Goal: Task Accomplishment & Management: Manage account settings

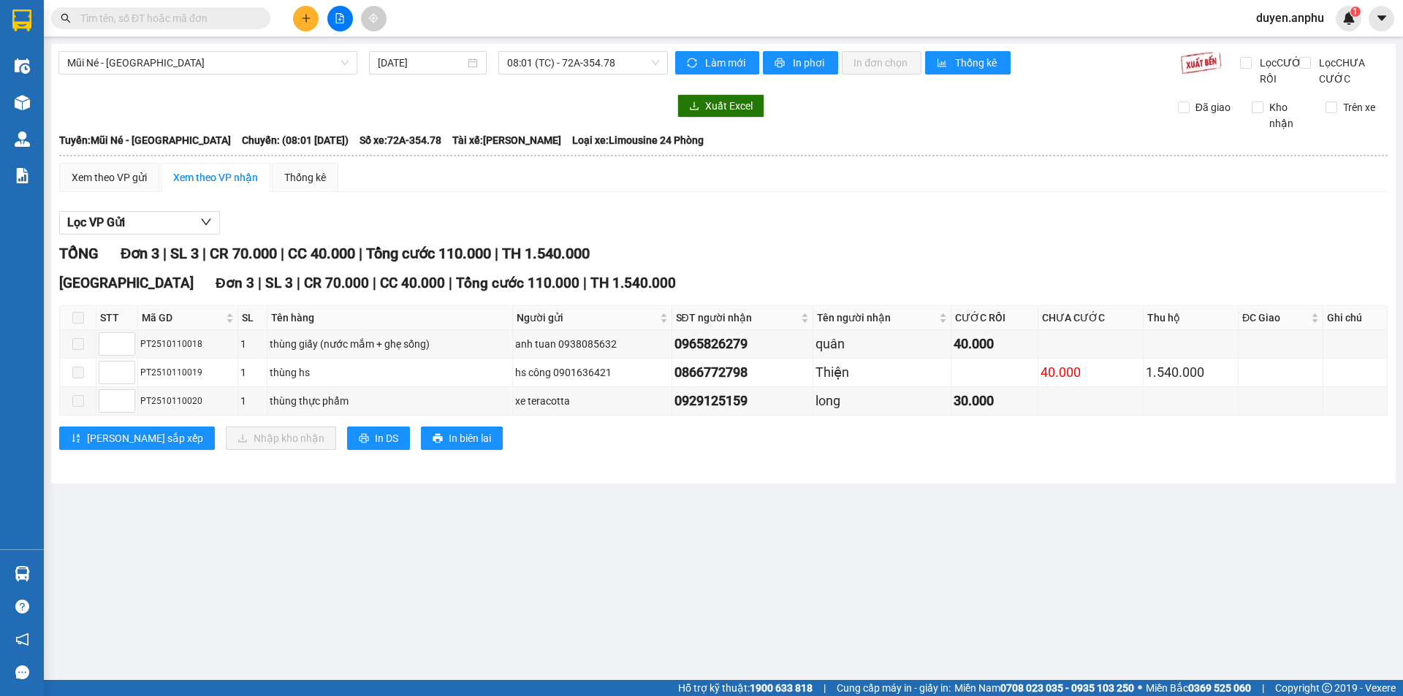
click at [83, 330] on th at bounding box center [78, 318] width 37 height 24
click at [181, 64] on span "Mũi Né - [GEOGRAPHIC_DATA]" at bounding box center [207, 63] width 281 height 22
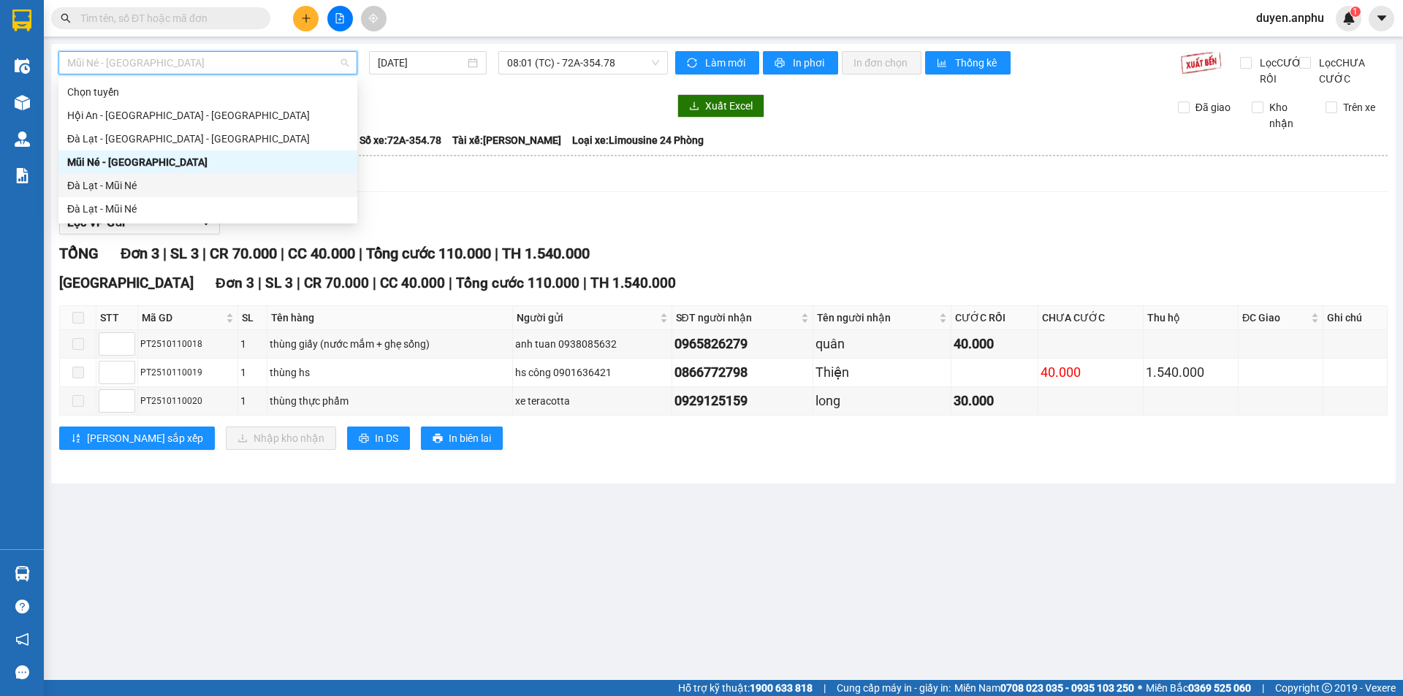
click at [114, 189] on div "Đà Lạt - Mũi Né" at bounding box center [207, 186] width 281 height 16
type input "[DATE]"
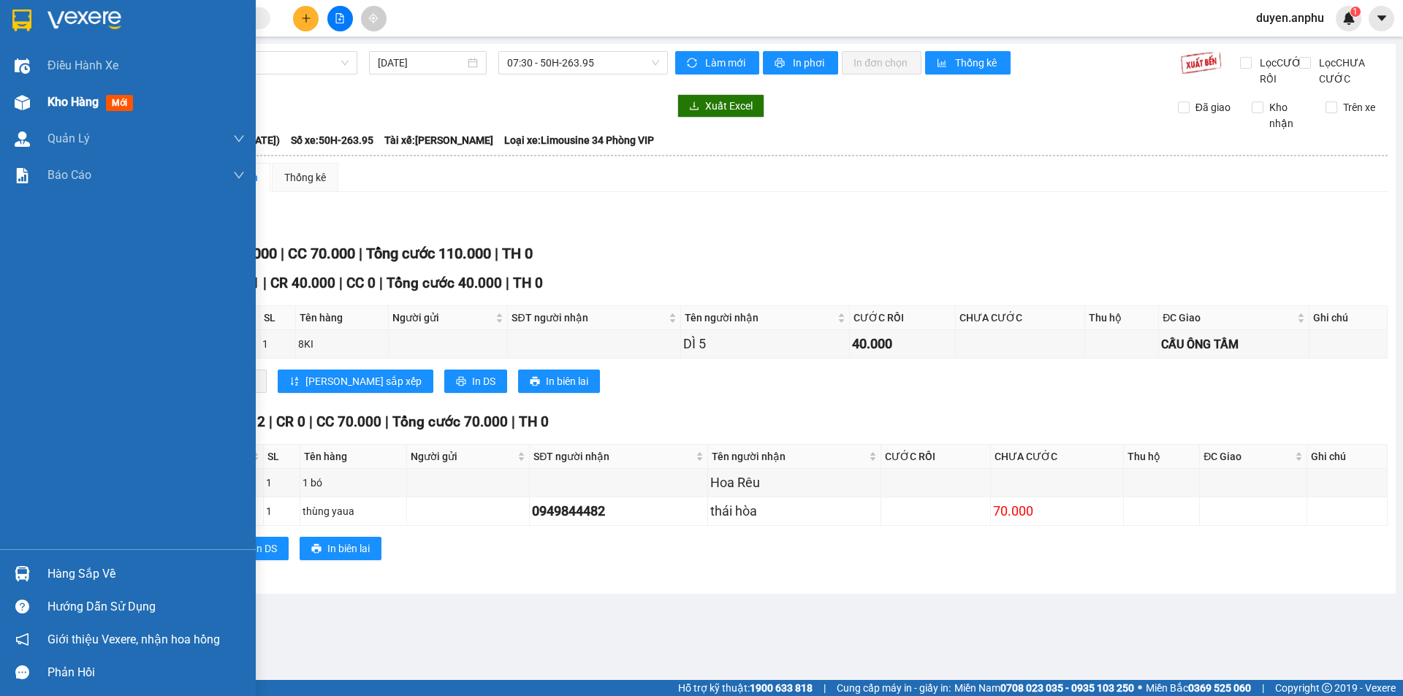
click at [89, 108] on span "Kho hàng" at bounding box center [72, 102] width 51 height 14
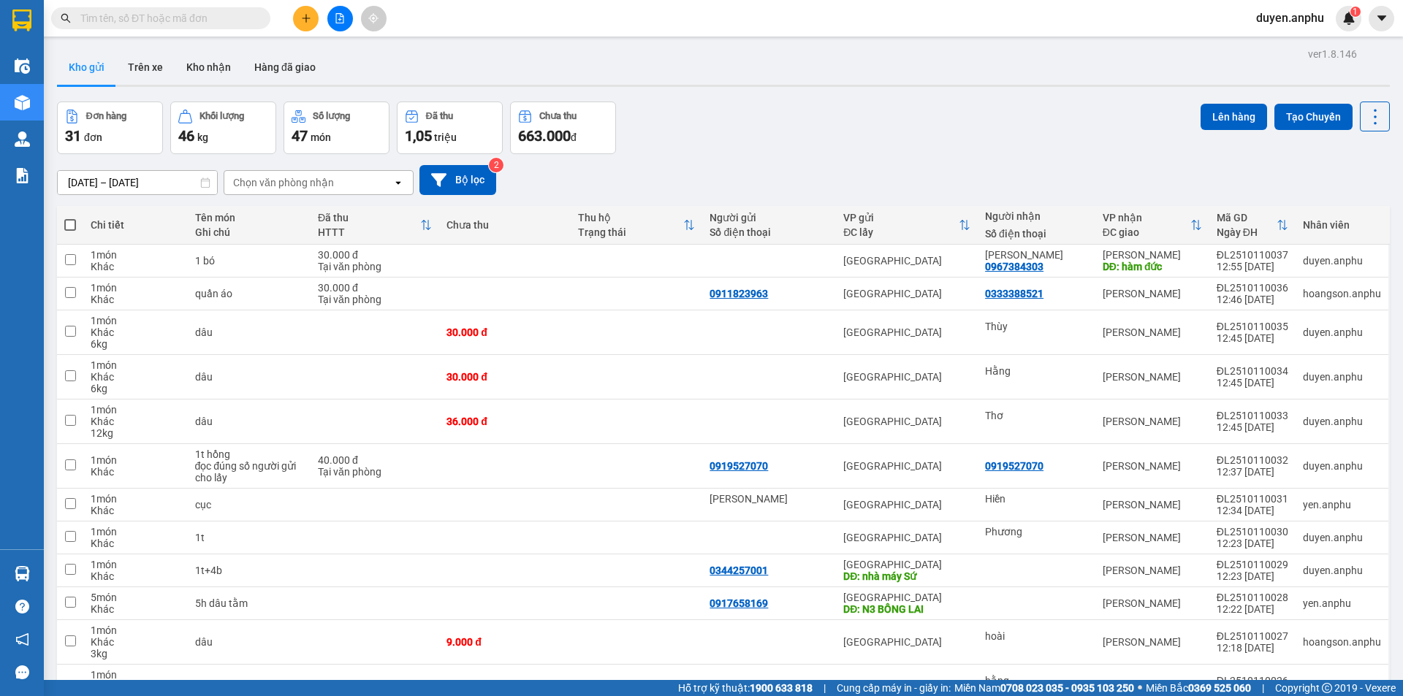
click at [308, 175] on div "Chọn văn phòng nhận" at bounding box center [283, 182] width 101 height 15
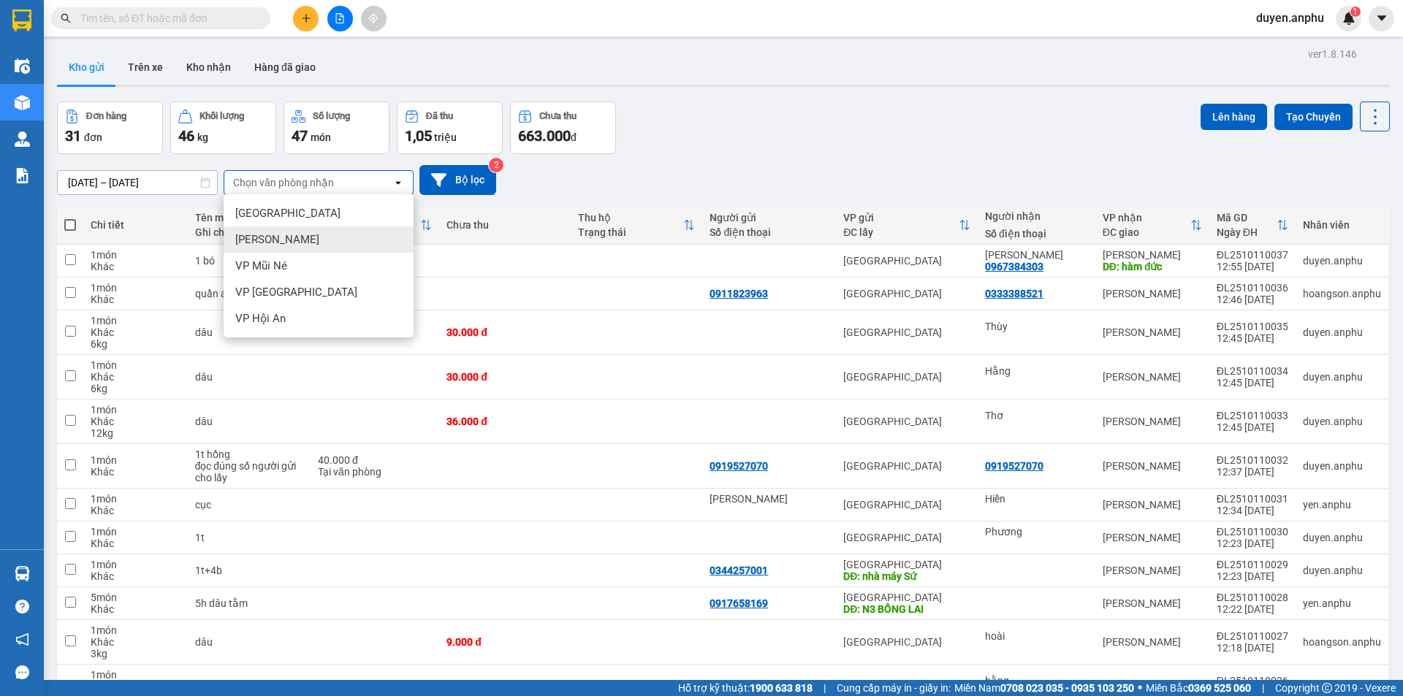
click at [283, 240] on span "[PERSON_NAME]" at bounding box center [277, 239] width 84 height 15
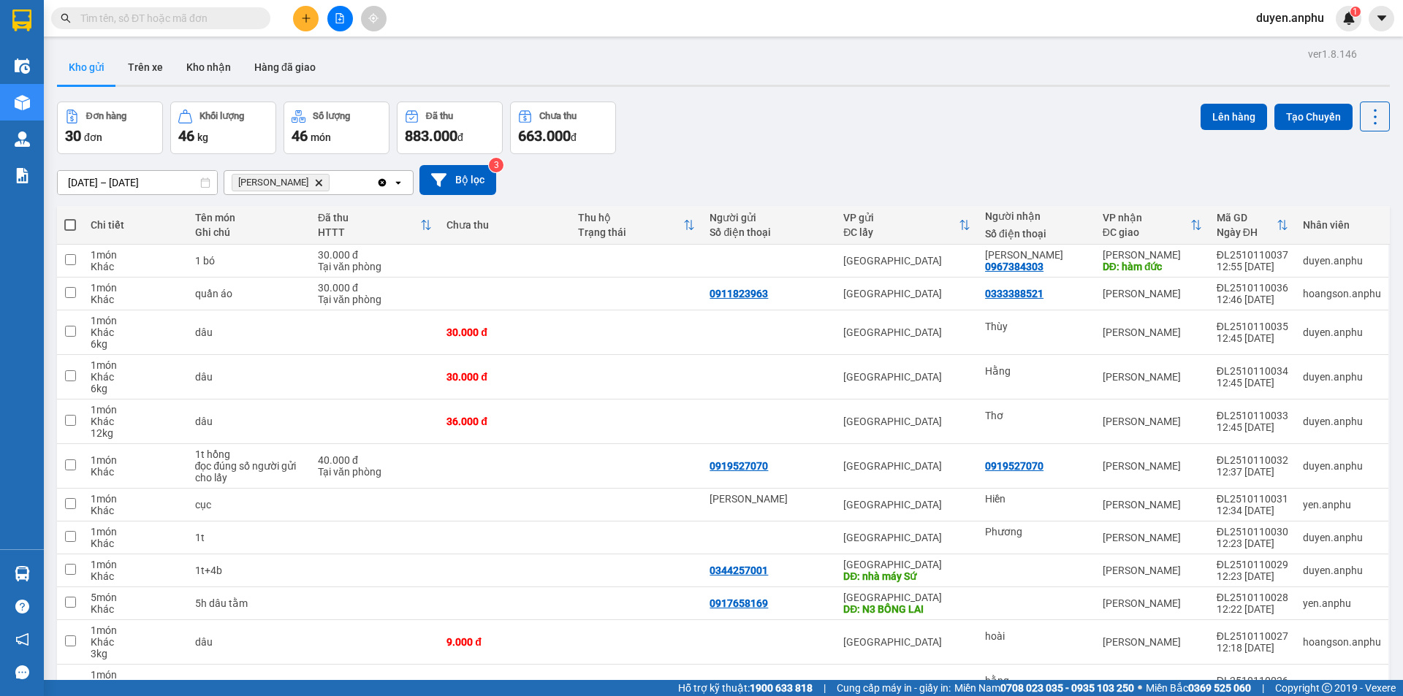
click at [71, 222] on span at bounding box center [70, 225] width 12 height 12
click at [70, 218] on input "checkbox" at bounding box center [70, 218] width 0 height 0
checkbox input "true"
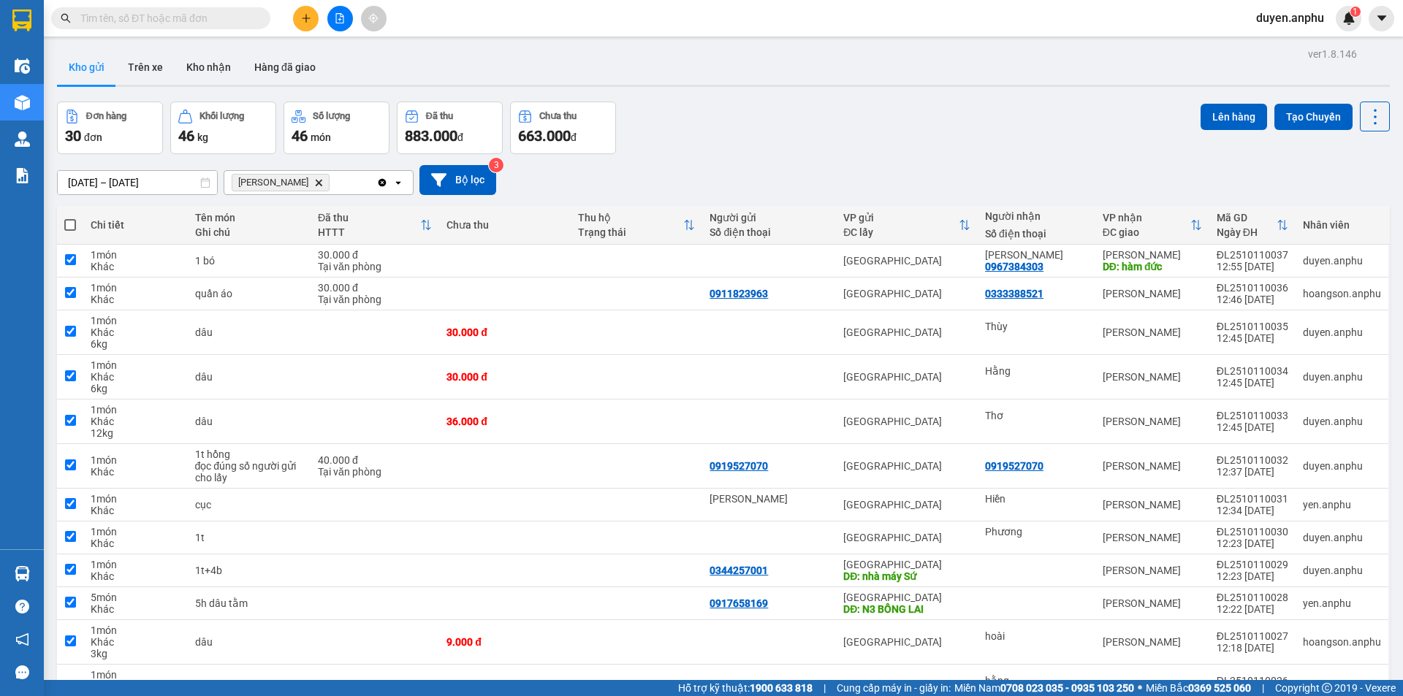
checkbox input "true"
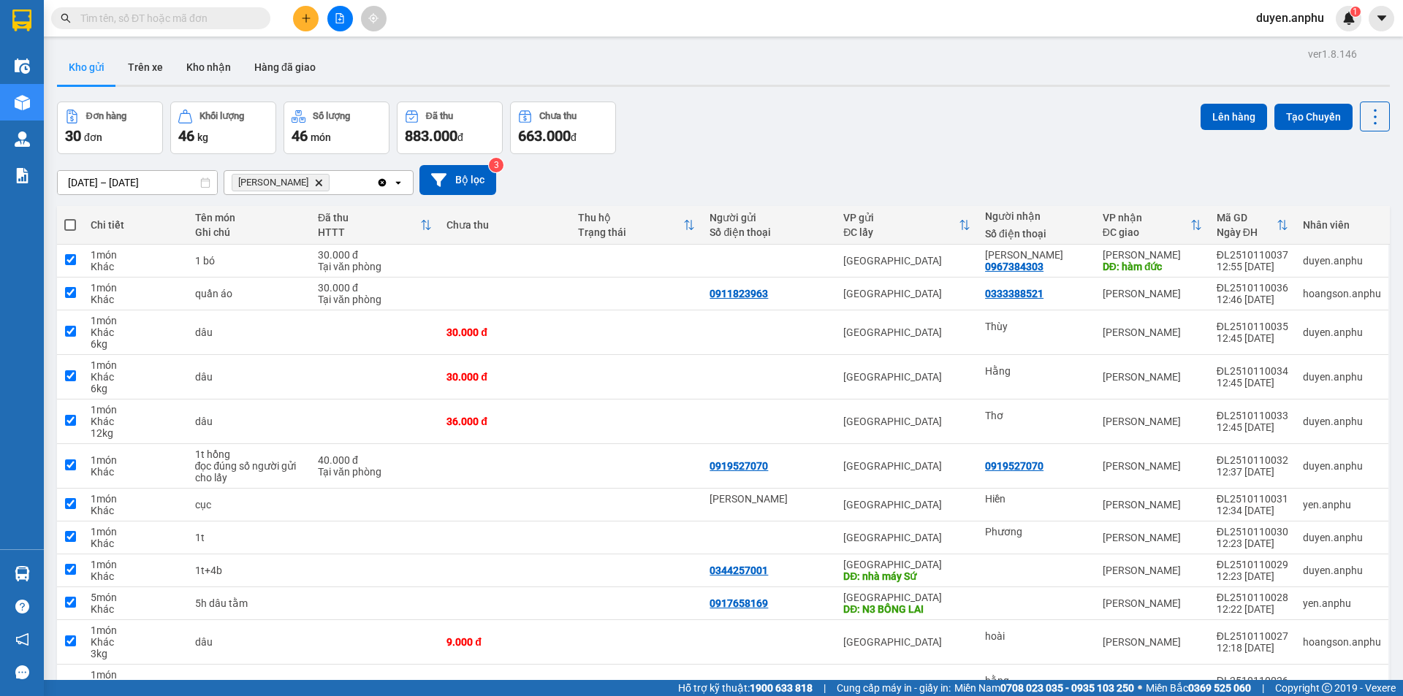
checkbox input "true"
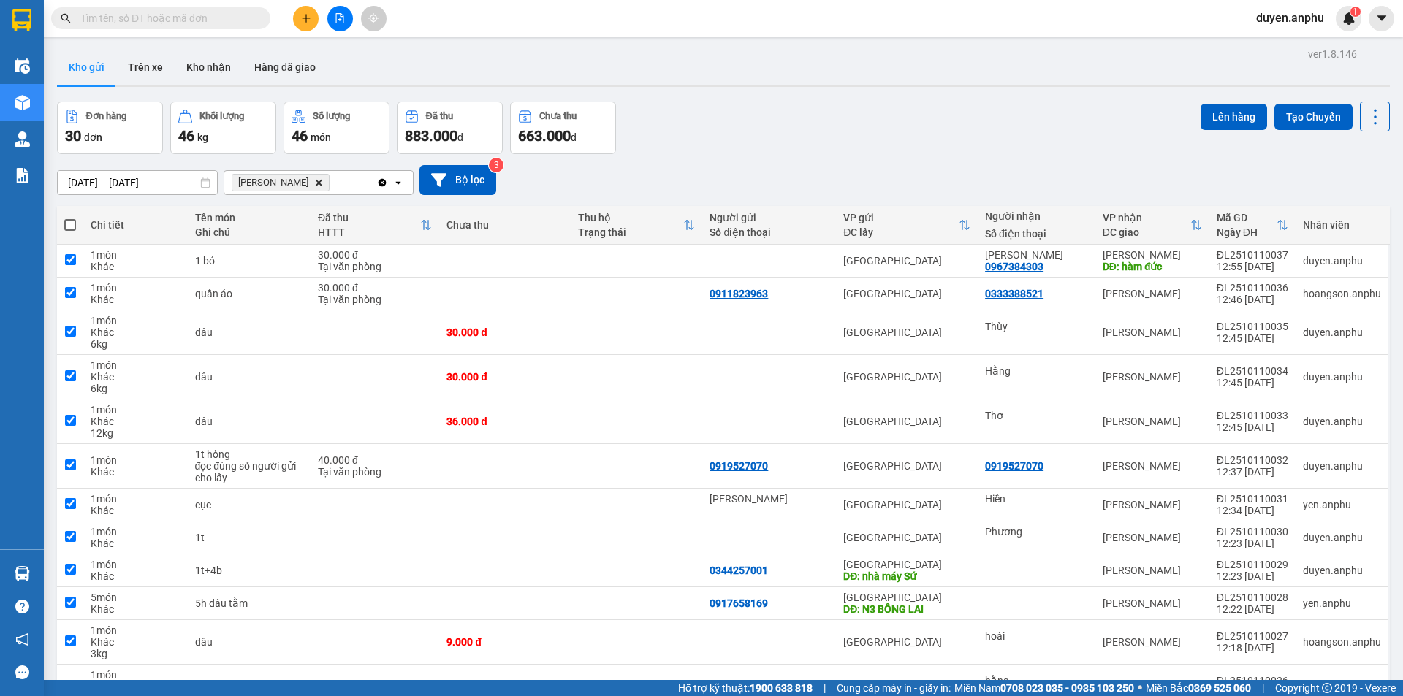
checkbox input "true"
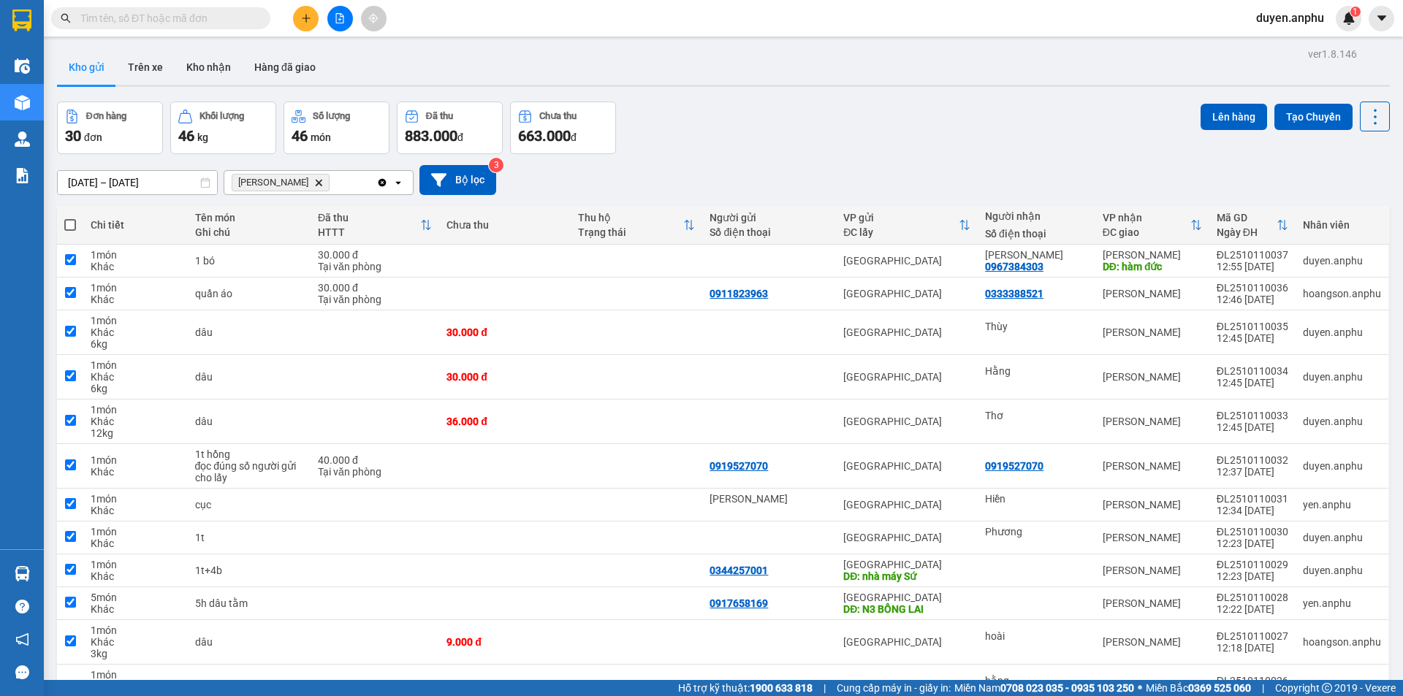
checkbox input "true"
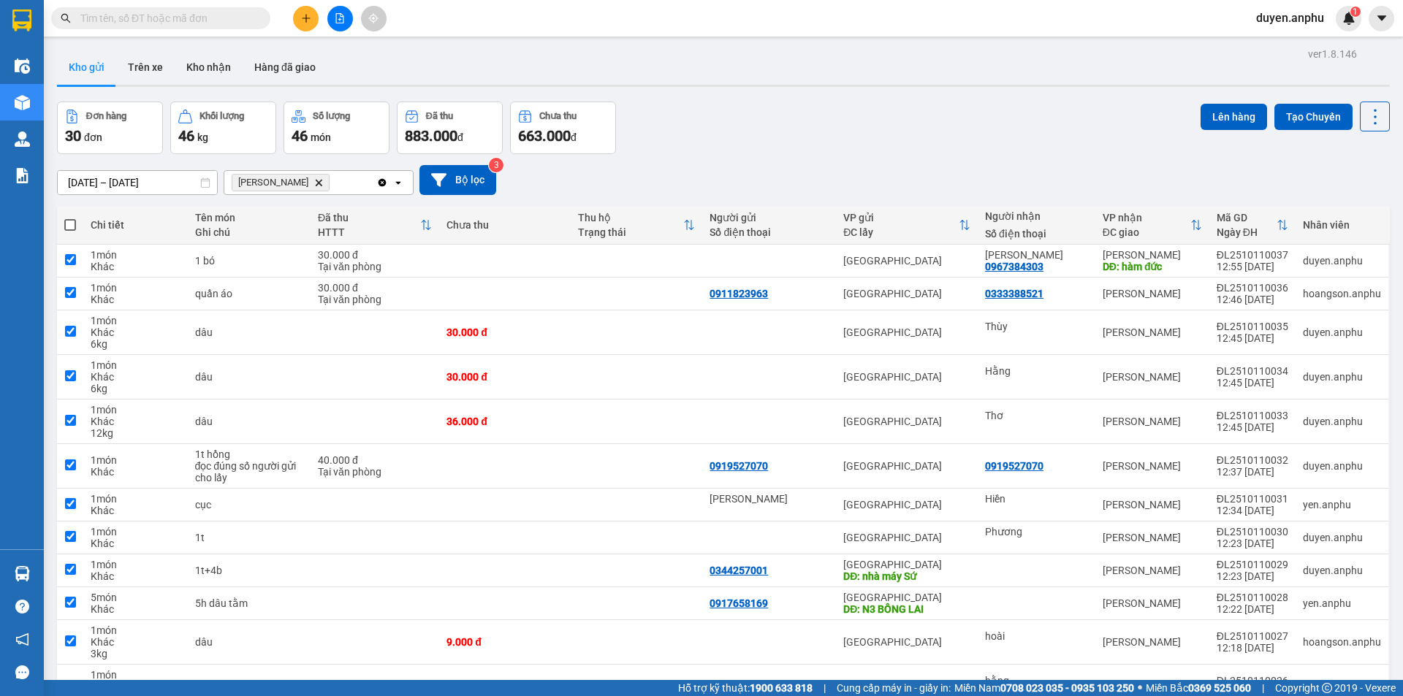
checkbox input "true"
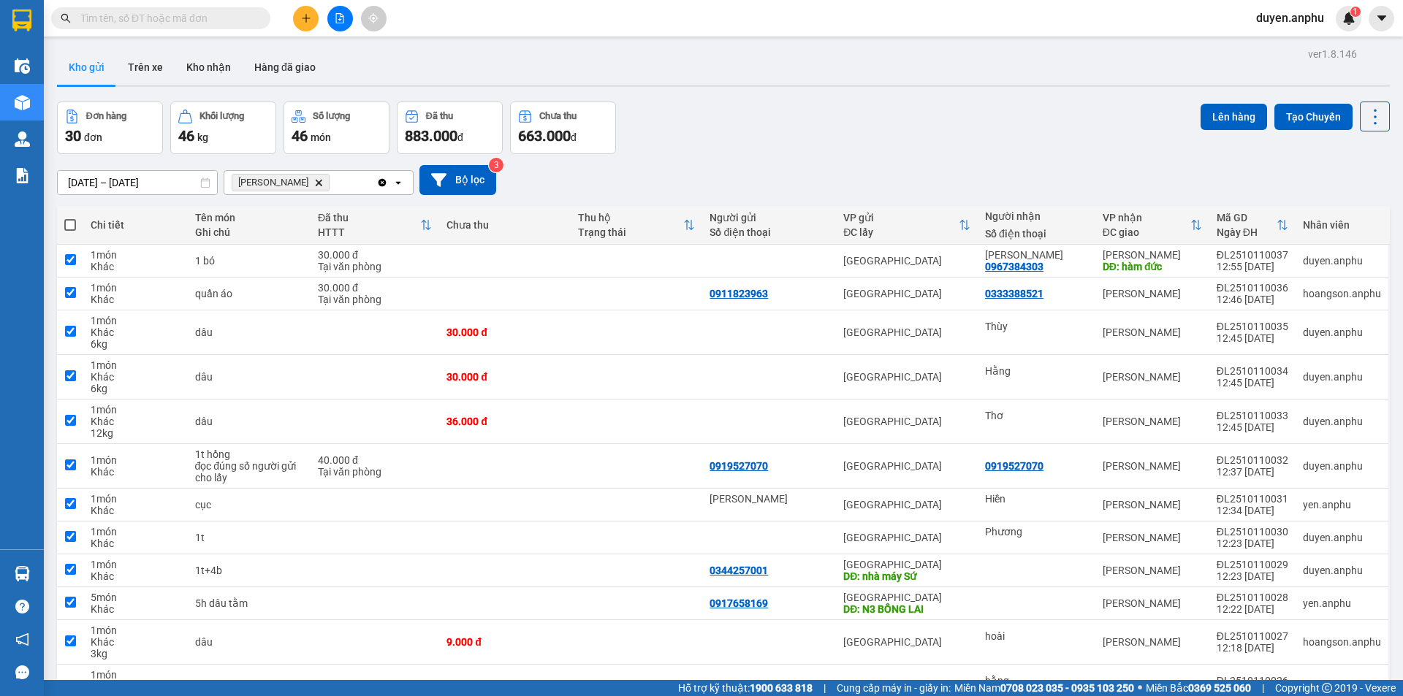
checkbox input "true"
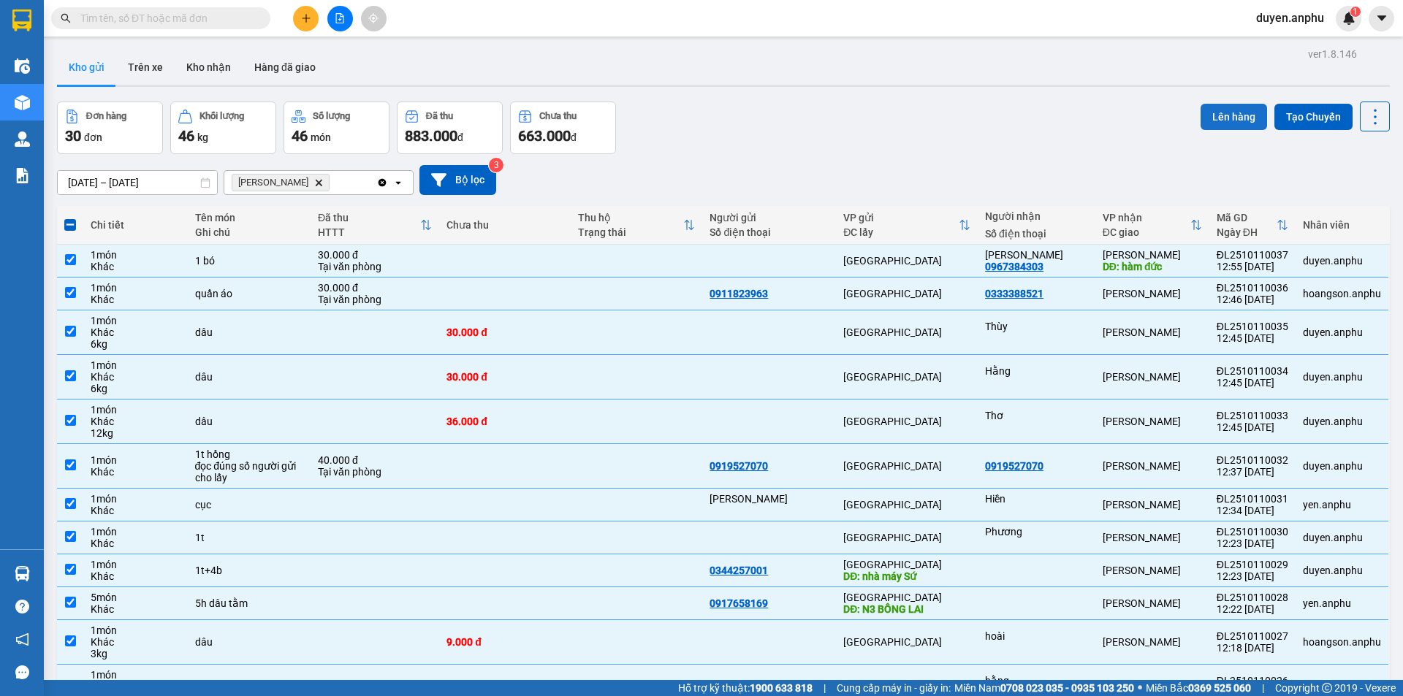
click at [1208, 113] on button "Lên hàng" at bounding box center [1233, 117] width 66 height 26
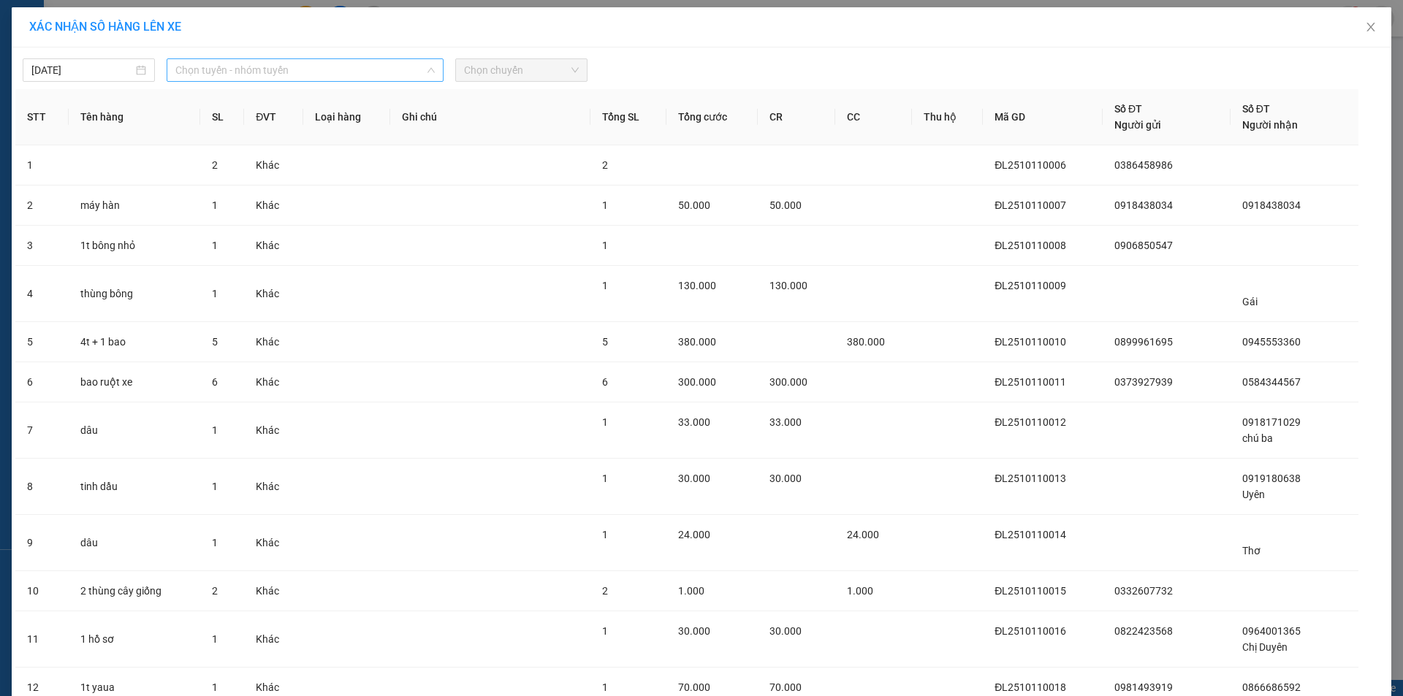
click at [239, 68] on span "Chọn tuyến - nhóm tuyến" at bounding box center [304, 70] width 259 height 22
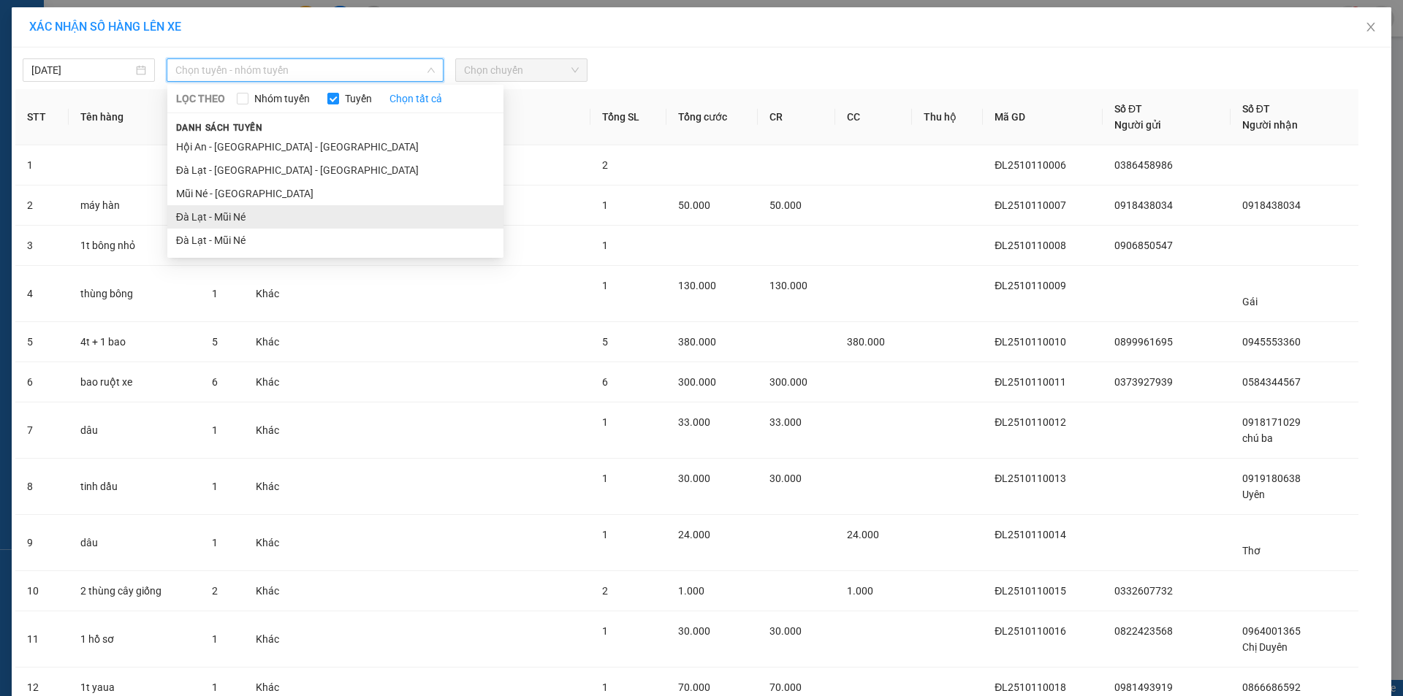
click at [221, 222] on li "Đà Lạt - Mũi Né" at bounding box center [335, 216] width 336 height 23
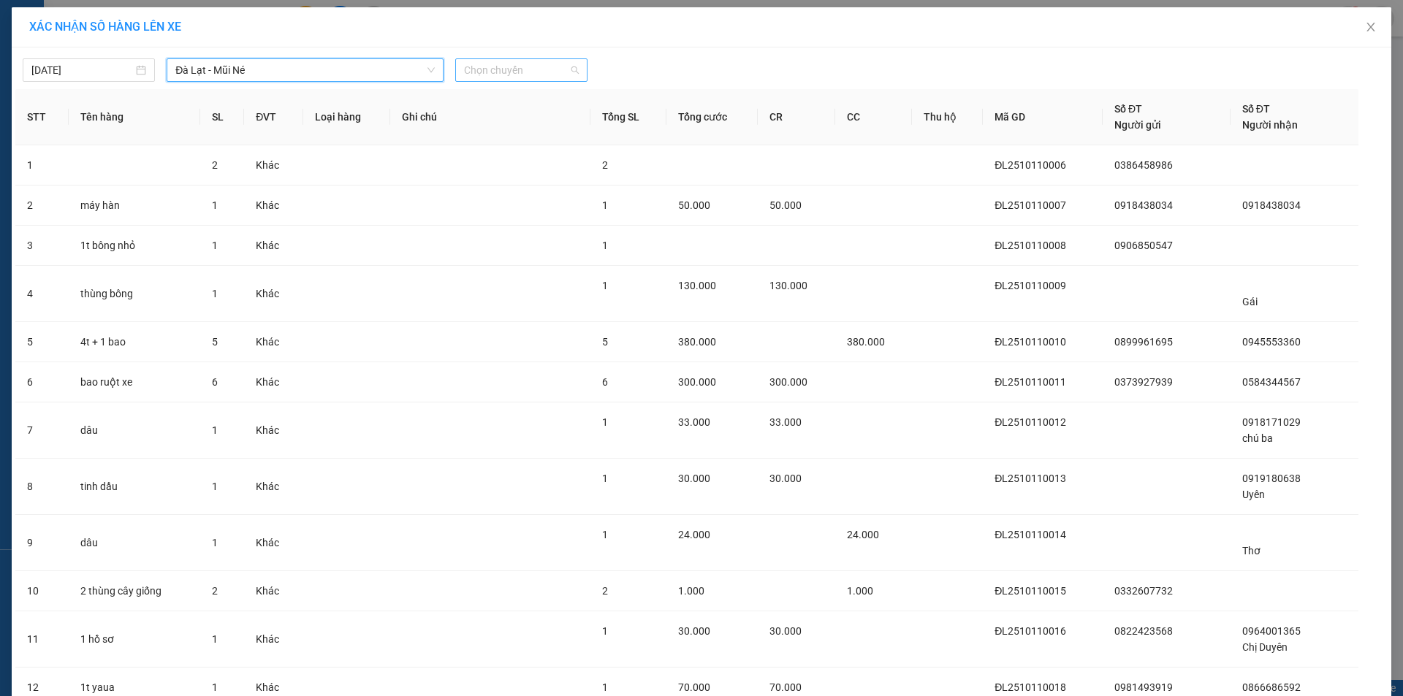
click at [511, 75] on span "Chọn chuyến" at bounding box center [521, 70] width 115 height 22
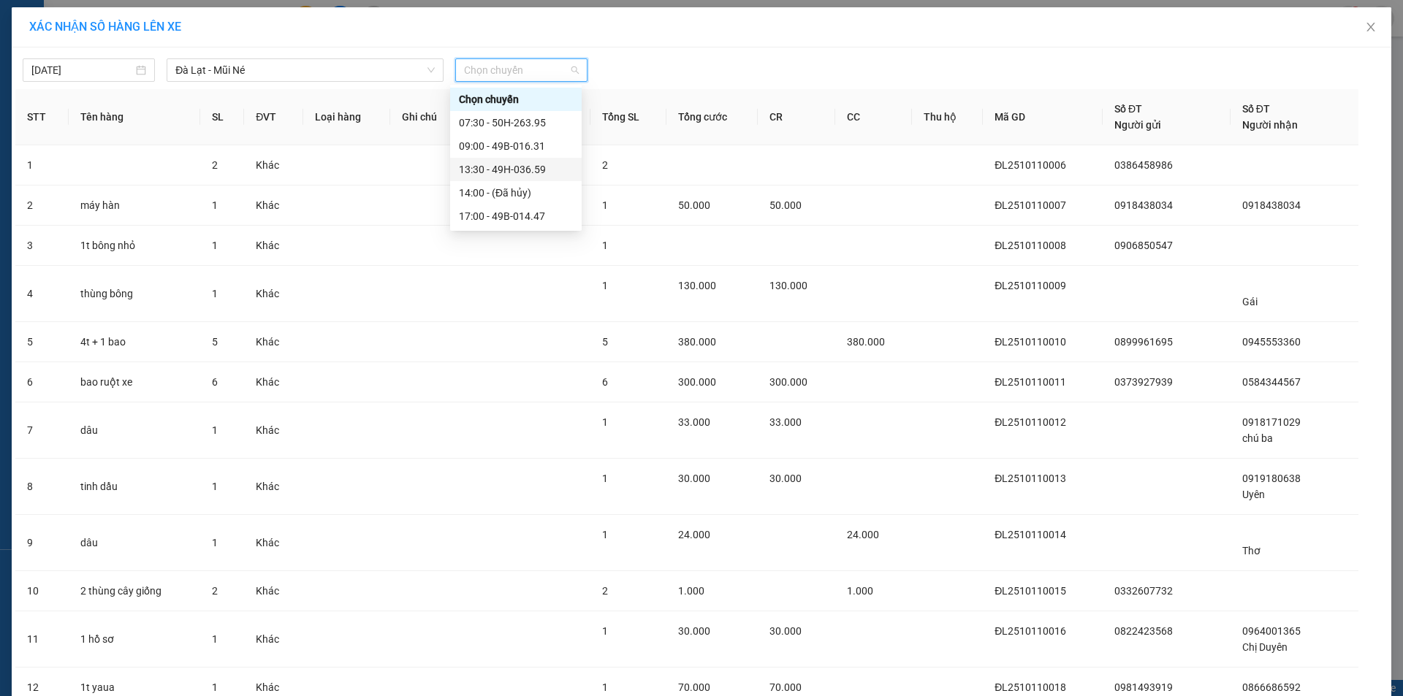
click at [485, 172] on div "13:30 - 49H-036.59" at bounding box center [516, 169] width 114 height 16
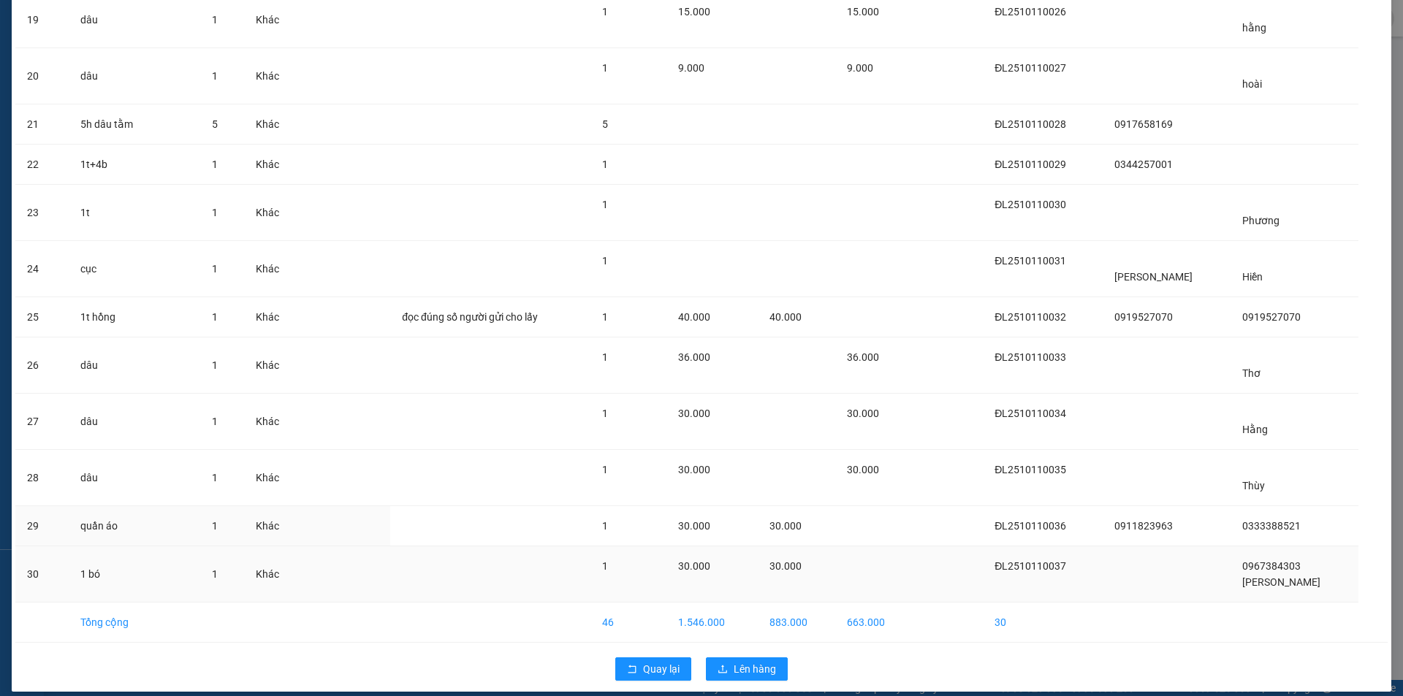
scroll to position [1059, 0]
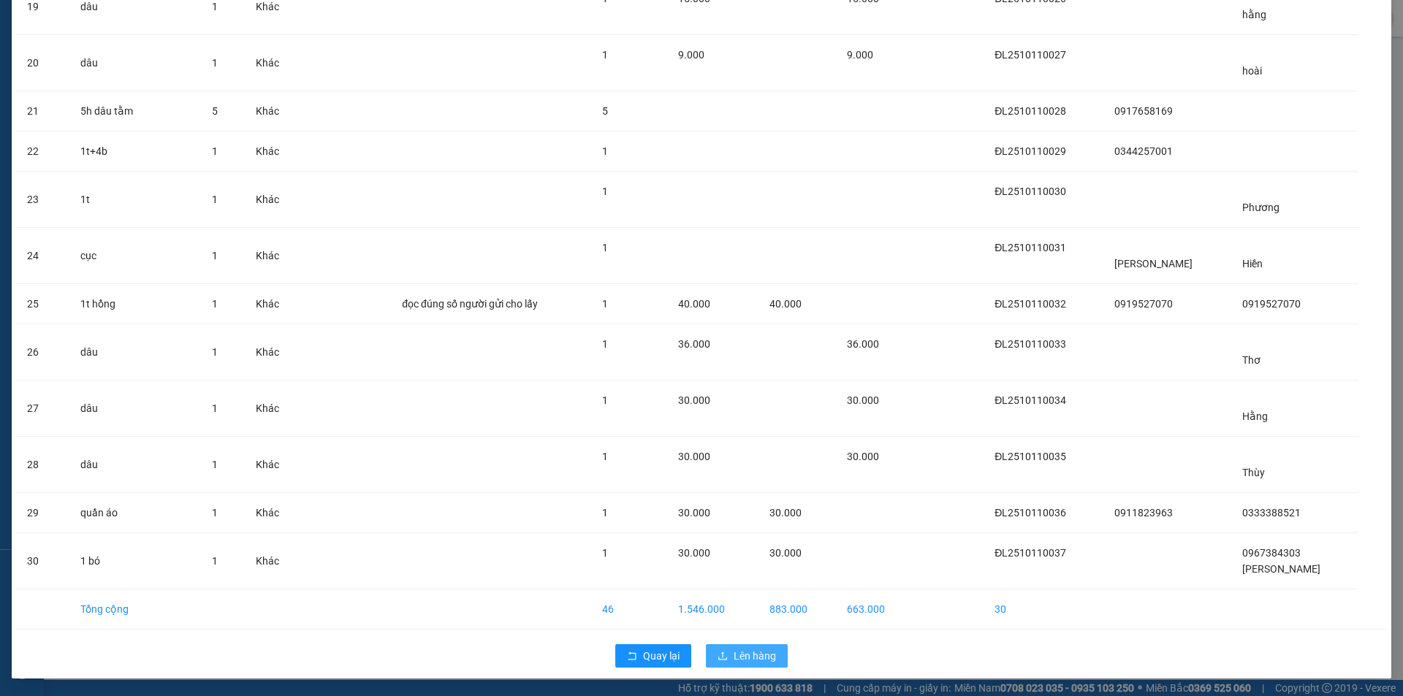
click at [751, 652] on span "Lên hàng" at bounding box center [755, 656] width 42 height 16
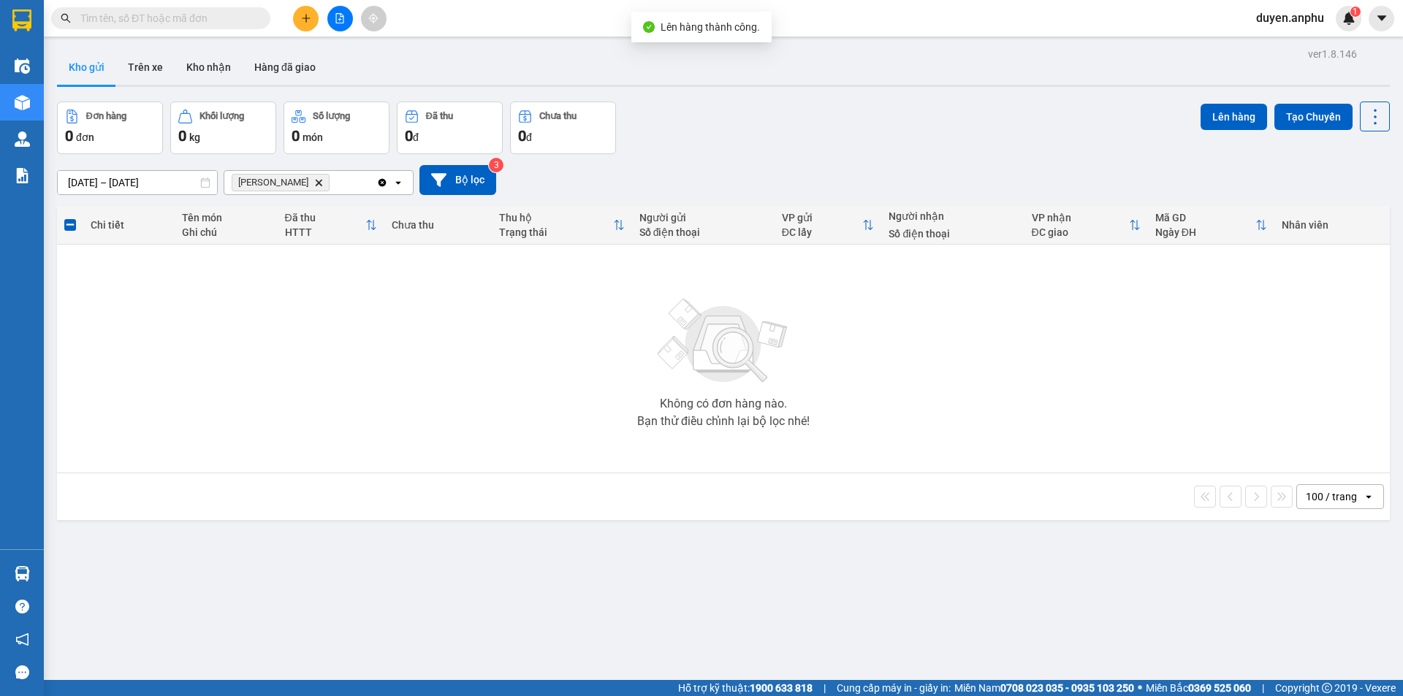
click at [331, 26] on button at bounding box center [340, 19] width 26 height 26
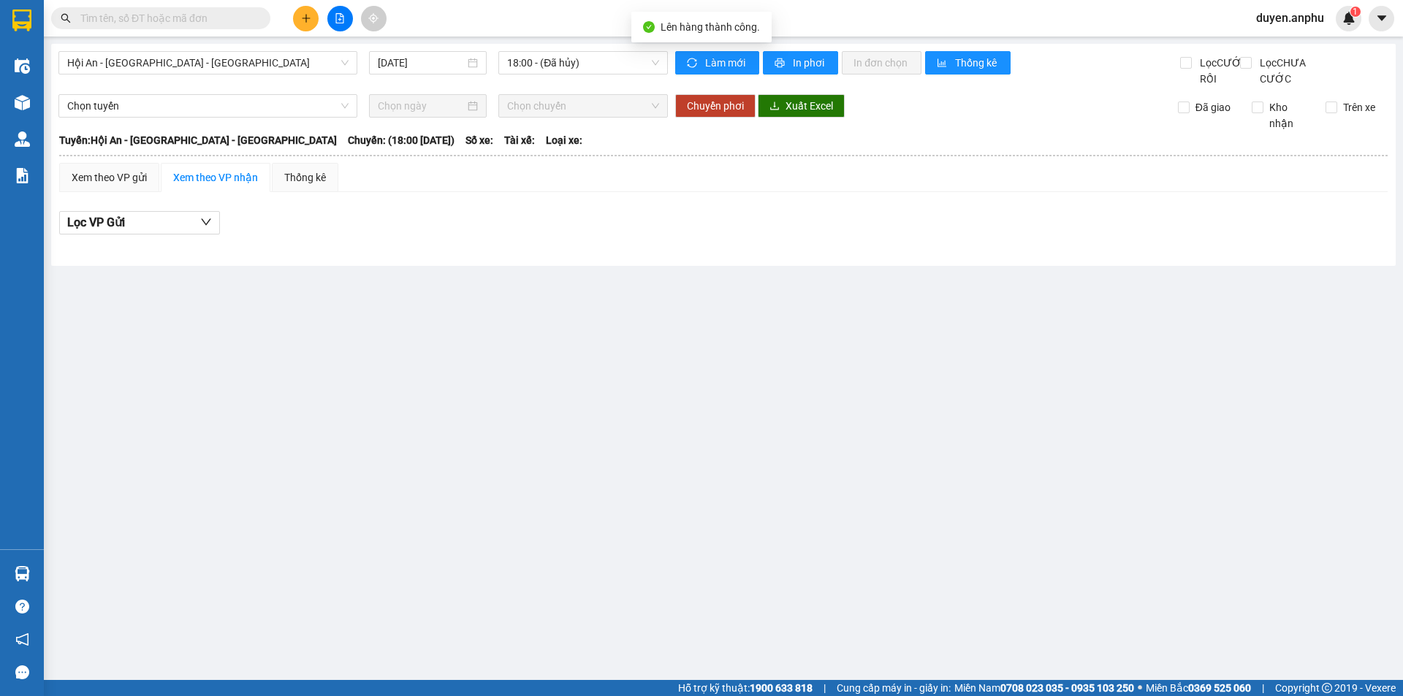
click at [153, 47] on div "Hội An - [GEOGRAPHIC_DATA] - [GEOGRAPHIC_DATA] [DATE] 18:00 - (Đã hủy) Làm mới …" at bounding box center [723, 155] width 1344 height 222
click at [147, 61] on span "Hội An - [GEOGRAPHIC_DATA] - [GEOGRAPHIC_DATA]" at bounding box center [207, 63] width 281 height 22
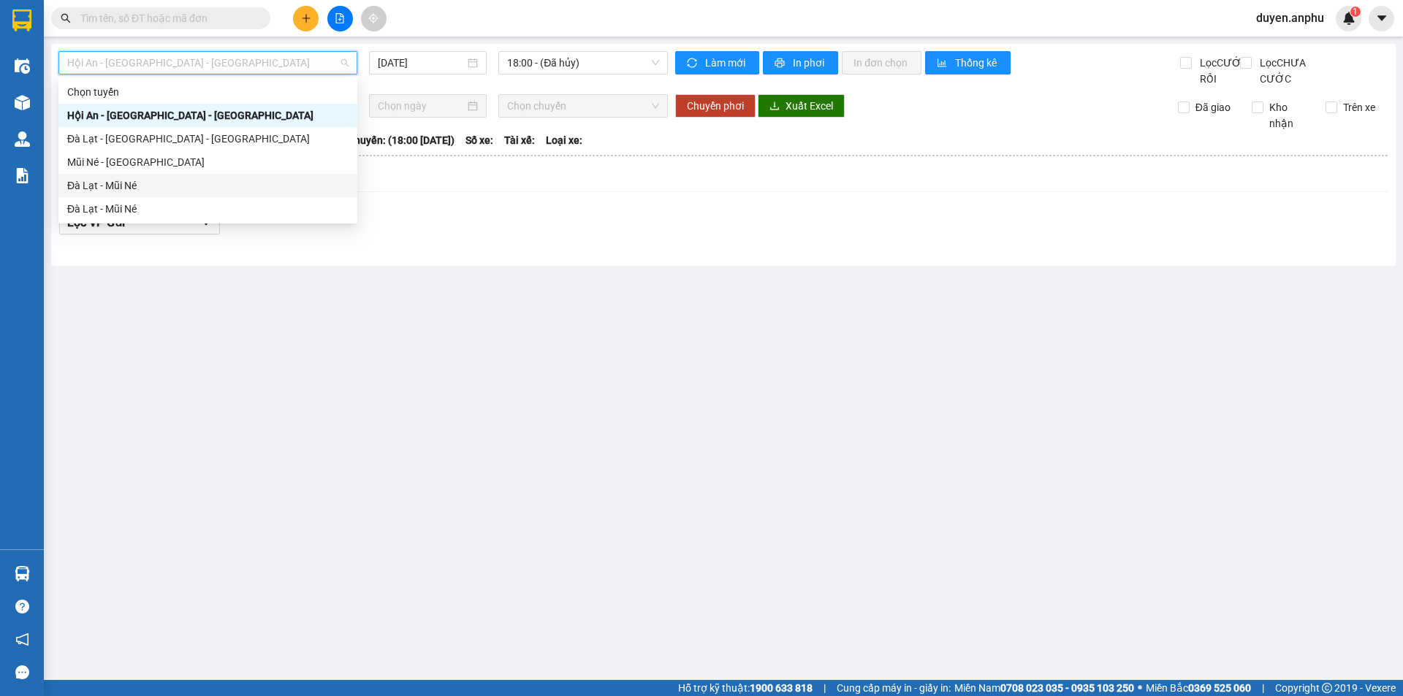
click at [103, 184] on div "Đà Lạt - Mũi Né" at bounding box center [207, 186] width 281 height 16
type input "[DATE]"
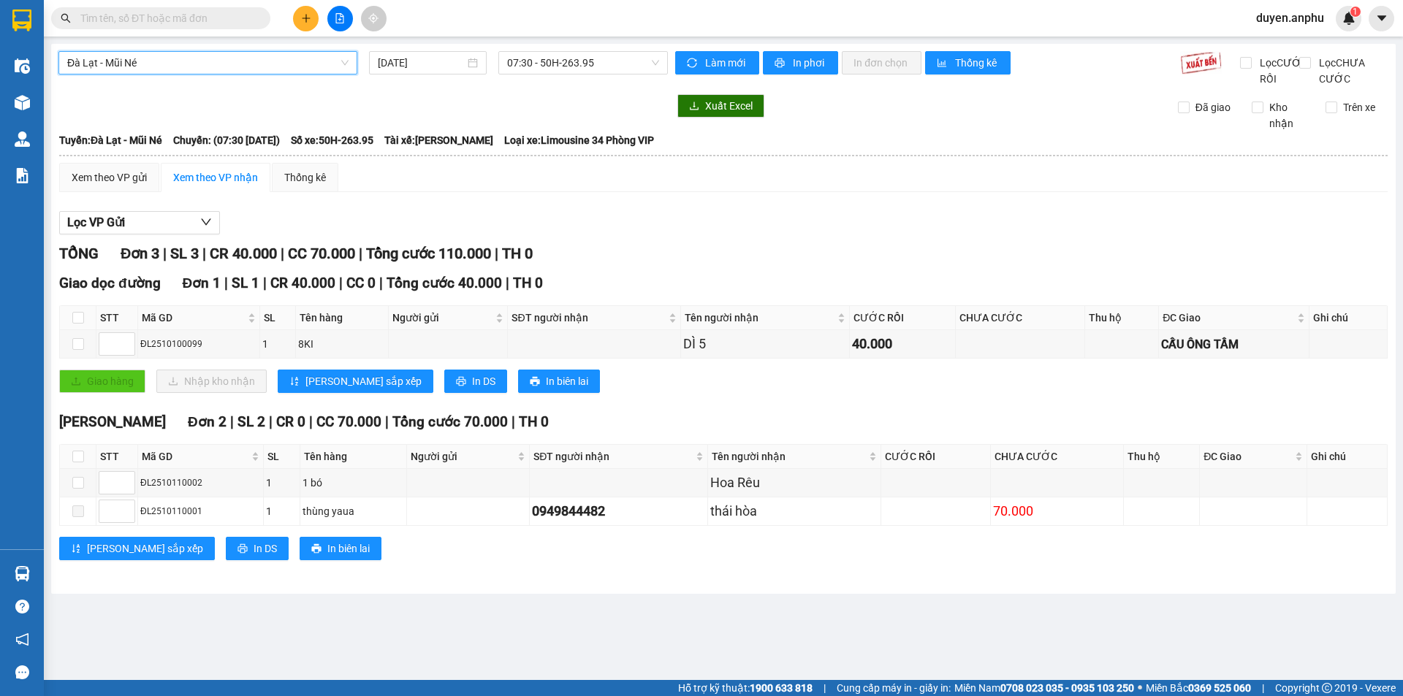
click at [541, 75] on div "Đà Lạt - Mũi Né Đà Lạt - Mũi Né [DATE] 07:30 - 50H-263.95" at bounding box center [362, 69] width 609 height 36
click at [571, 40] on main "[GEOGRAPHIC_DATA] - Mũi Né [DATE] 07:30 - 50H-263.95 Làm mới In phơi In đơn chọ…" at bounding box center [701, 340] width 1403 height 680
click at [563, 56] on span "07:30 - 50H-263.95" at bounding box center [583, 63] width 152 height 22
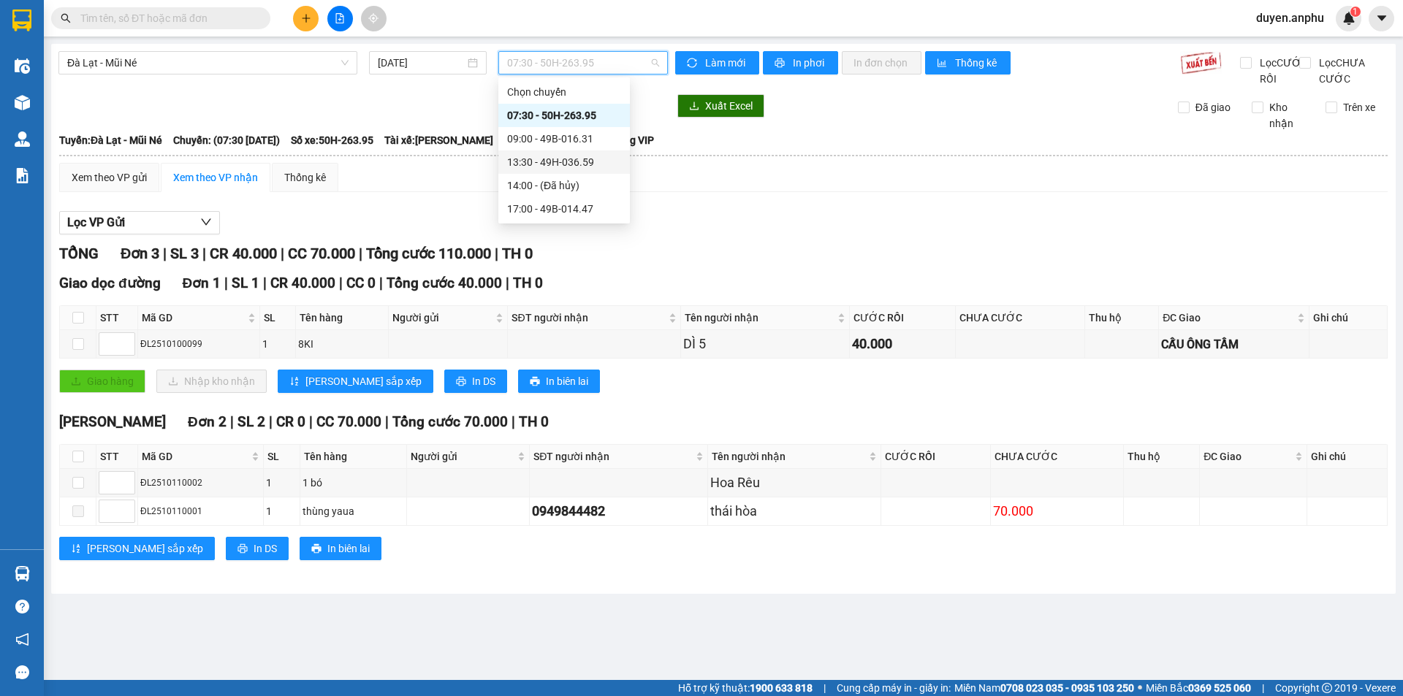
click at [555, 159] on div "13:30 - 49H-036.59" at bounding box center [564, 162] width 114 height 16
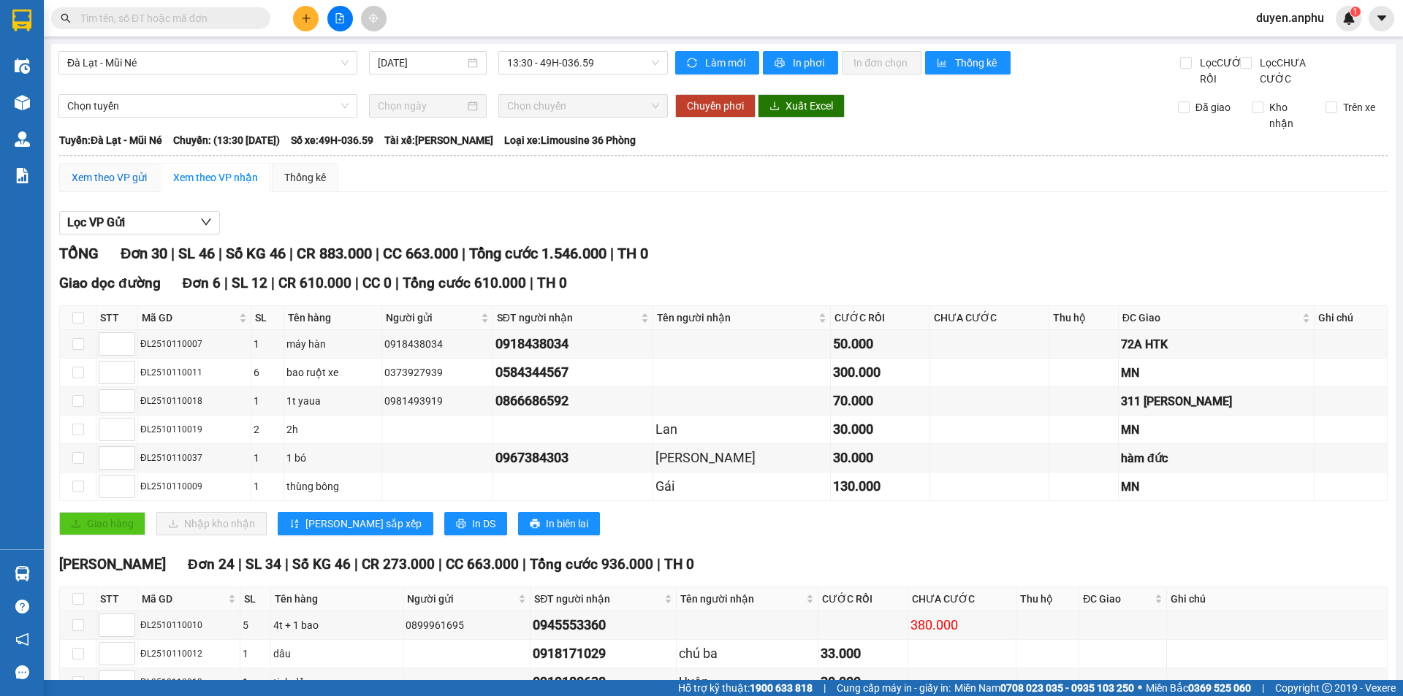
click at [121, 186] on div "Xem theo VP gửi" at bounding box center [109, 178] width 75 height 16
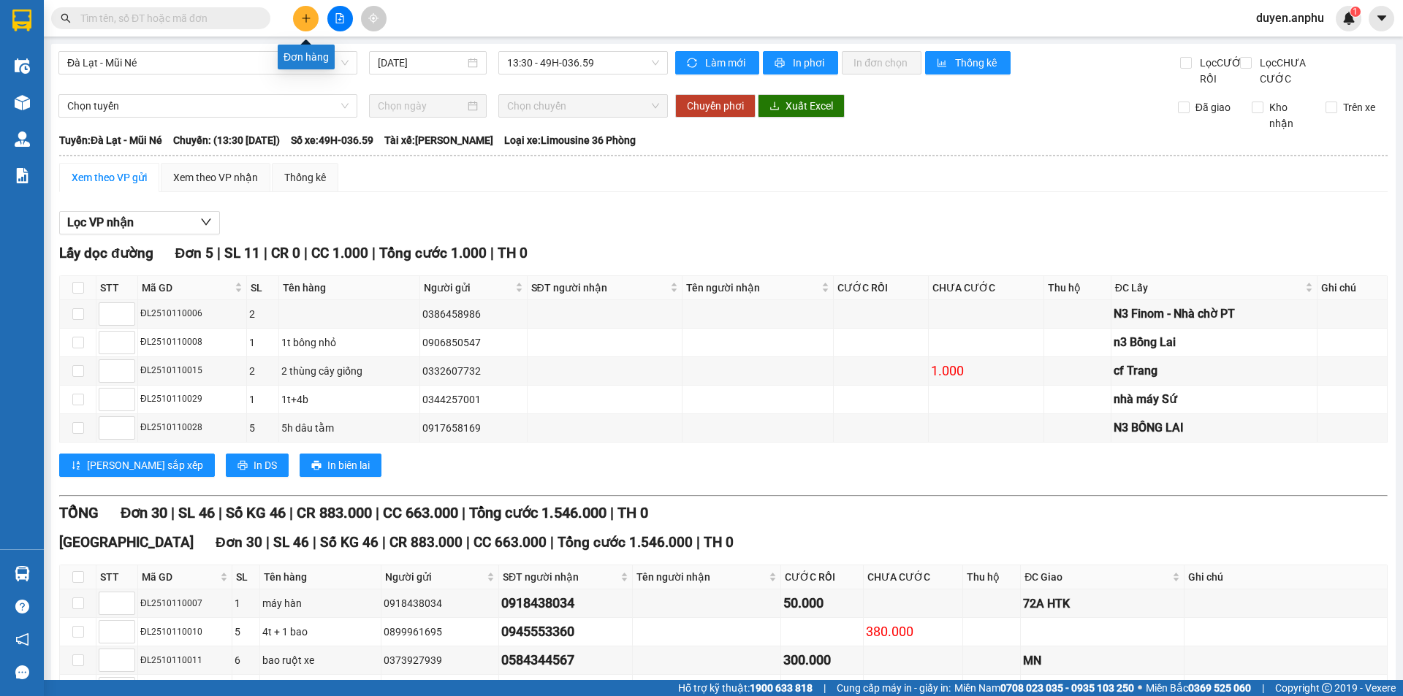
click at [311, 23] on button at bounding box center [306, 19] width 26 height 26
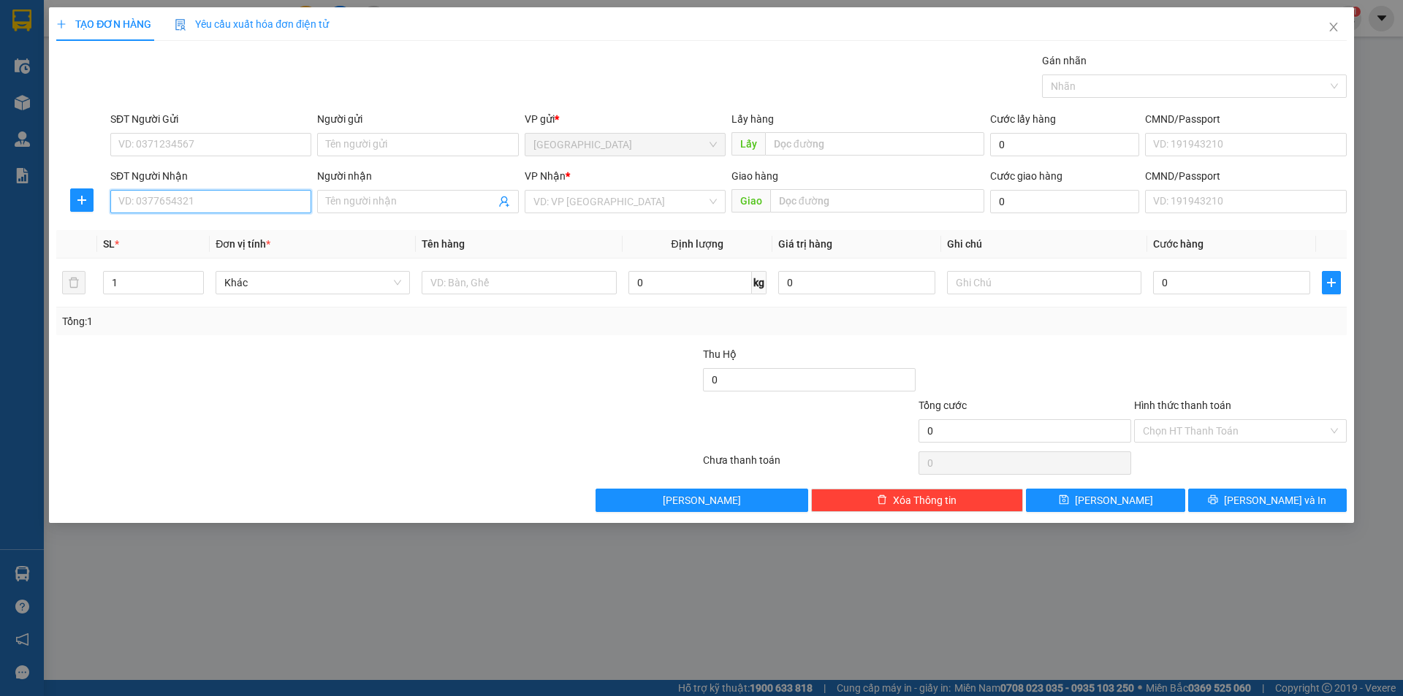
click at [188, 202] on input "SĐT Người Nhận" at bounding box center [210, 201] width 201 height 23
click at [189, 208] on input "SĐT Người Nhận" at bounding box center [210, 201] width 201 height 23
type input "0912956581"
click at [628, 205] on input "search" at bounding box center [619, 202] width 173 height 22
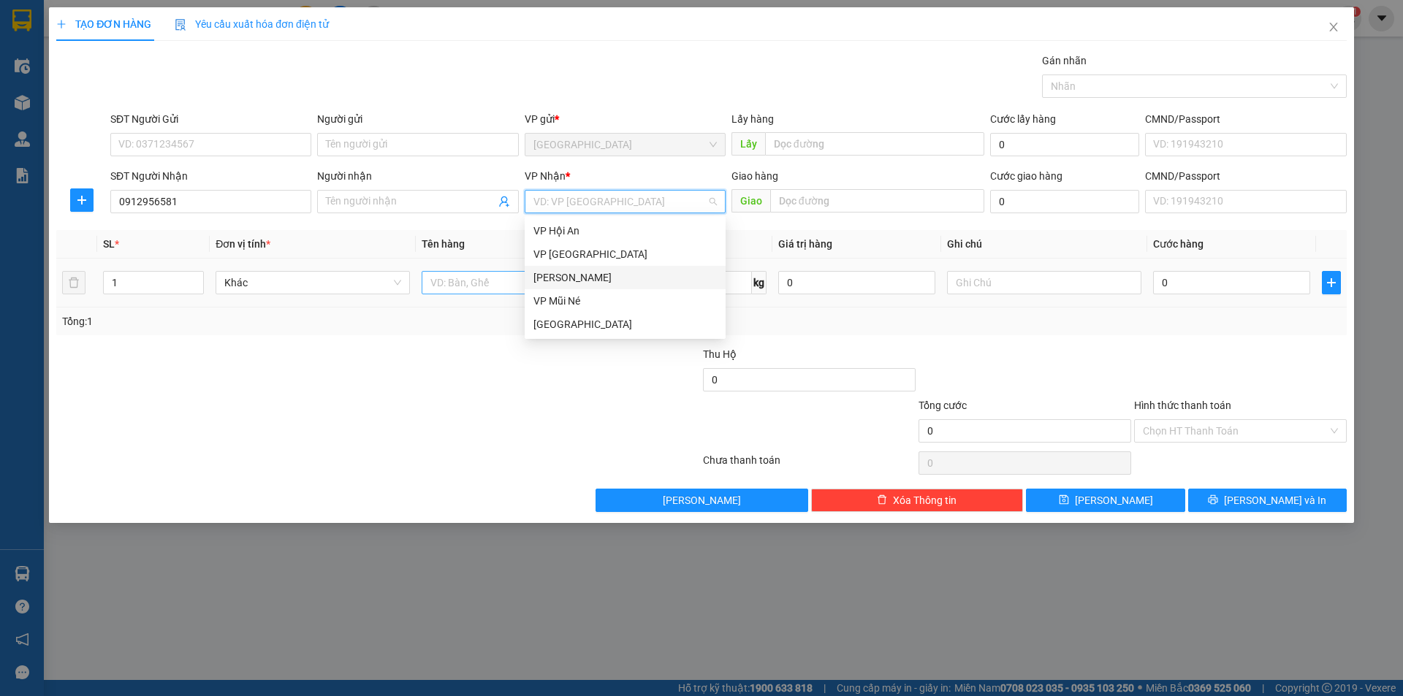
click at [575, 278] on div "[PERSON_NAME]" at bounding box center [624, 278] width 183 height 16
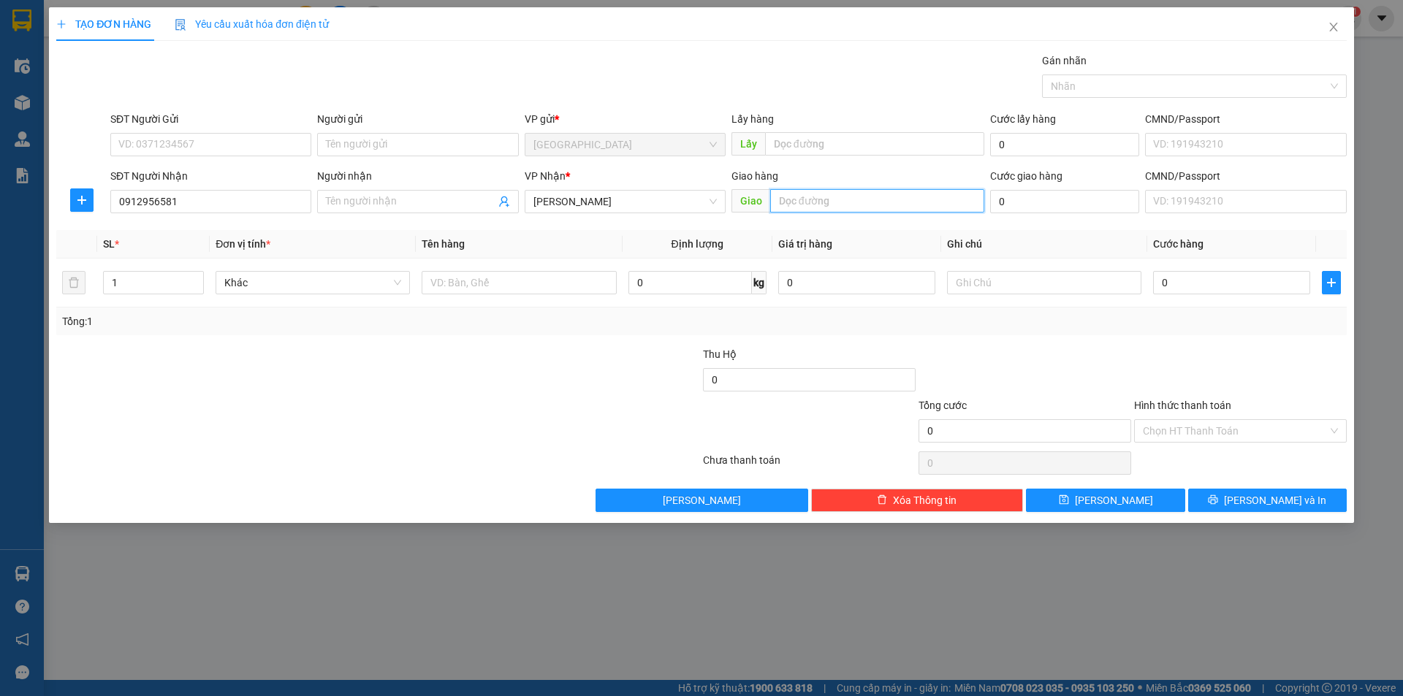
click at [817, 199] on input "text" at bounding box center [877, 200] width 214 height 23
type input "MN"
click at [498, 276] on input "text" at bounding box center [519, 282] width 194 height 23
type input "1t bông"
type input "1"
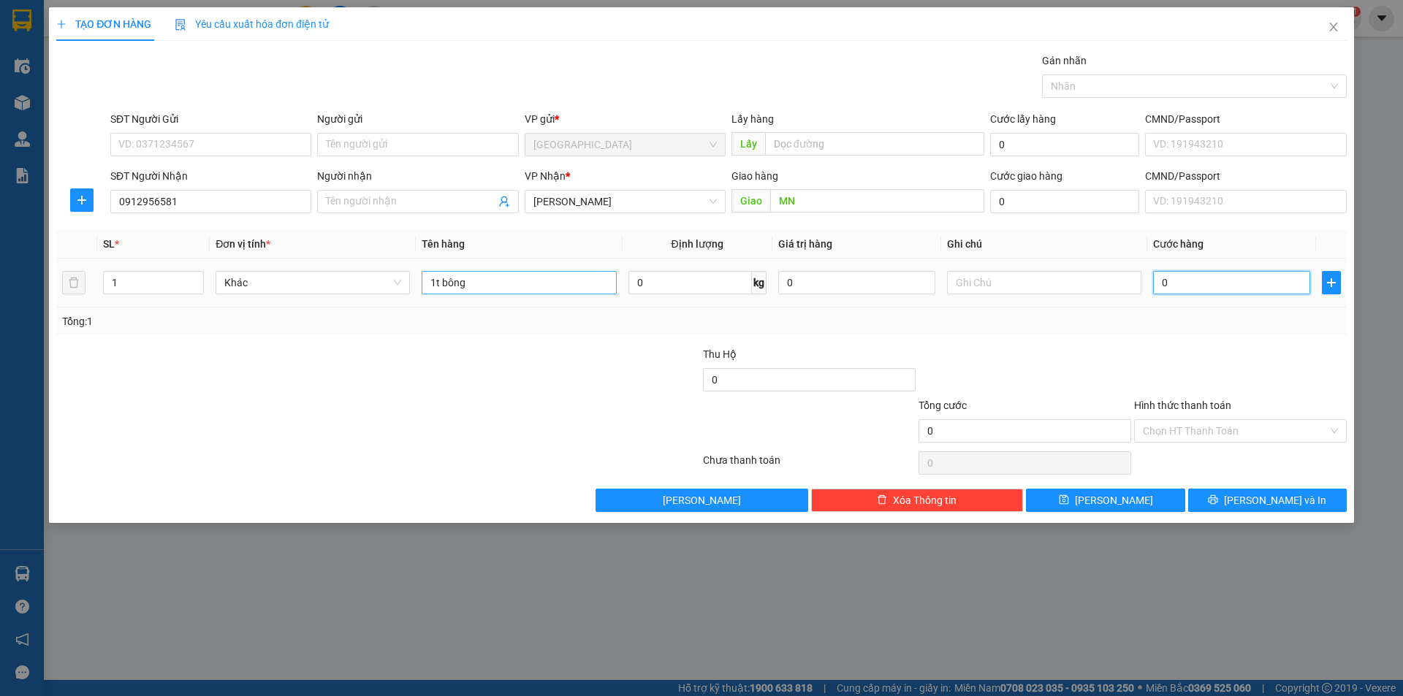
type input "1"
type input "13"
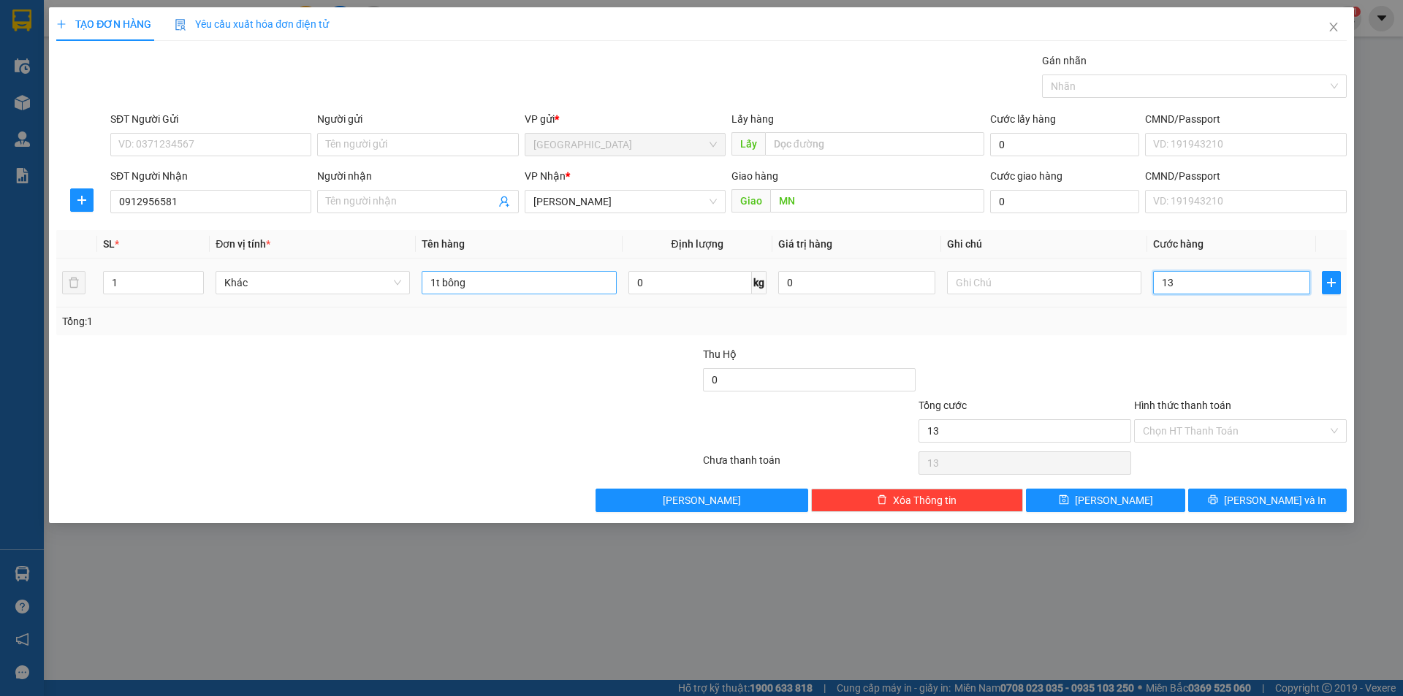
type input "130"
type input "130.000"
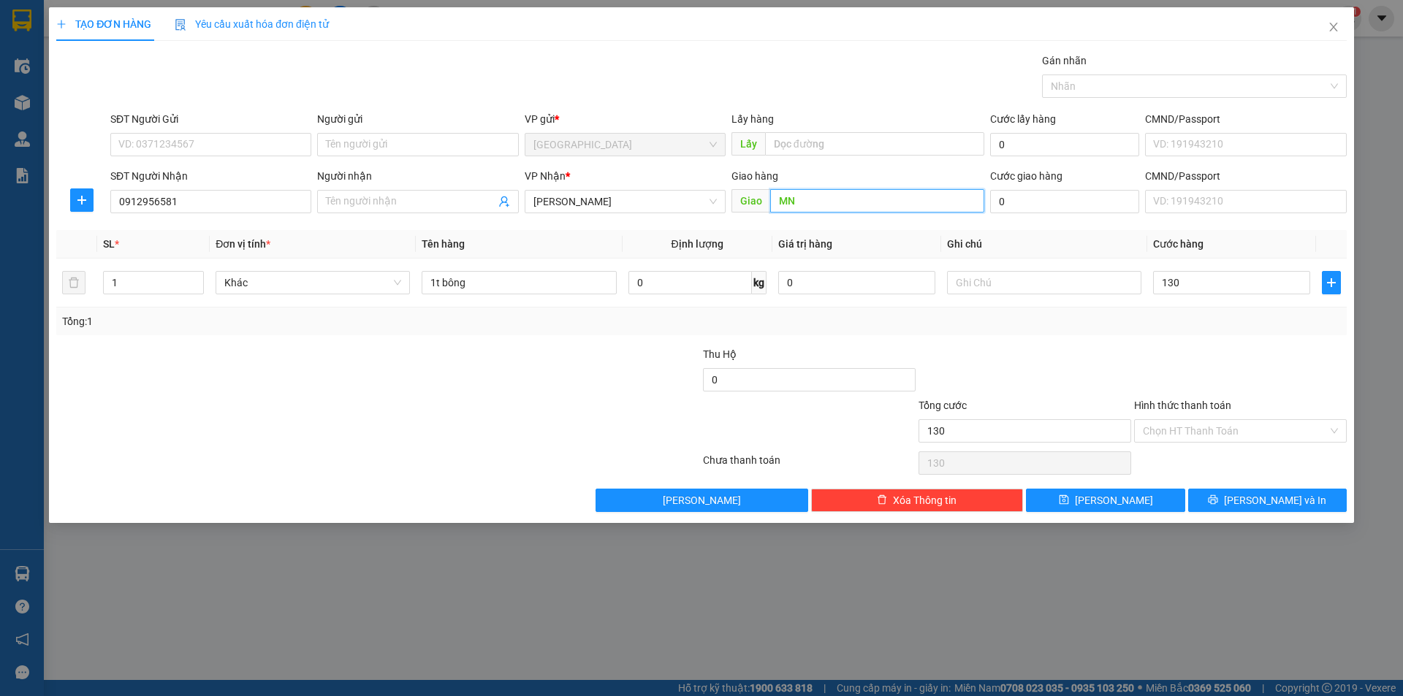
type input "130.000"
click at [776, 206] on input "MN" at bounding box center [877, 200] width 214 height 23
type input "[GEOGRAPHIC_DATA]"
click at [1104, 500] on button "[PERSON_NAME]" at bounding box center [1105, 500] width 159 height 23
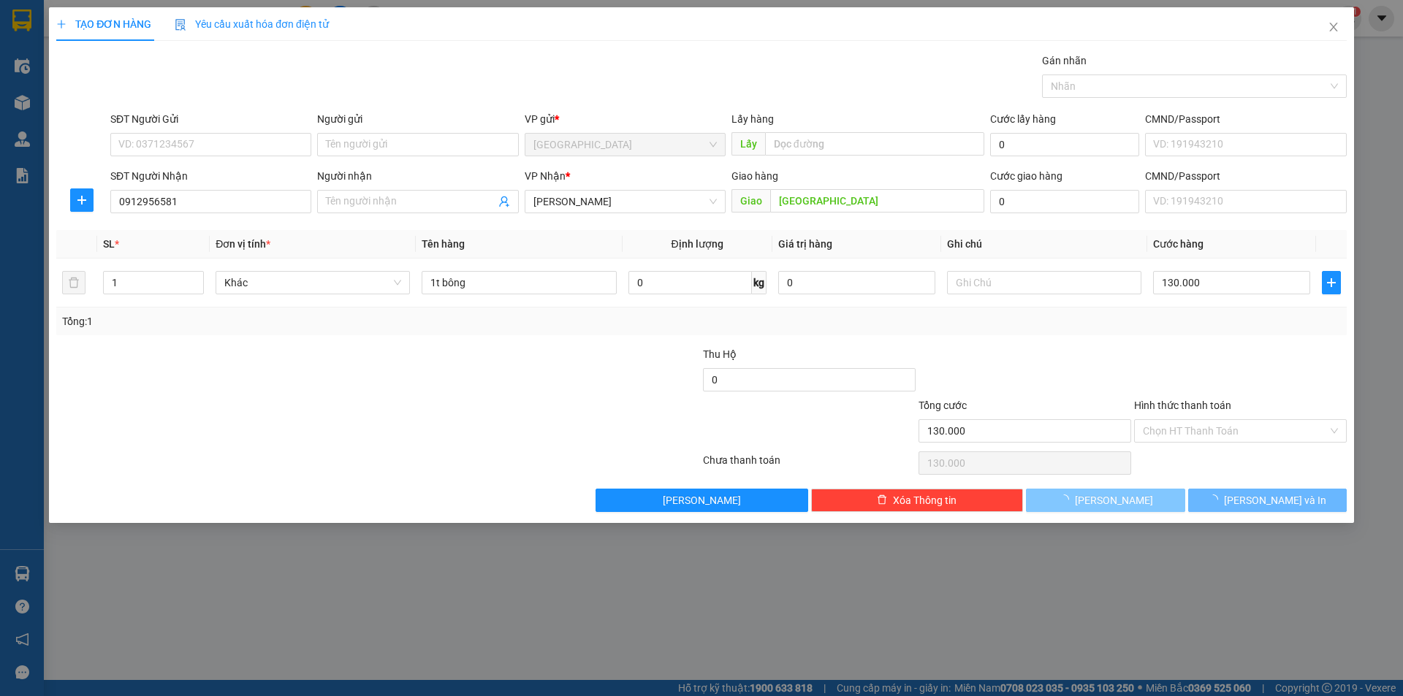
type input "0"
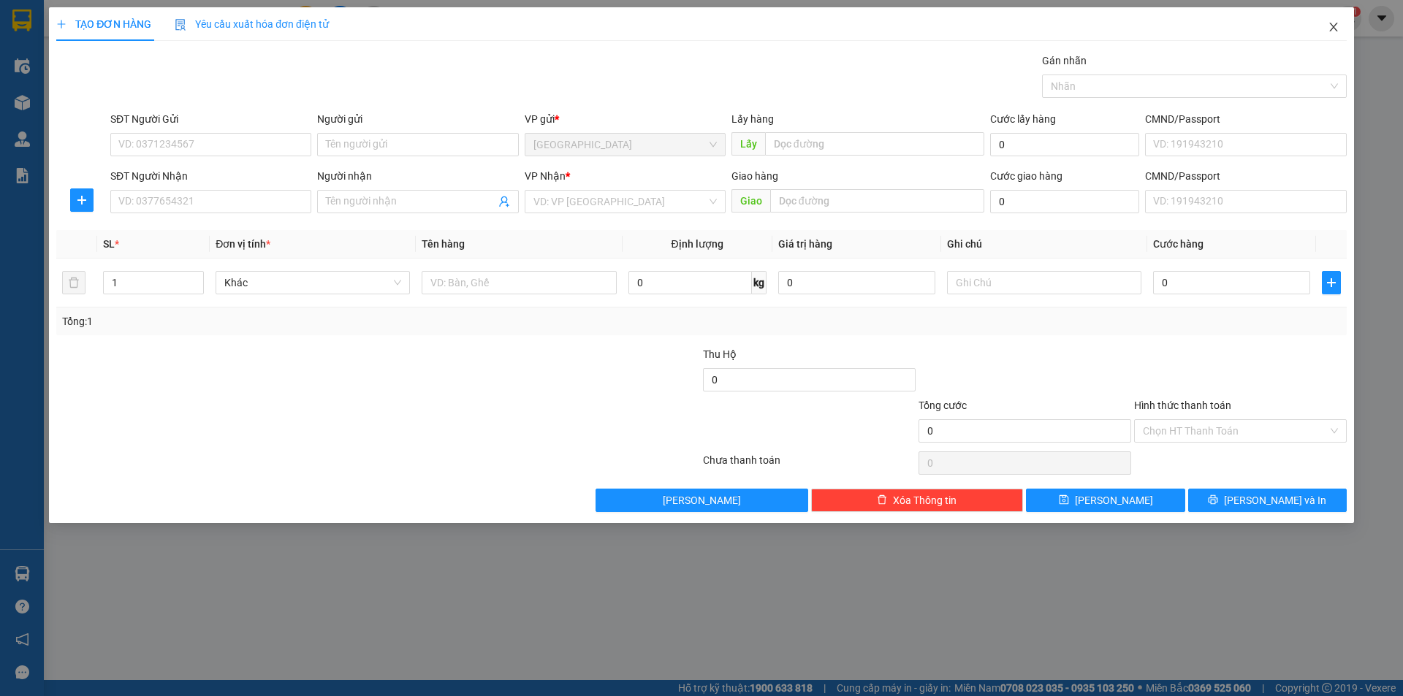
click at [1335, 25] on icon "close" at bounding box center [1334, 27] width 12 height 12
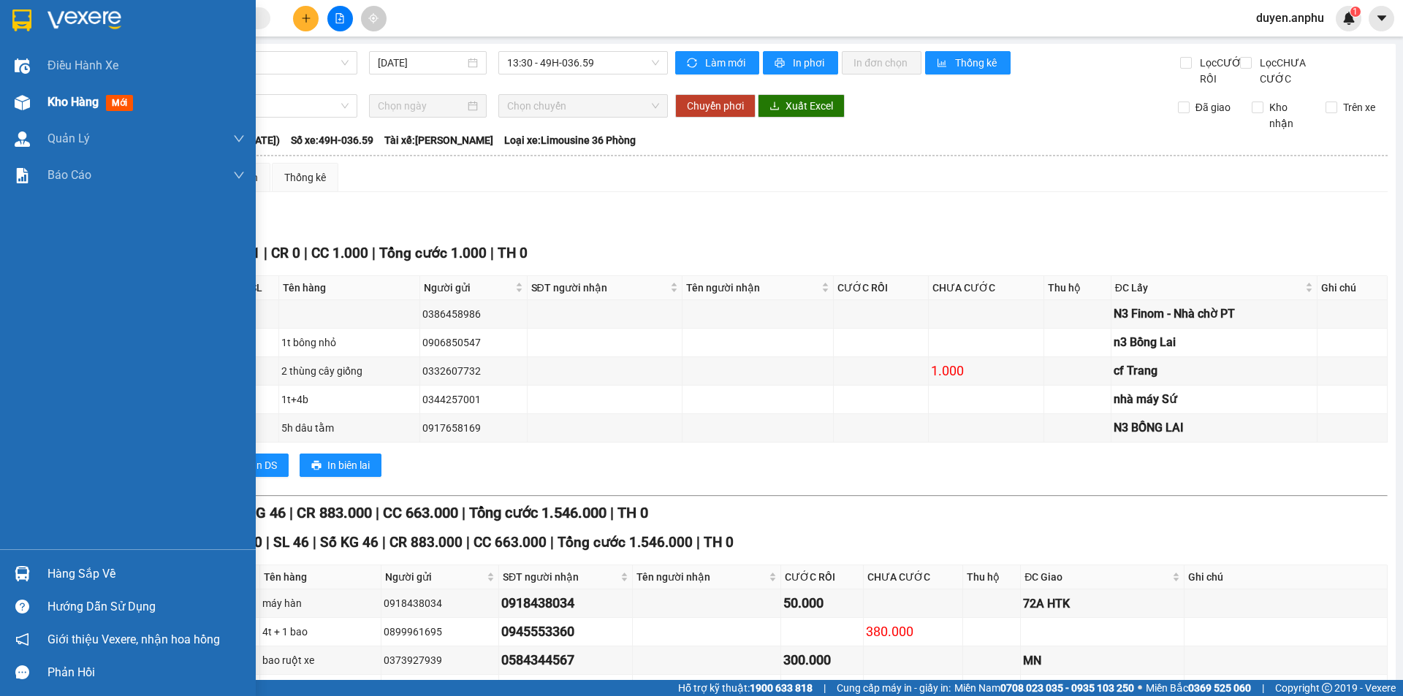
click at [73, 104] on span "Kho hàng" at bounding box center [72, 102] width 51 height 14
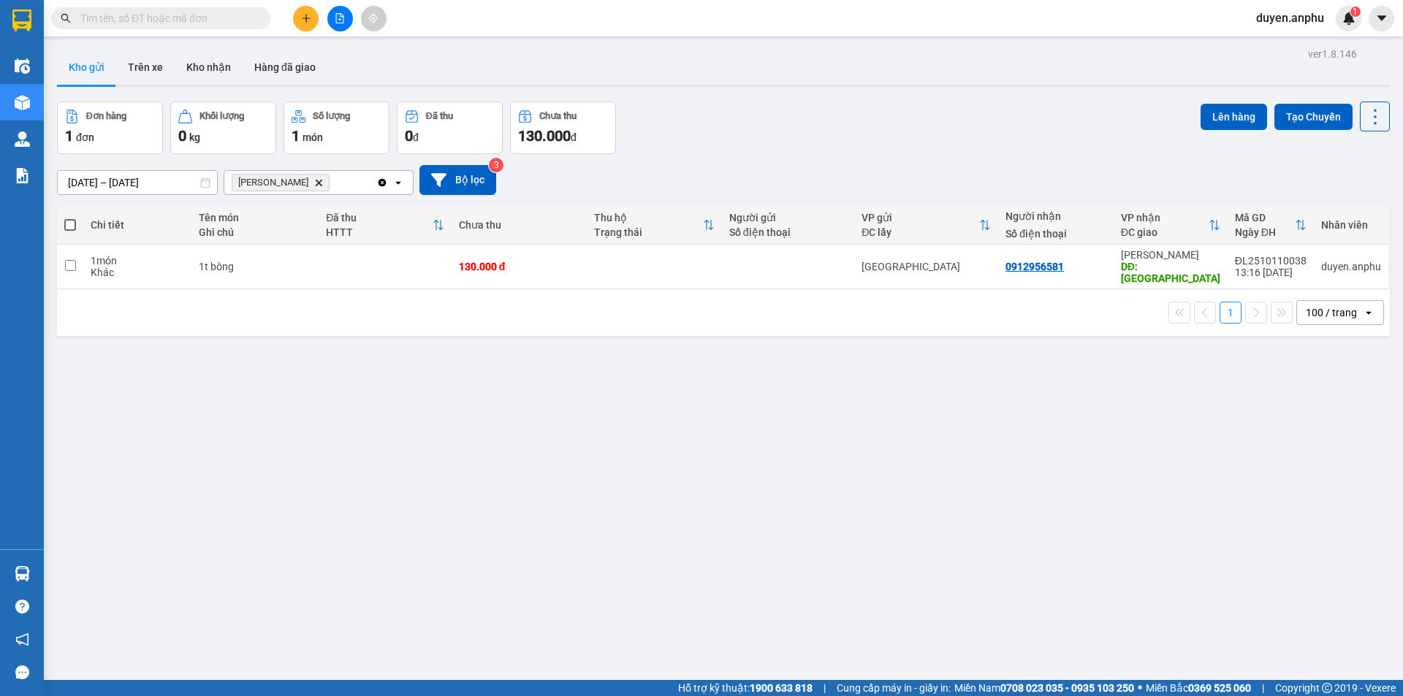
drag, startPoint x: 1020, startPoint y: 256, endPoint x: 781, endPoint y: 373, distance: 266.0
click at [781, 373] on div "ver 1.8.146 Kho gửi Trên xe Kho nhận Hàng đã giao Đơn hàng 1 đơn Khối lượng 0 k…" at bounding box center [723, 392] width 1344 height 696
click at [1269, 264] on icon at bounding box center [1274, 267] width 10 height 10
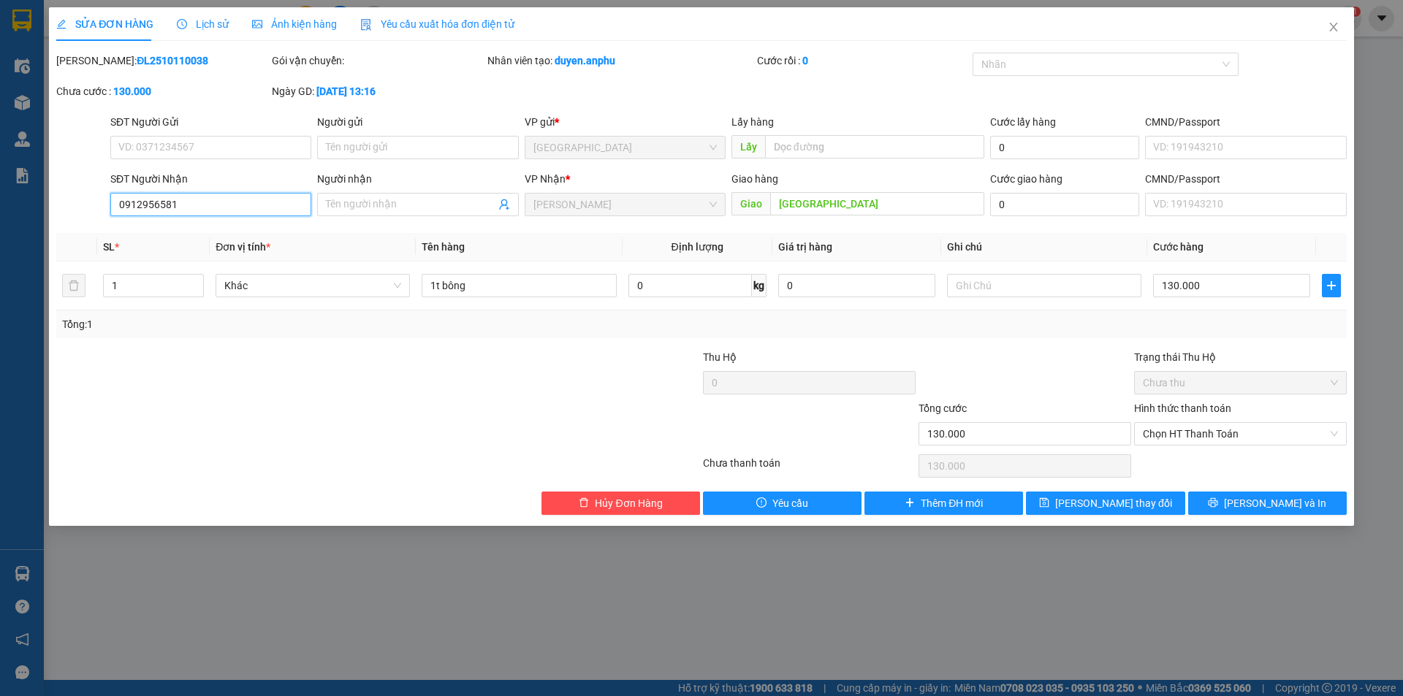
drag, startPoint x: 229, startPoint y: 202, endPoint x: 81, endPoint y: 218, distance: 149.1
click at [81, 218] on div "SĐT Người Nhận 0912956581 0912956581 Người nhận Tên người nhận VP Nhận * [PERSO…" at bounding box center [701, 196] width 1293 height 51
click at [1208, 437] on span "Chọn HT Thanh Toán" at bounding box center [1240, 434] width 195 height 22
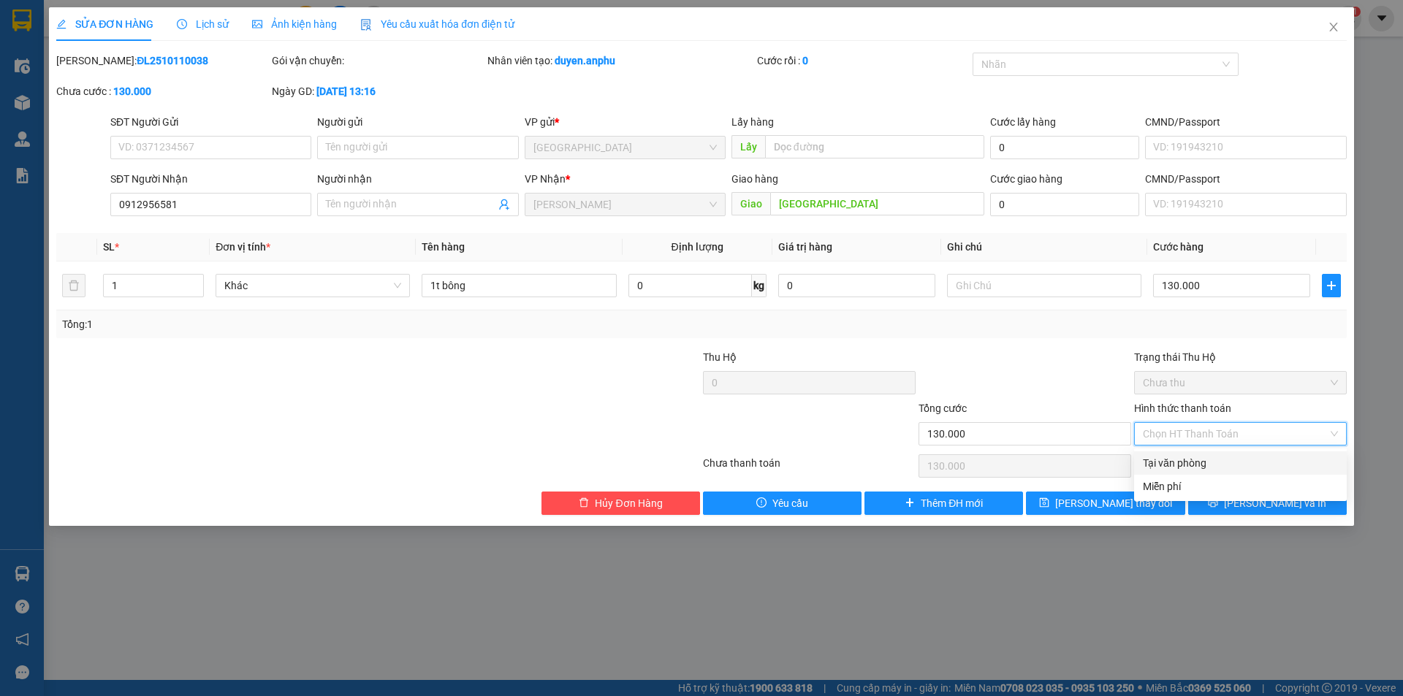
click at [1181, 462] on div "Tại văn phòng" at bounding box center [1240, 463] width 195 height 16
type input "0"
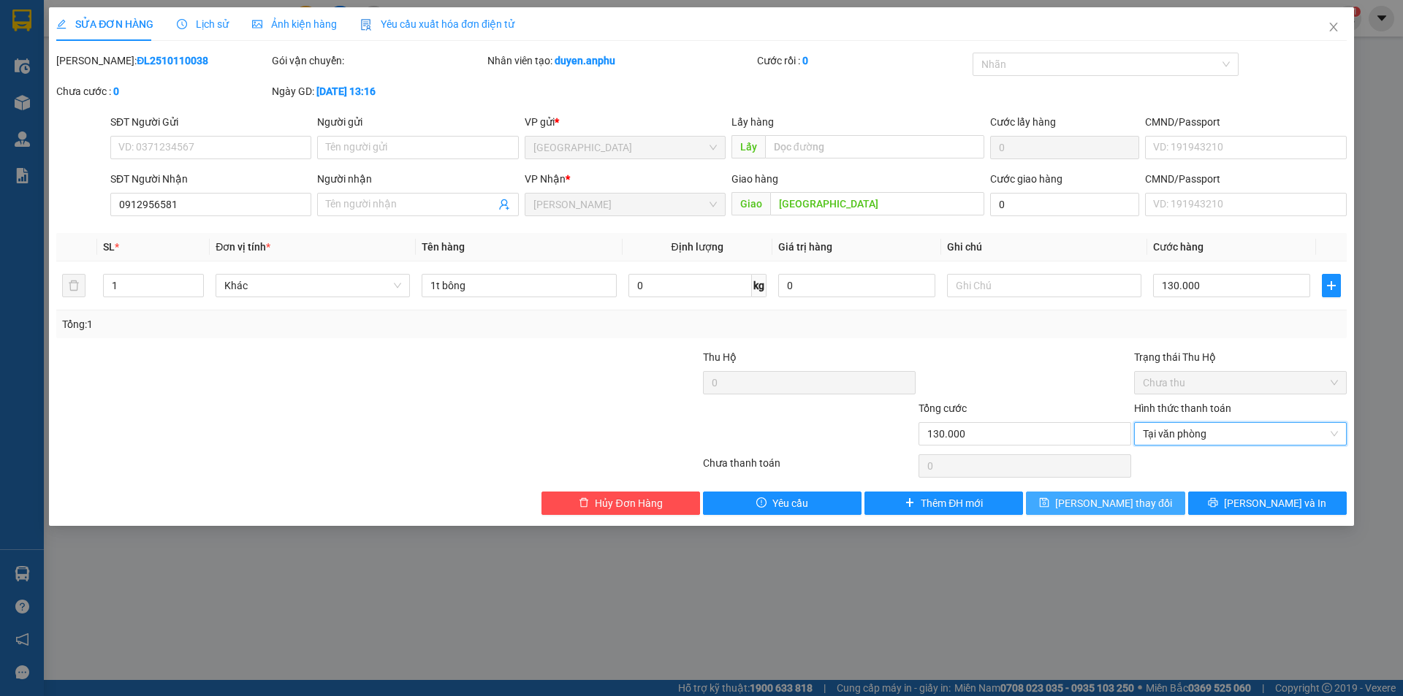
click at [1108, 498] on span "[PERSON_NAME] thay đổi" at bounding box center [1113, 503] width 117 height 16
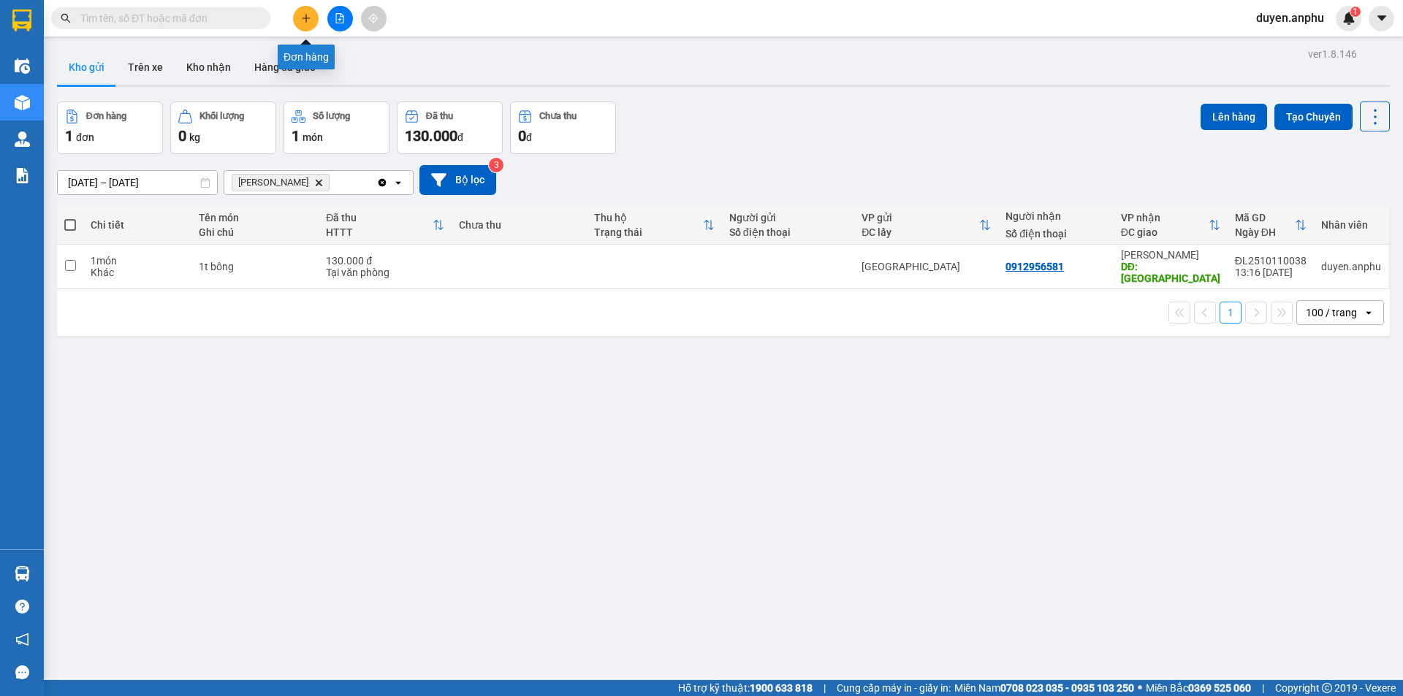
click at [308, 21] on icon "plus" at bounding box center [306, 18] width 10 height 10
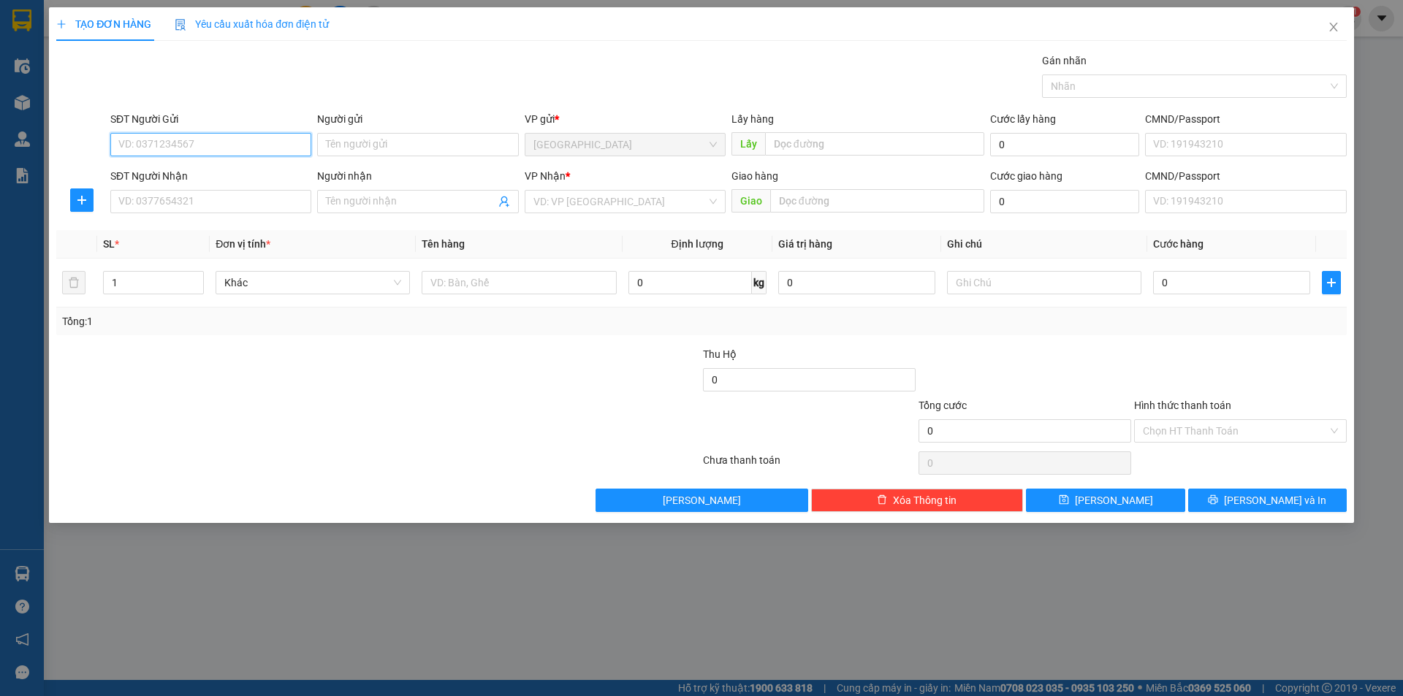
click at [242, 152] on input "SĐT Người Gửi" at bounding box center [210, 144] width 201 height 23
click at [178, 172] on div "0979913157" at bounding box center [210, 174] width 183 height 16
type input "0979913157"
type input "Finom - cfr voi đỏ"
type input "0979913157"
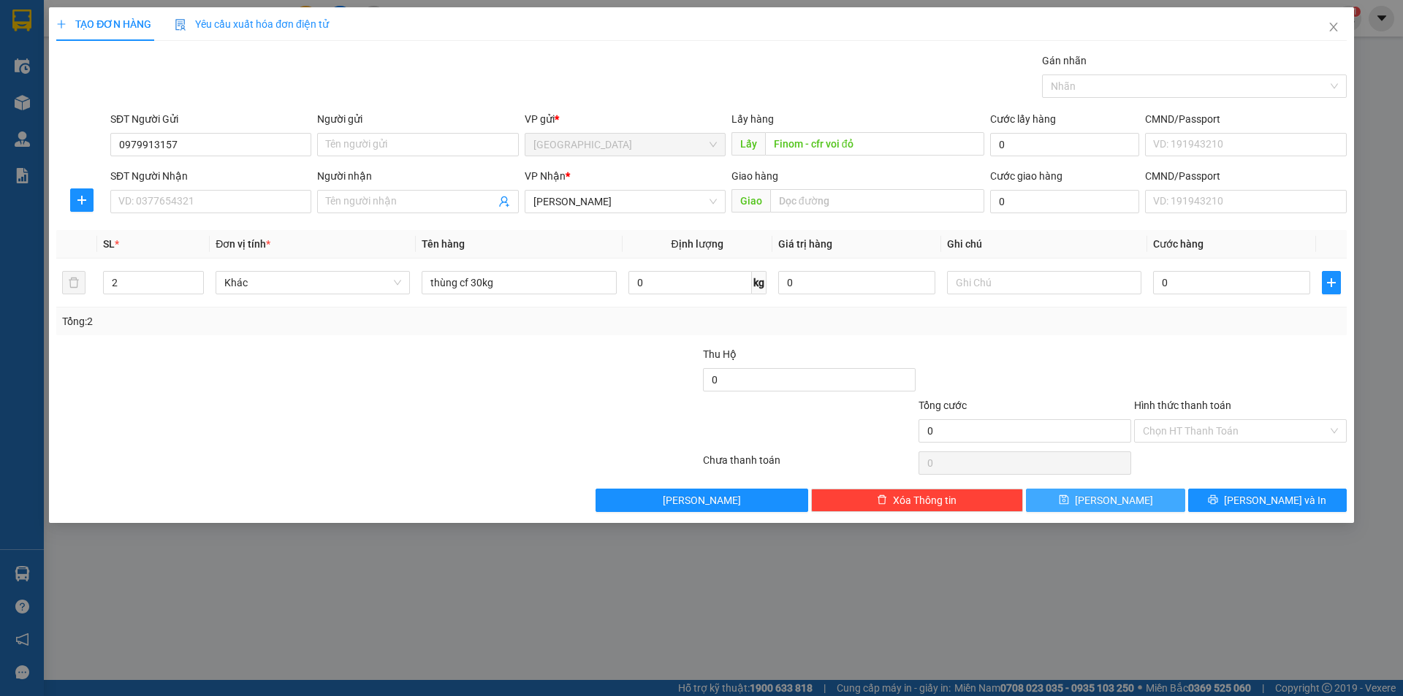
click at [1116, 501] on span "[PERSON_NAME]" at bounding box center [1114, 500] width 78 height 16
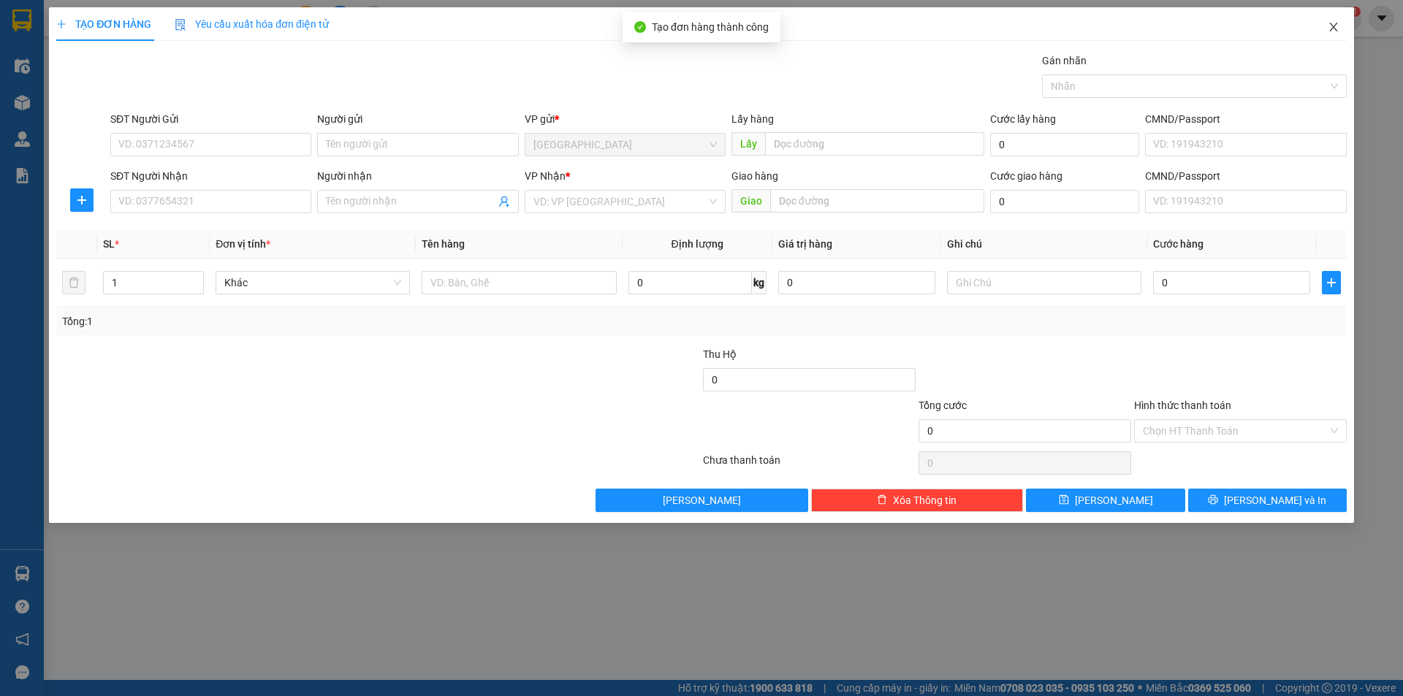
click at [1335, 29] on icon "close" at bounding box center [1333, 27] width 8 height 9
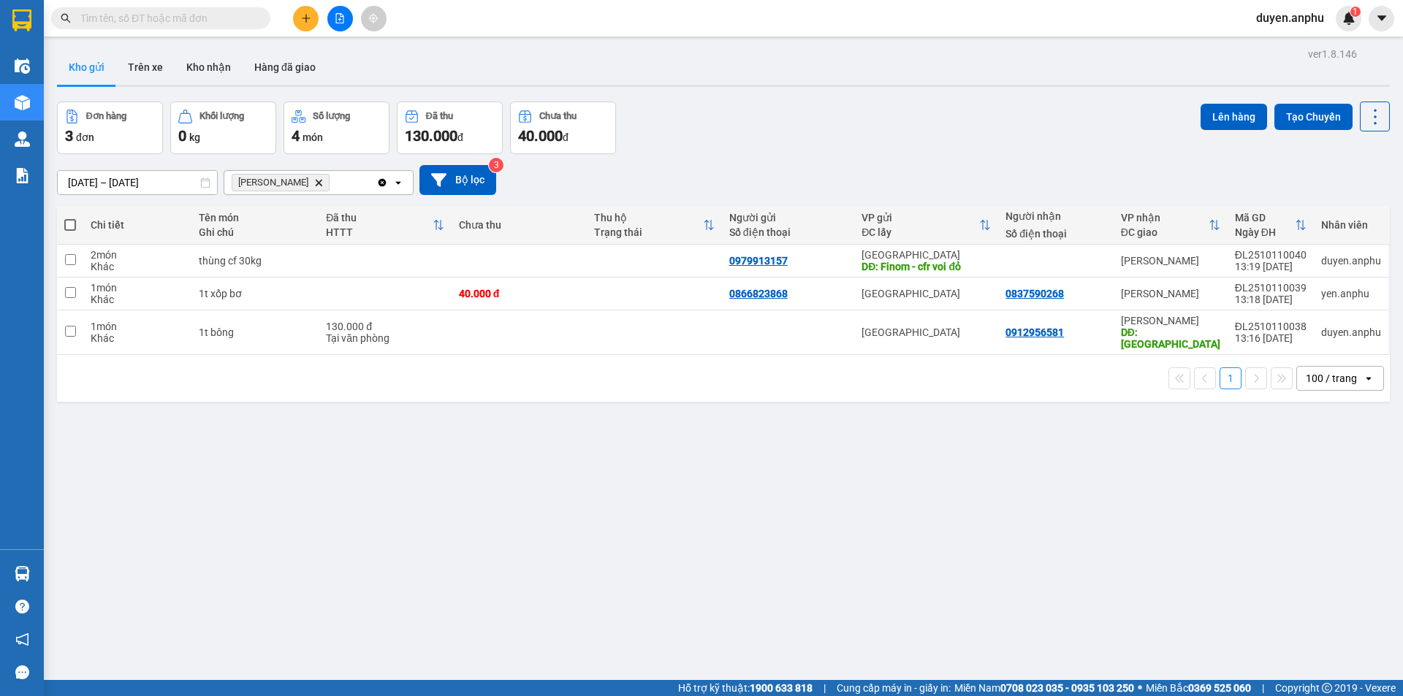
click at [68, 227] on span at bounding box center [70, 225] width 12 height 12
click at [70, 218] on input "checkbox" at bounding box center [70, 218] width 0 height 0
checkbox input "true"
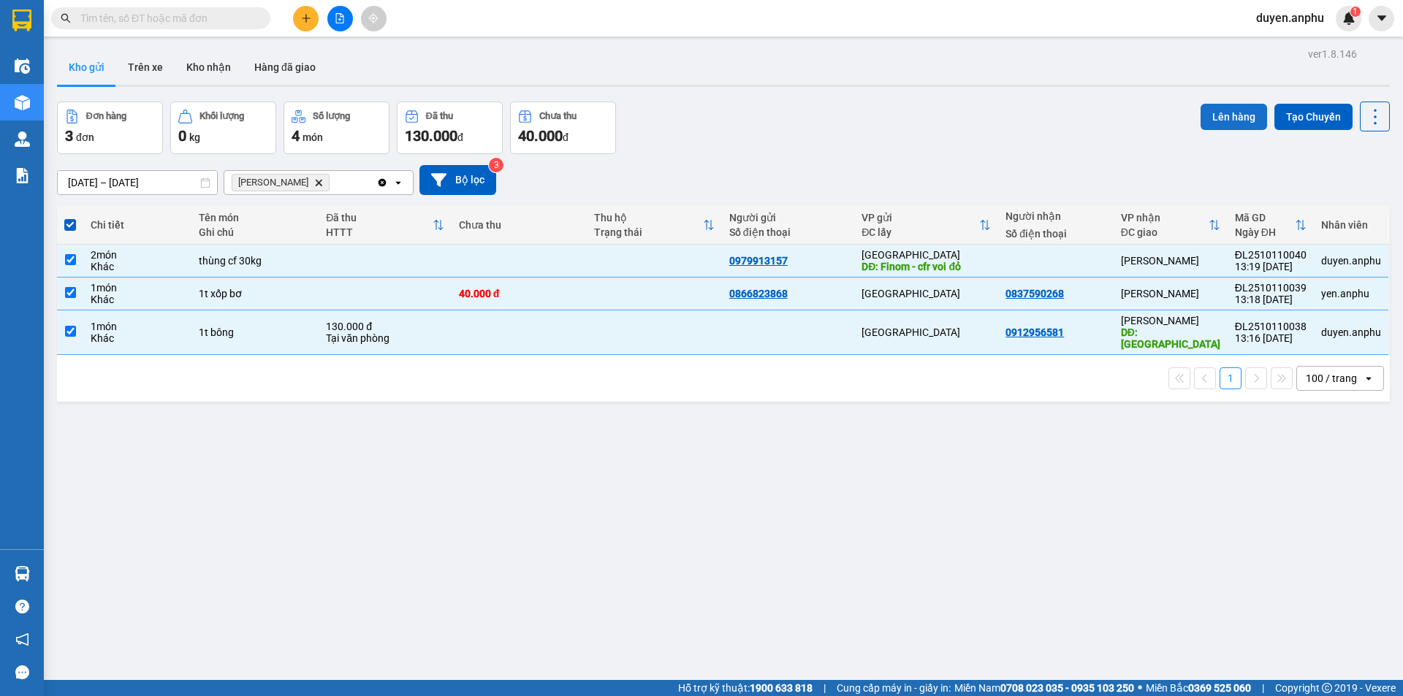
click at [1225, 116] on button "Lên hàng" at bounding box center [1233, 117] width 66 height 26
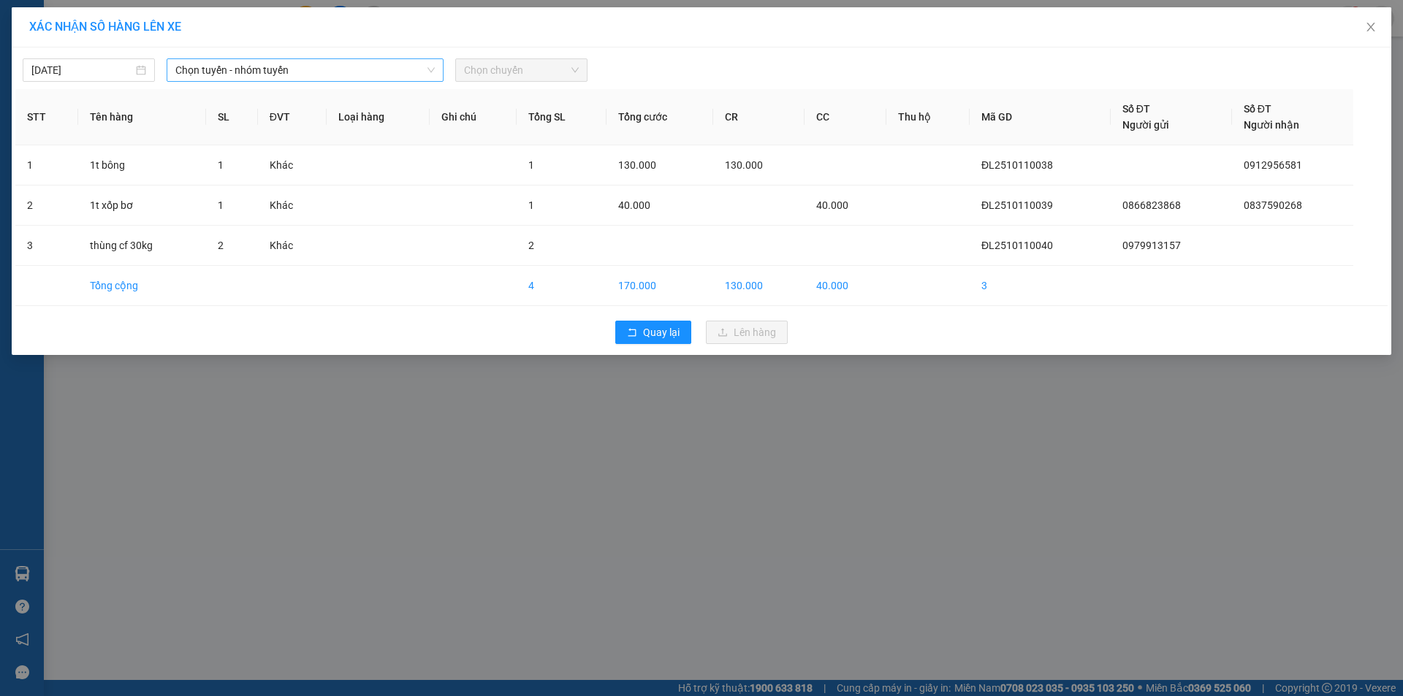
click at [208, 66] on span "Chọn tuyến - nhóm tuyến" at bounding box center [304, 70] width 259 height 22
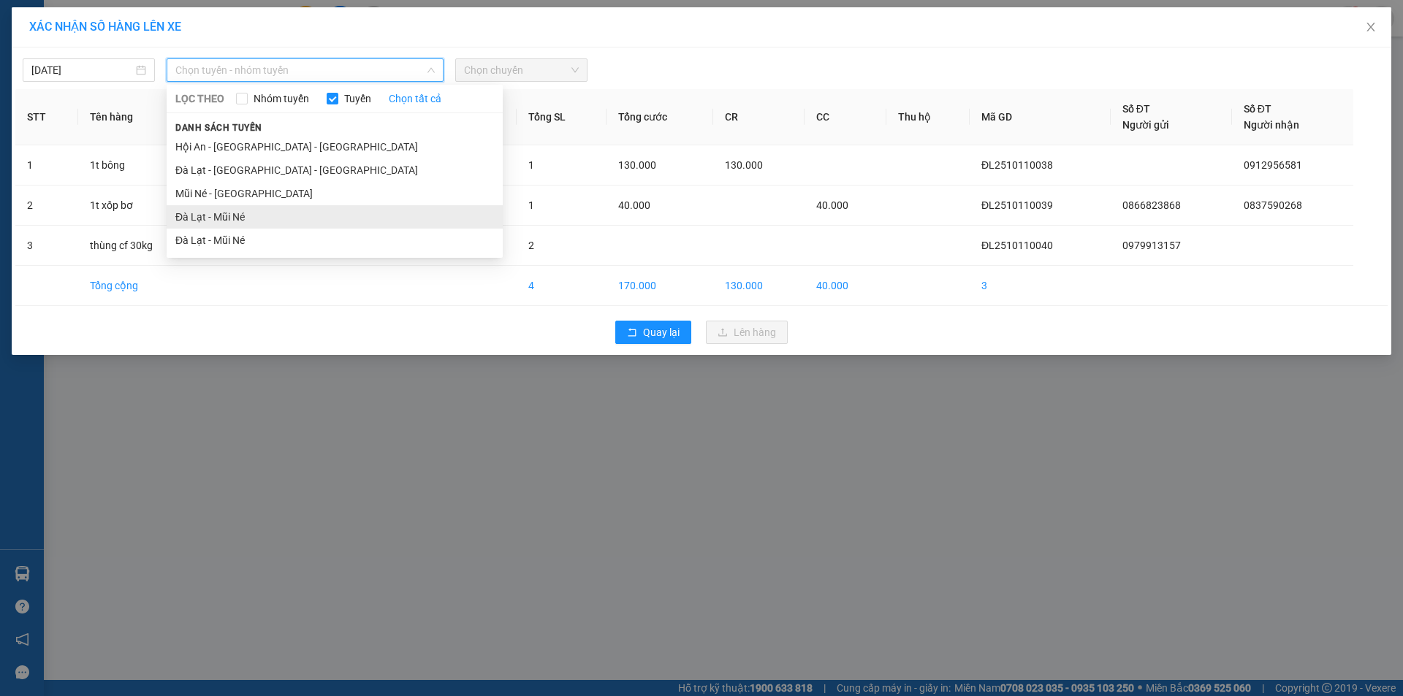
click at [206, 215] on li "Đà Lạt - Mũi Né" at bounding box center [335, 216] width 336 height 23
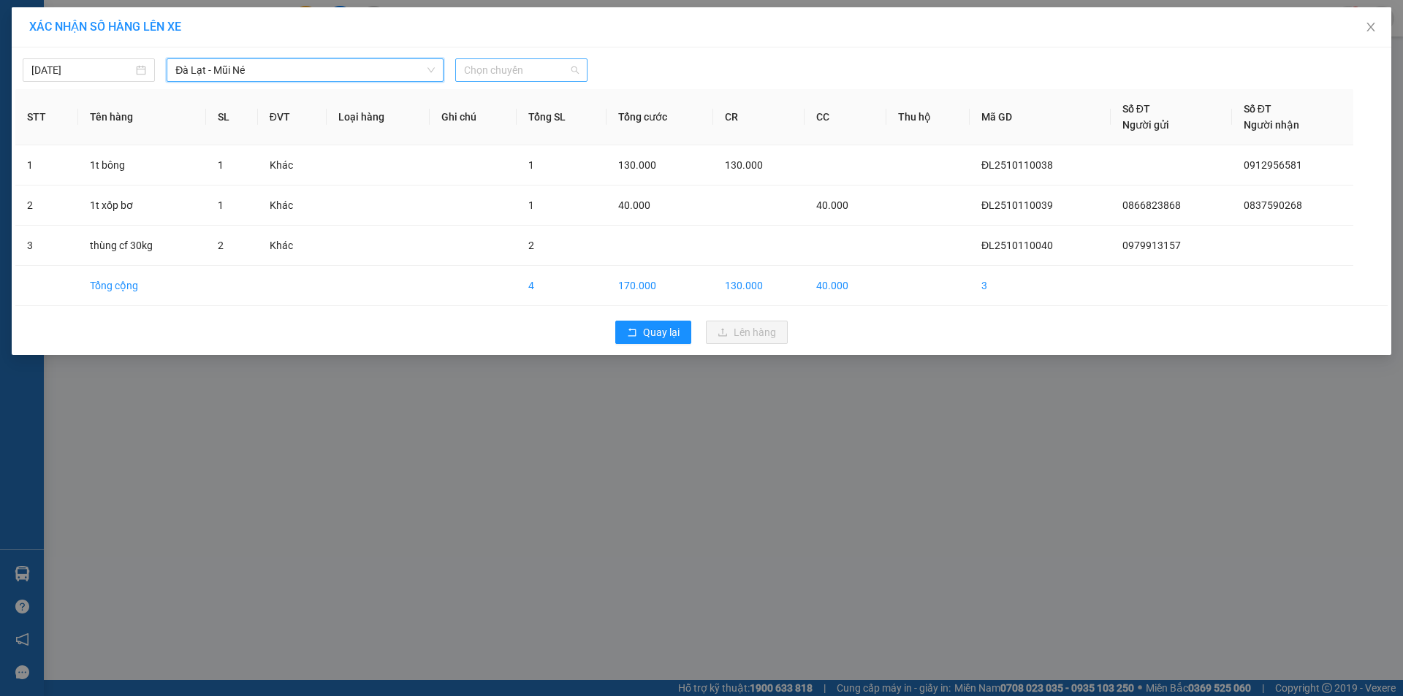
click at [512, 70] on span "Chọn chuyến" at bounding box center [521, 70] width 115 height 22
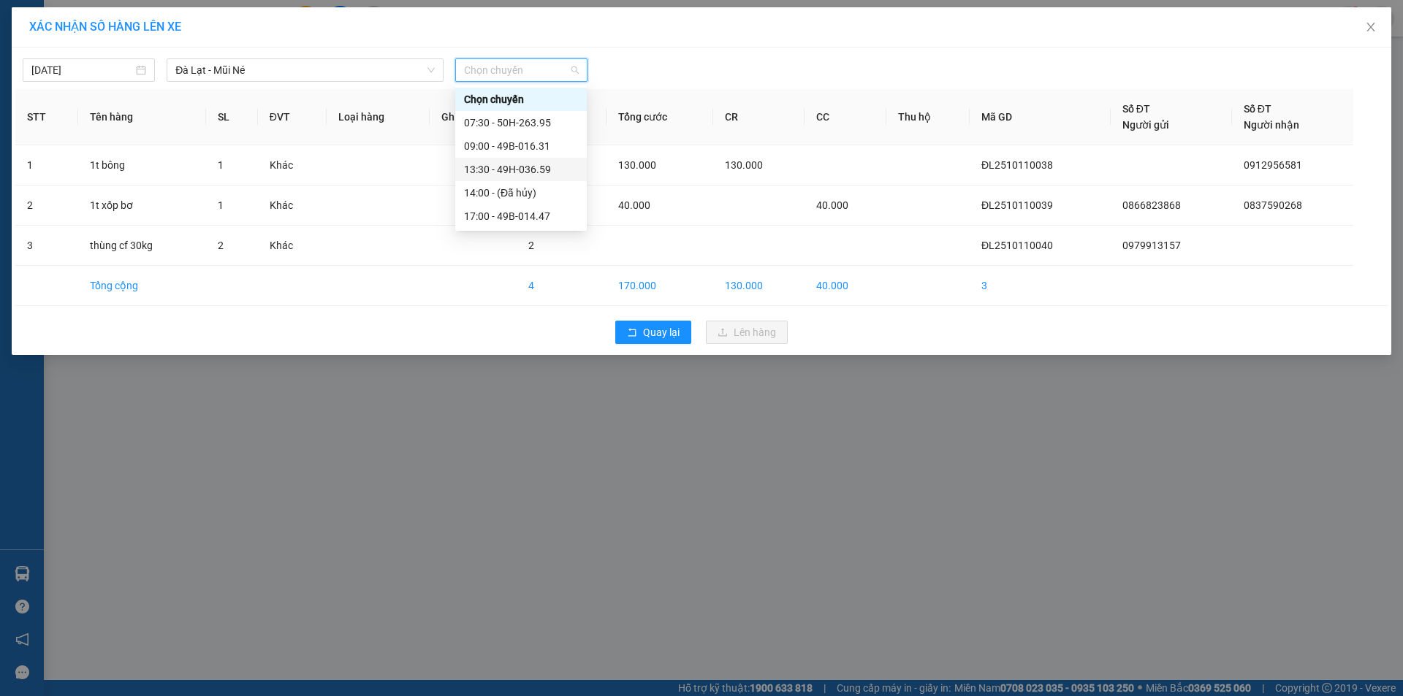
click at [480, 170] on div "13:30 - 49H-036.59" at bounding box center [521, 169] width 114 height 16
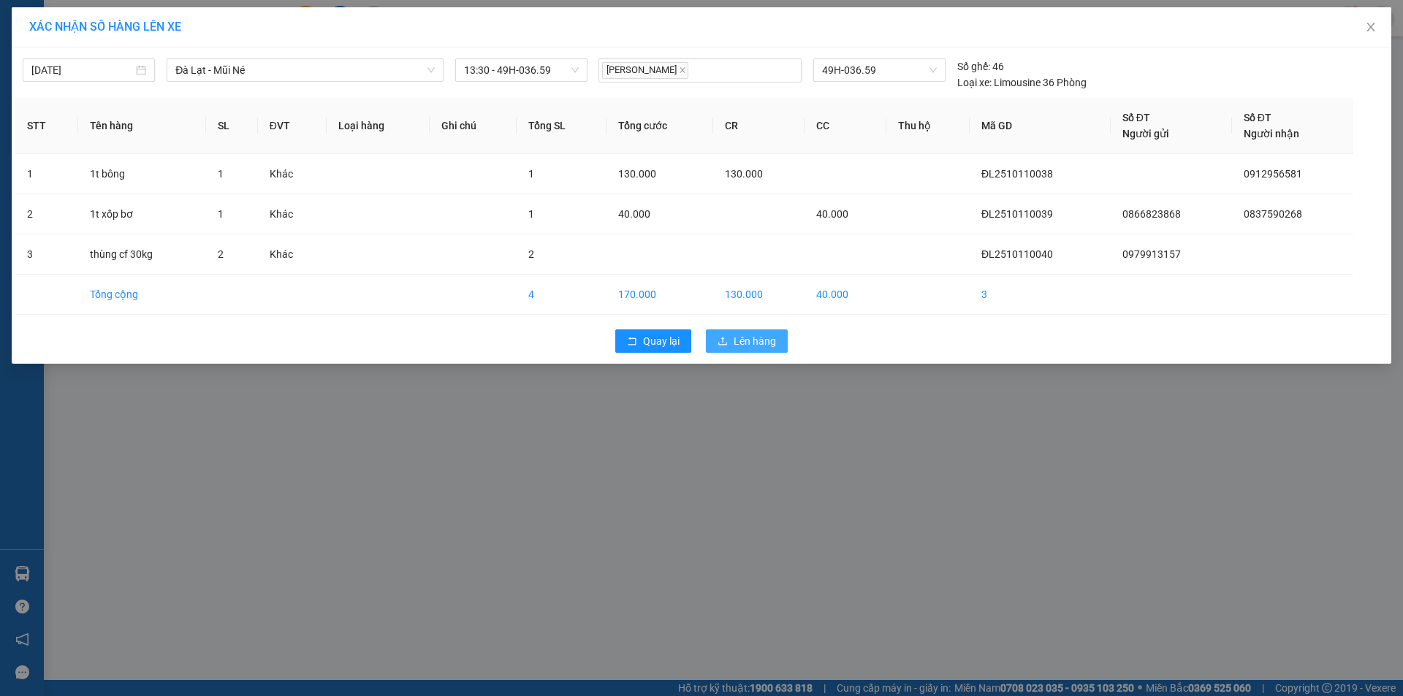
click at [748, 345] on span "Lên hàng" at bounding box center [755, 341] width 42 height 16
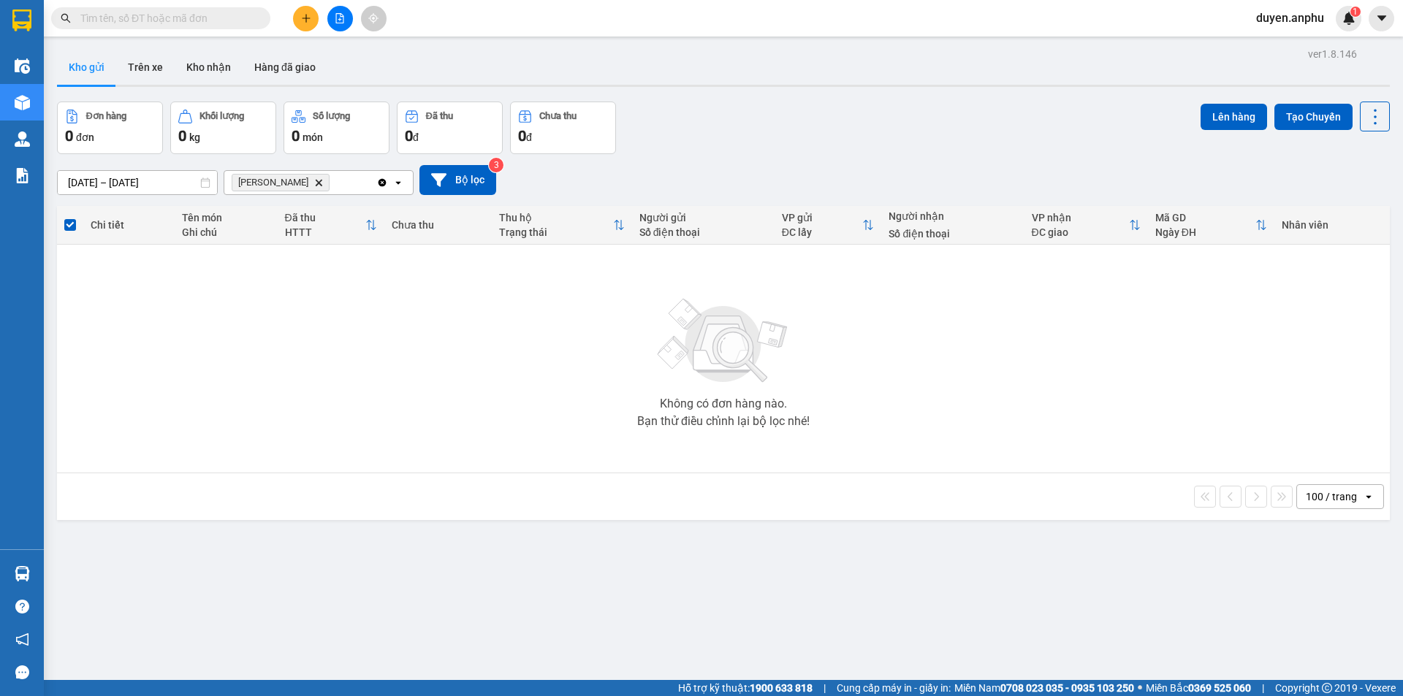
click at [226, 18] on input "text" at bounding box center [166, 18] width 172 height 16
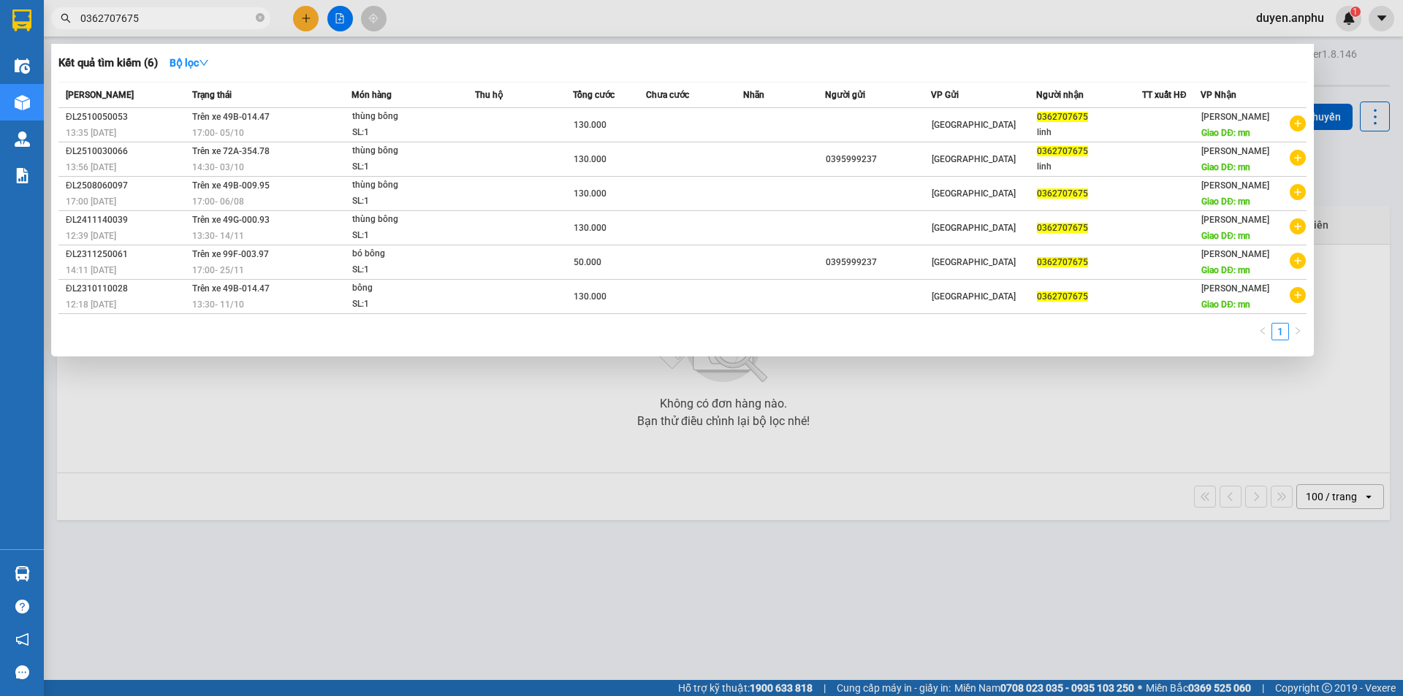
drag, startPoint x: 161, startPoint y: 19, endPoint x: 67, endPoint y: 21, distance: 93.5
click at [36, 23] on section "Kết quả tìm kiếm ( 6 ) Bộ lọc Mã ĐH Trạng thái Món hàng Thu hộ Tổng cước Chưa c…" at bounding box center [701, 348] width 1403 height 696
type input "0362707675"
drag, startPoint x: 106, startPoint y: 9, endPoint x: 273, endPoint y: 3, distance: 167.4
click at [273, 3] on div at bounding box center [701, 348] width 1403 height 696
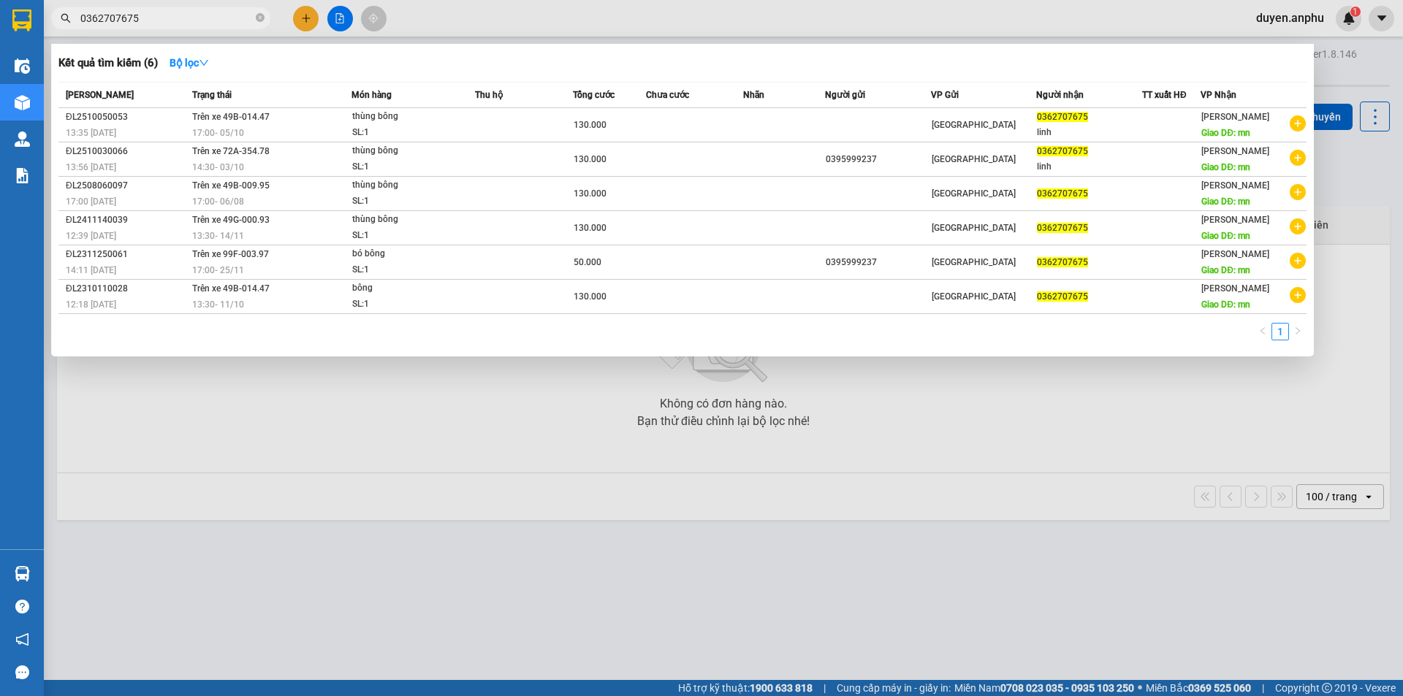
click at [1013, 460] on div at bounding box center [701, 348] width 1403 height 696
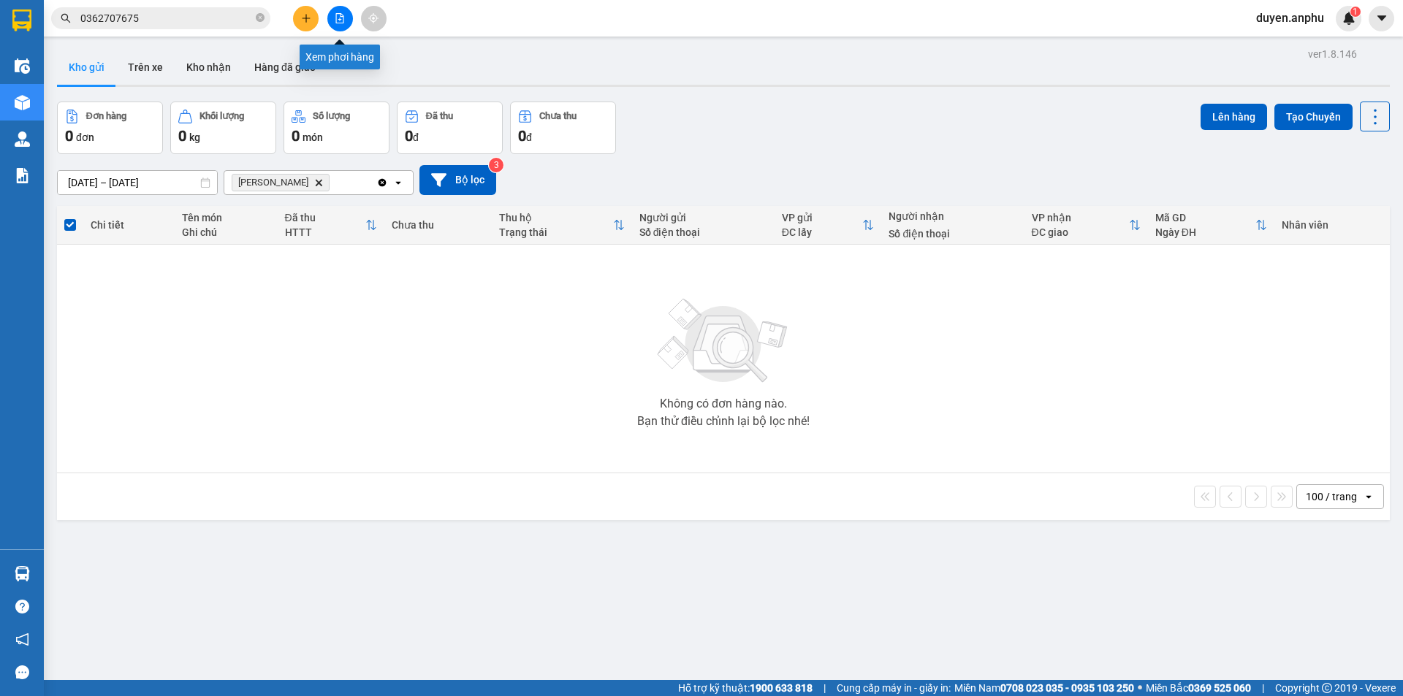
click at [336, 19] on icon "file-add" at bounding box center [340, 18] width 8 height 10
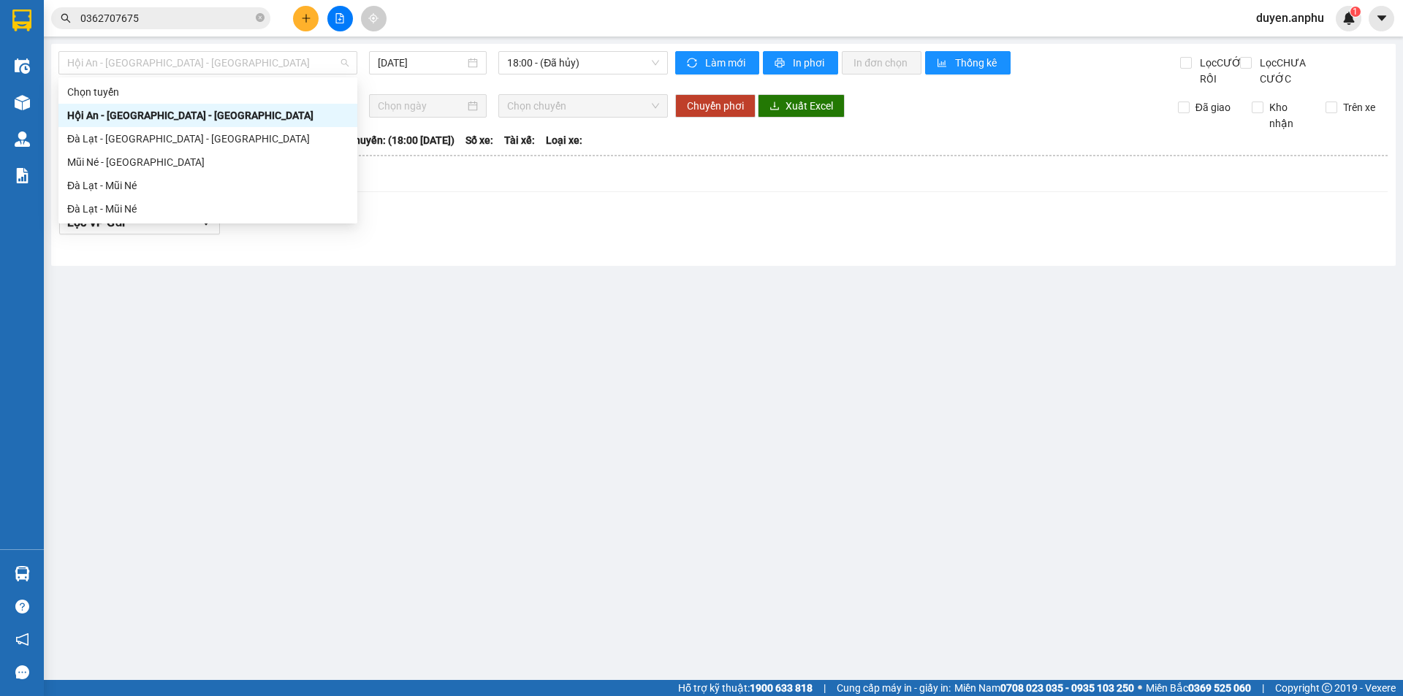
drag, startPoint x: 231, startPoint y: 64, endPoint x: 126, endPoint y: 185, distance: 160.1
click at [226, 75] on div "Hội An - [GEOGRAPHIC_DATA] - [GEOGRAPHIC_DATA] [DATE] 18:00 - (Đã hủy)" at bounding box center [362, 69] width 609 height 36
click at [123, 180] on div "Đà Lạt - Mũi Né" at bounding box center [207, 186] width 281 height 16
type input "[DATE]"
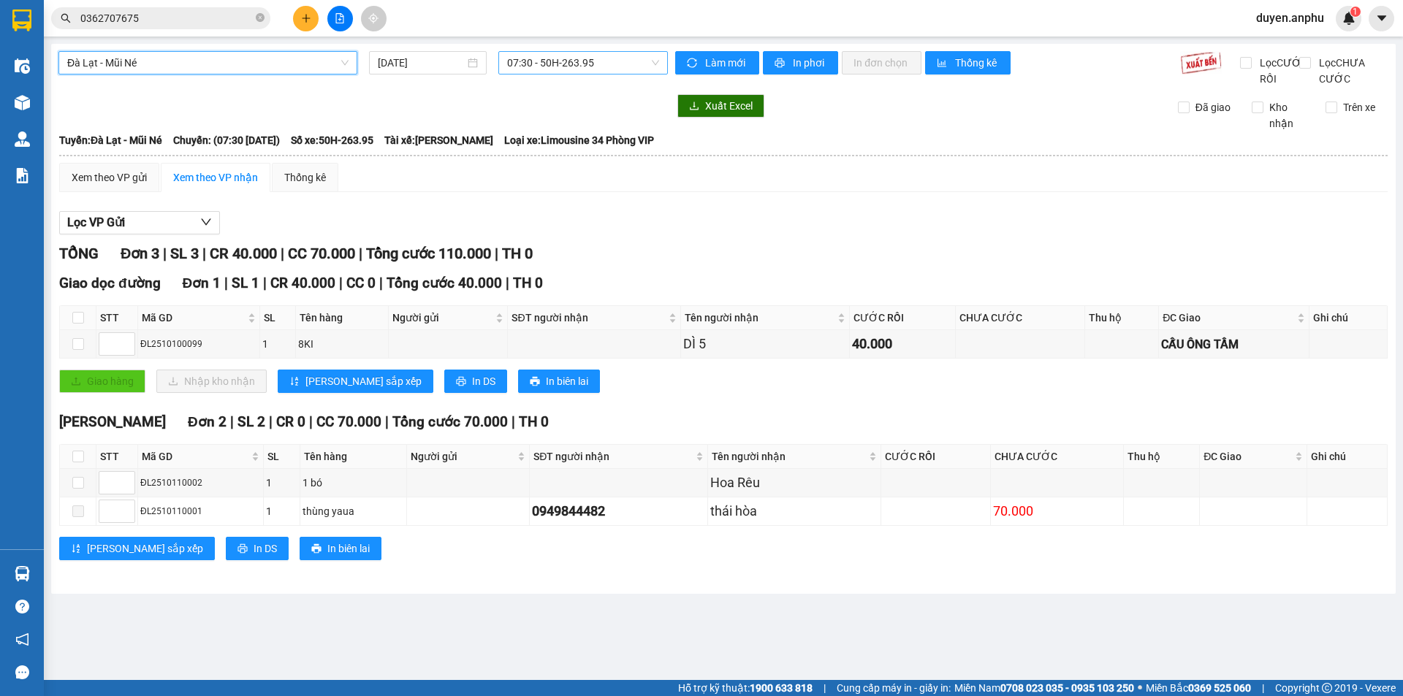
click at [544, 72] on span "07:30 - 50H-263.95" at bounding box center [583, 63] width 152 height 22
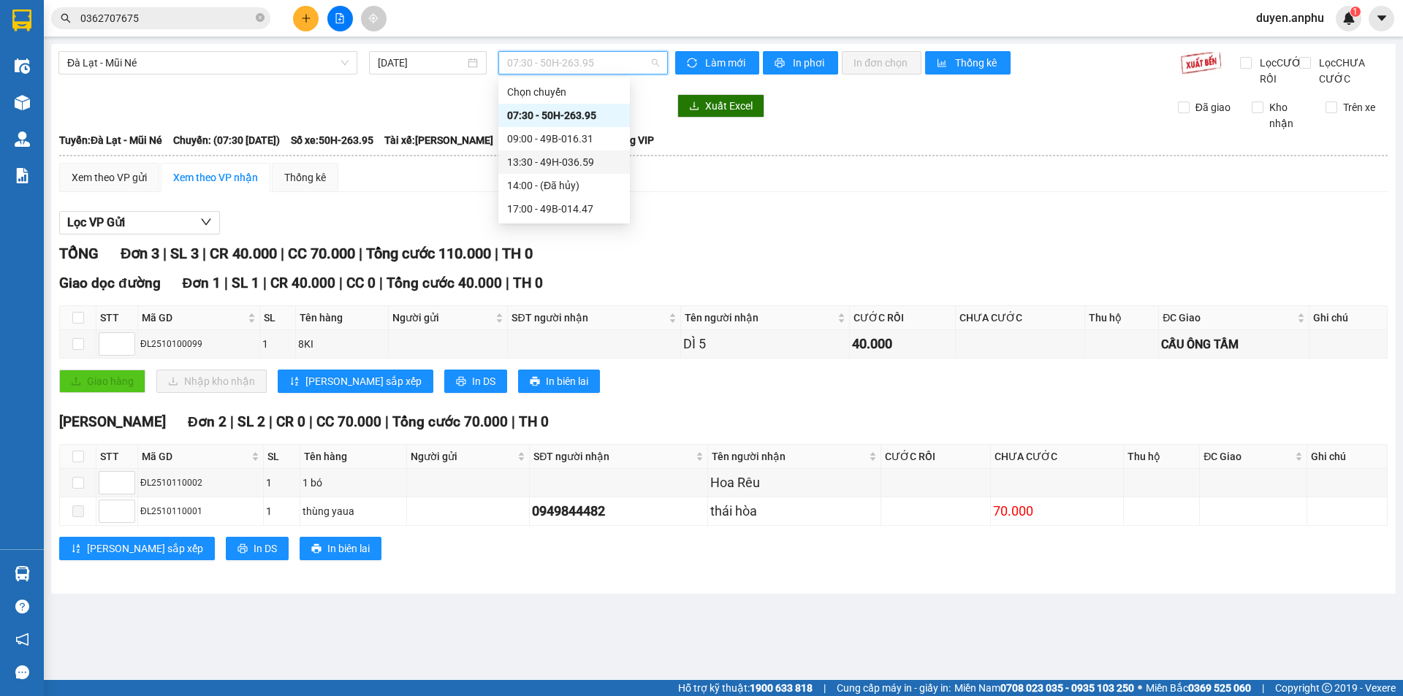
click at [528, 153] on div "13:30 - 49H-036.59" at bounding box center [564, 162] width 132 height 23
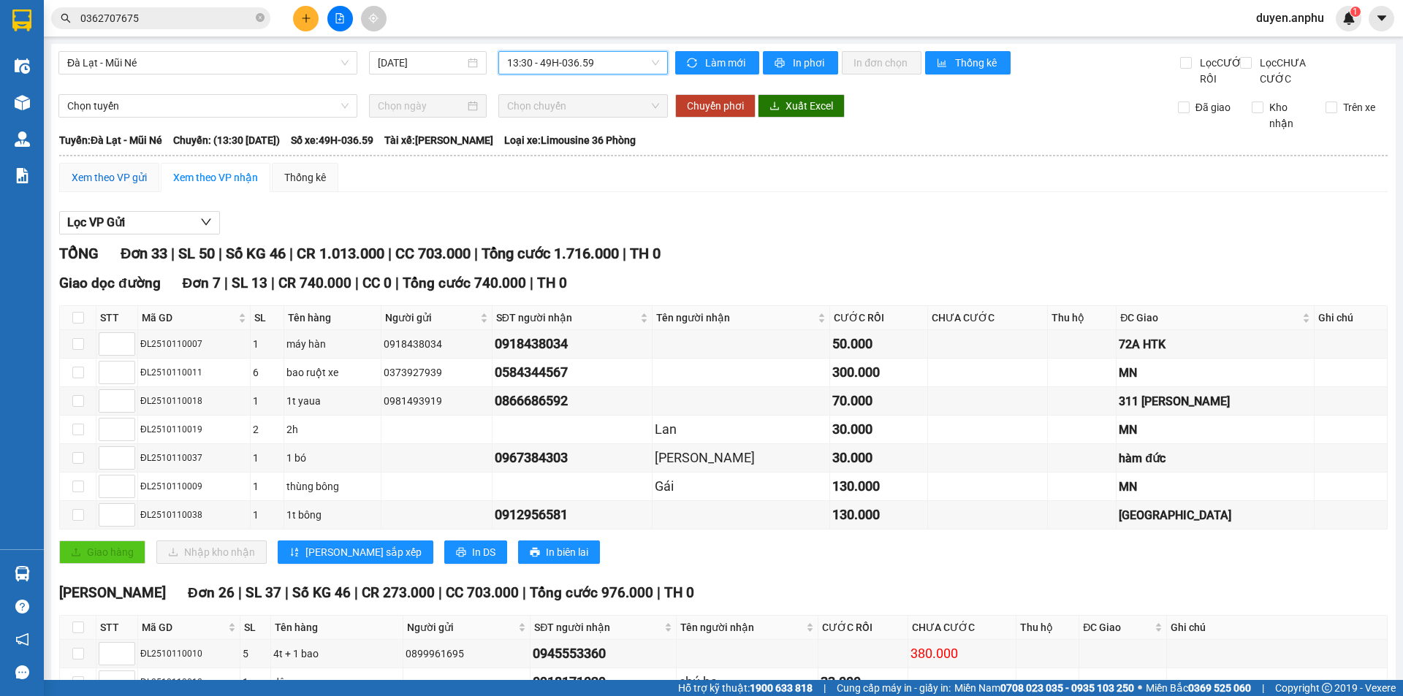
click at [109, 186] on div "Xem theo VP gửi" at bounding box center [109, 178] width 75 height 16
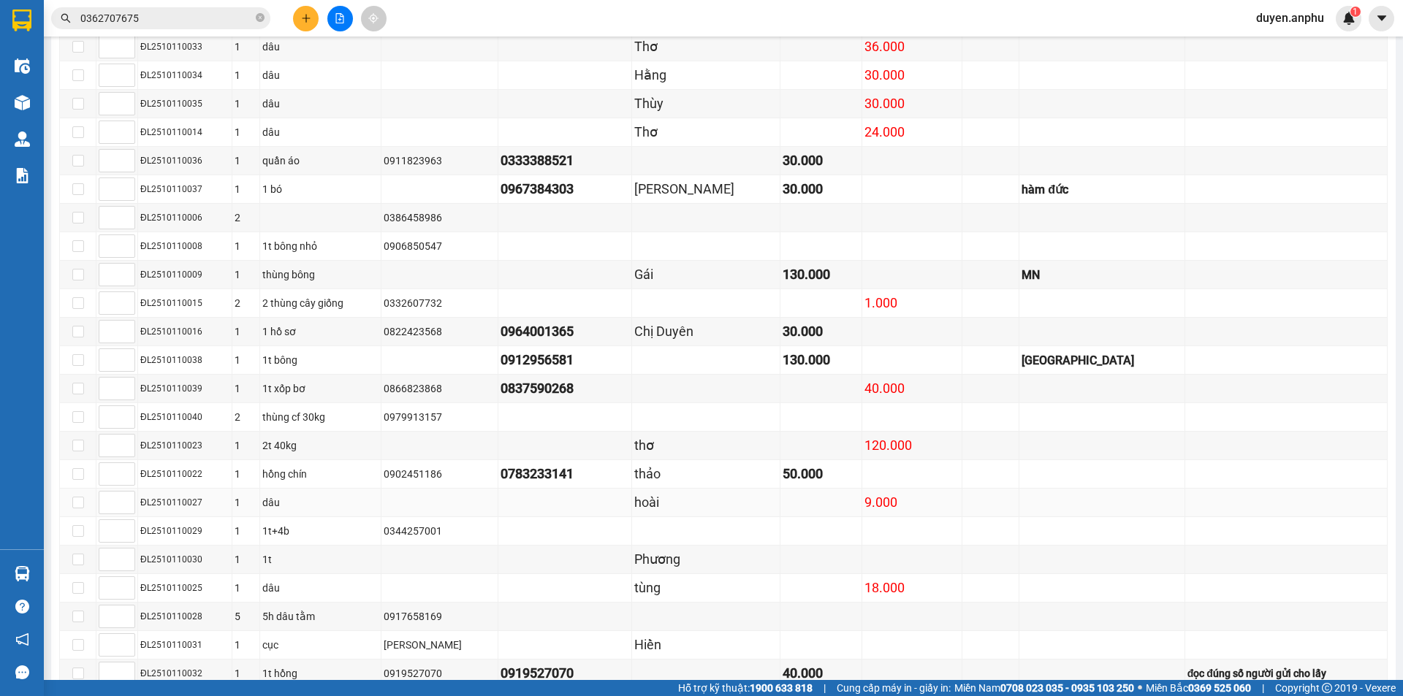
scroll to position [677, 0]
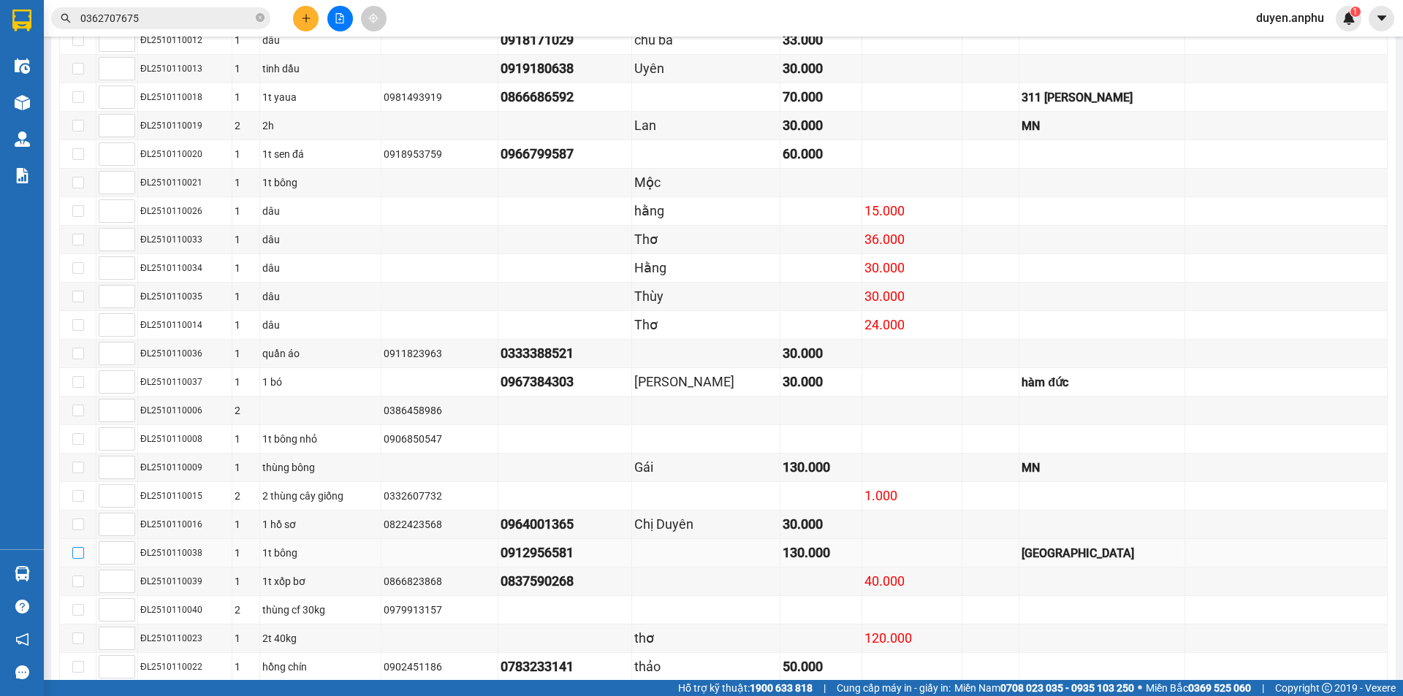
click at [76, 559] on input "checkbox" at bounding box center [78, 553] width 12 height 12
checkbox input "true"
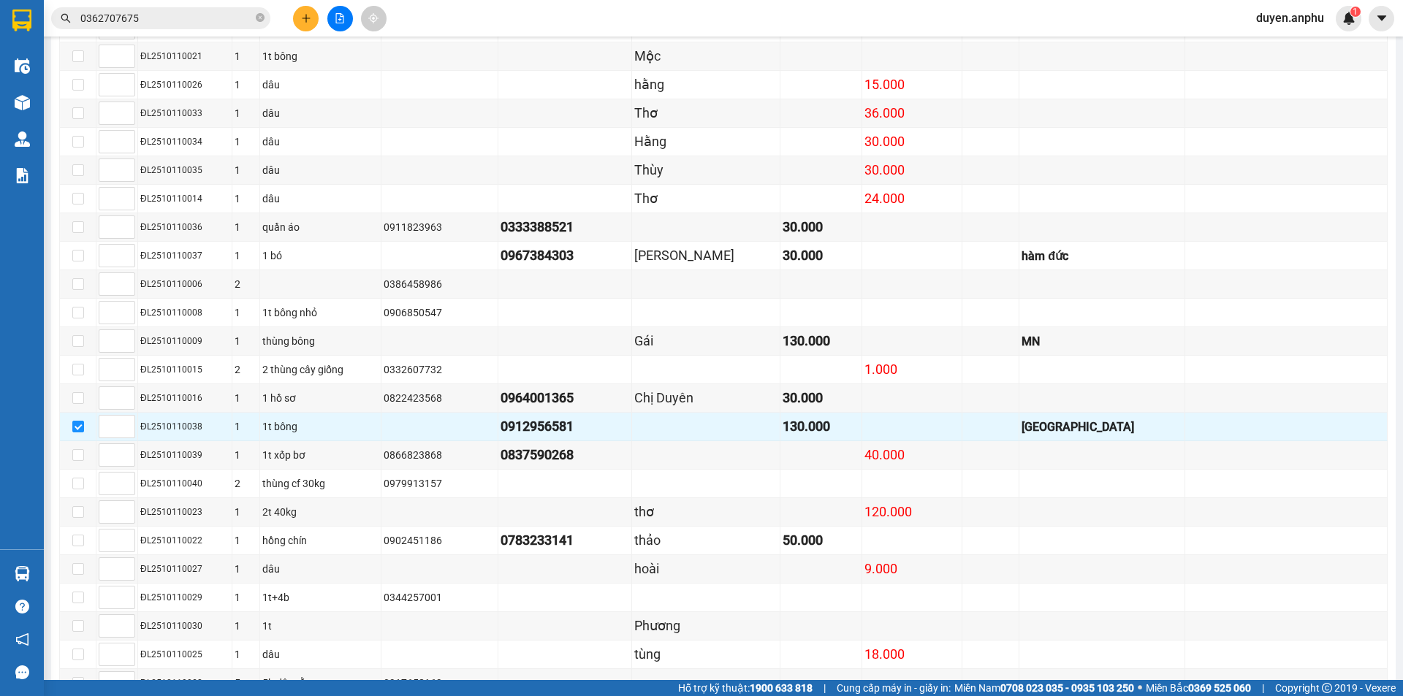
scroll to position [970, 0]
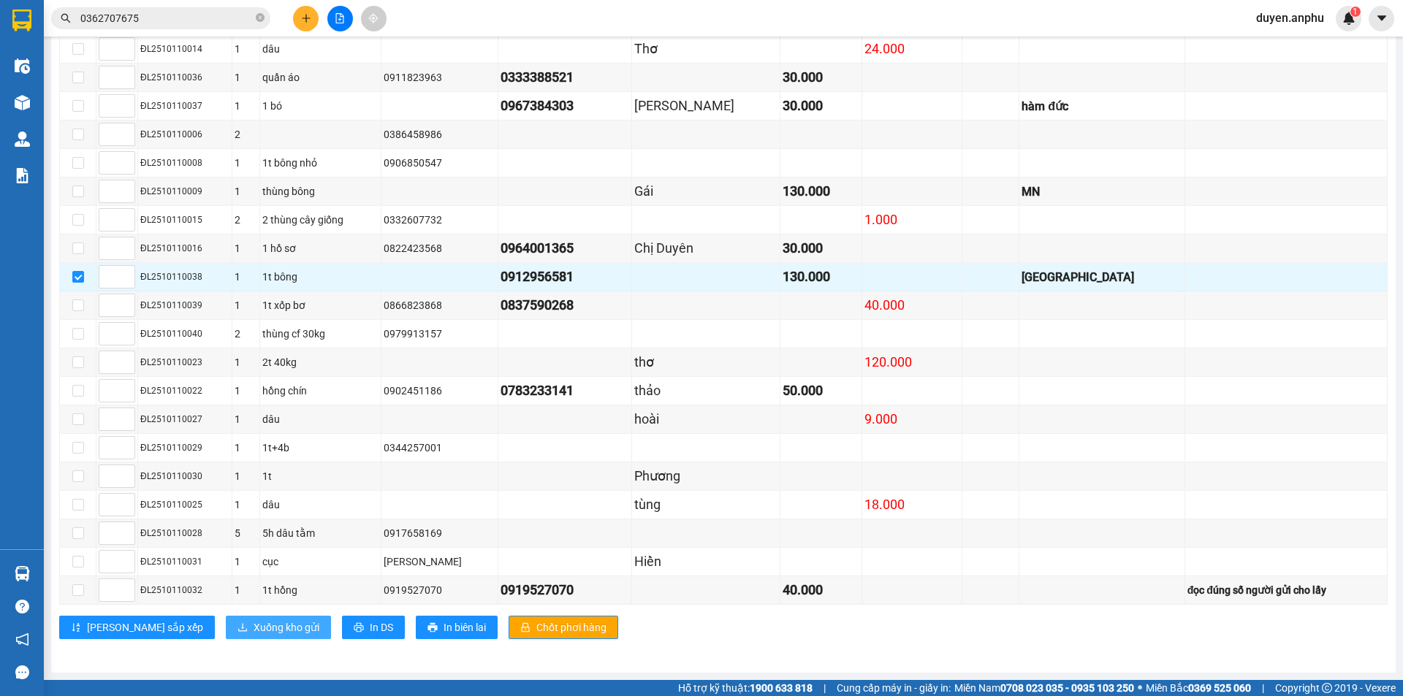
click at [254, 631] on span "Xuống kho gửi" at bounding box center [287, 628] width 66 height 16
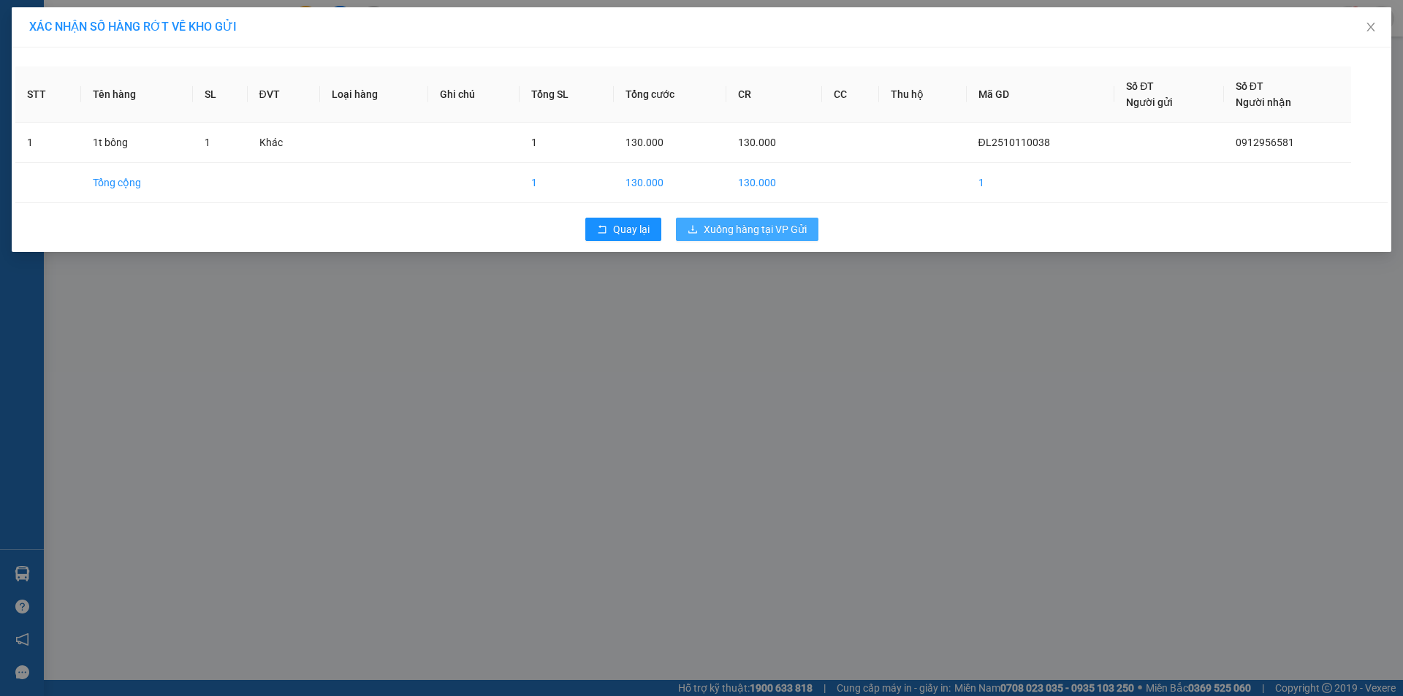
click at [712, 229] on span "Xuống hàng tại VP Gửi" at bounding box center [755, 229] width 103 height 16
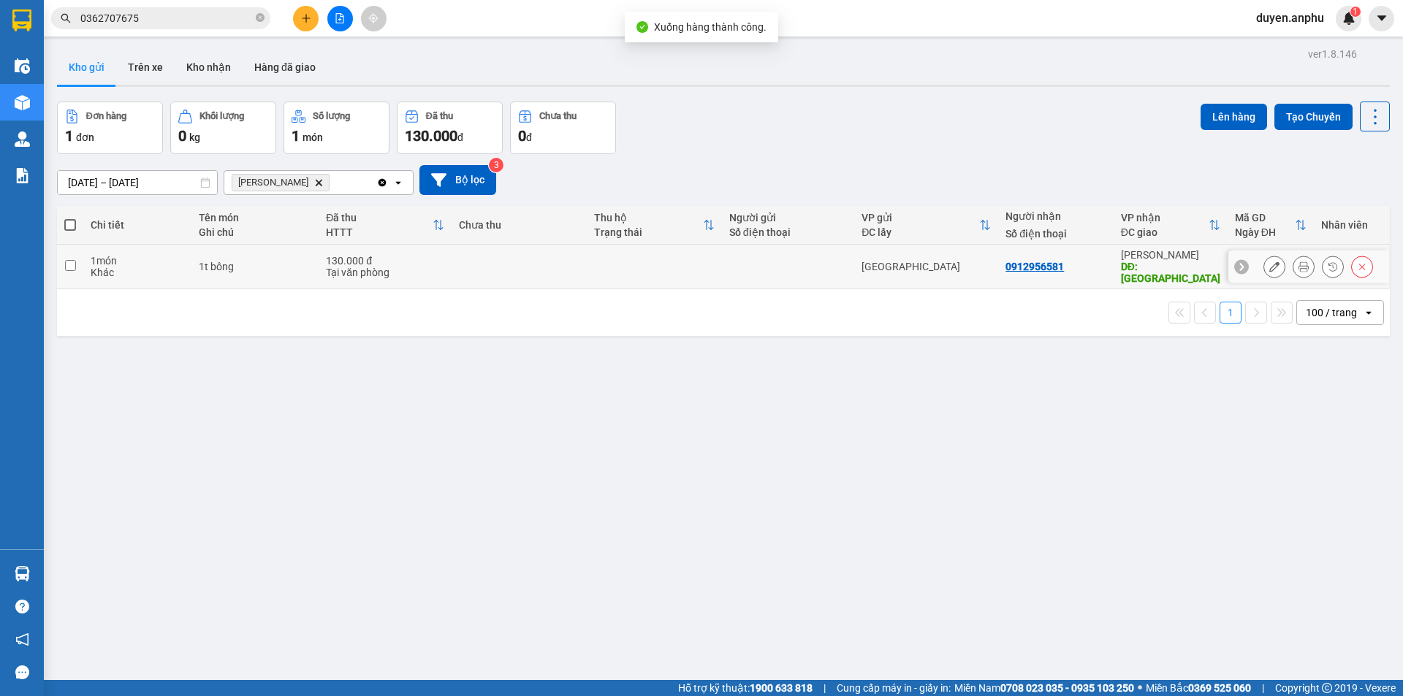
click at [1269, 264] on icon at bounding box center [1274, 267] width 10 height 10
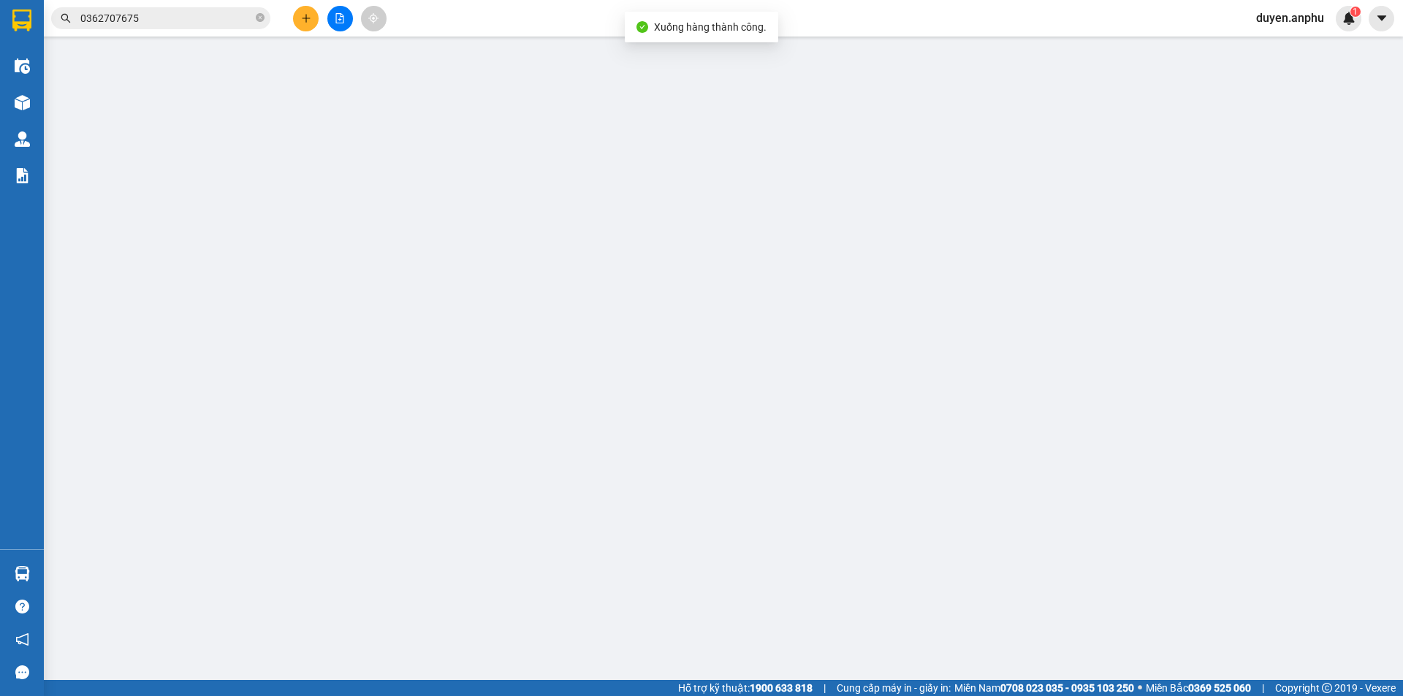
type input "0912956581"
type input "[GEOGRAPHIC_DATA]"
type input "130.000"
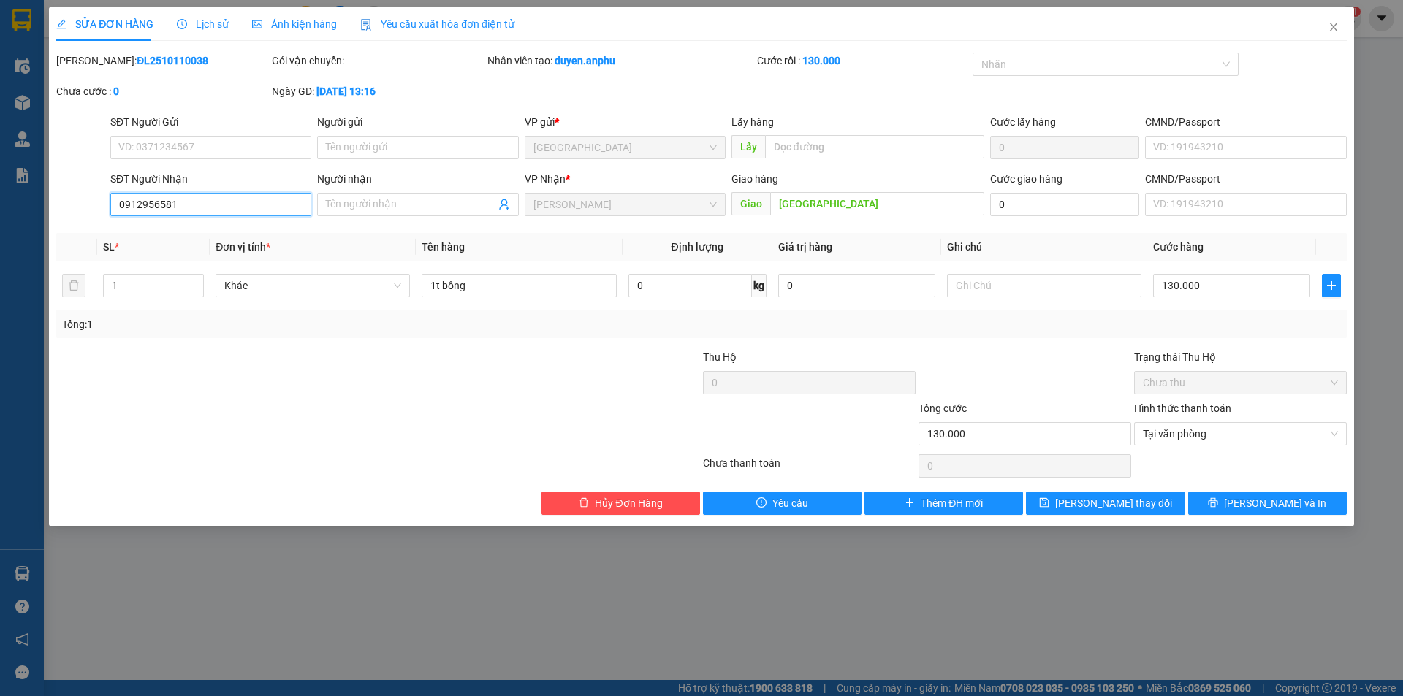
drag, startPoint x: 196, startPoint y: 206, endPoint x: 0, endPoint y: 205, distance: 195.8
click at [0, 205] on div "SỬA ĐƠN HÀNG Lịch sử Ảnh kiện hàng Yêu cầu xuất hóa đơn điện tử Total Paid Fee …" at bounding box center [701, 348] width 1403 height 696
type input "0912956581"
click at [151, 202] on input "SĐT Người Nhận" at bounding box center [210, 204] width 201 height 23
paste input "0362707675"
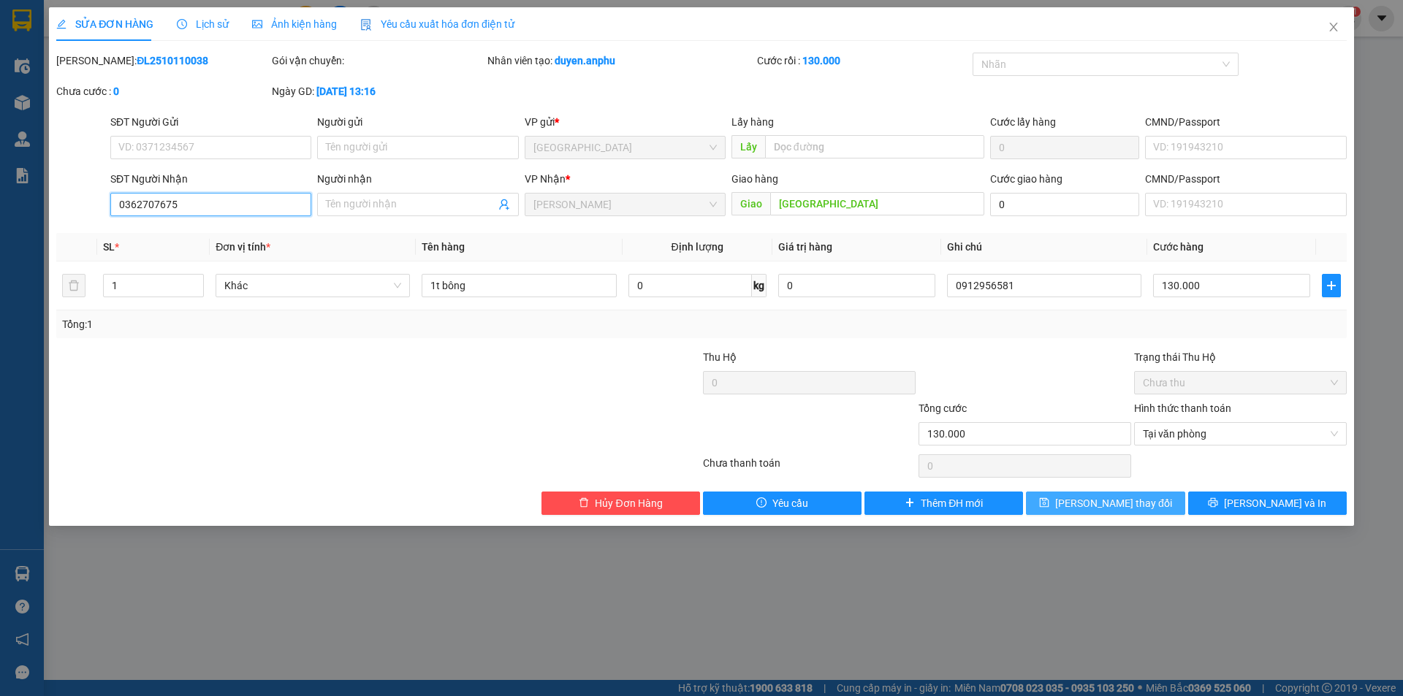
type input "0362707675"
click at [1127, 506] on span "[PERSON_NAME] thay đổi" at bounding box center [1113, 503] width 117 height 16
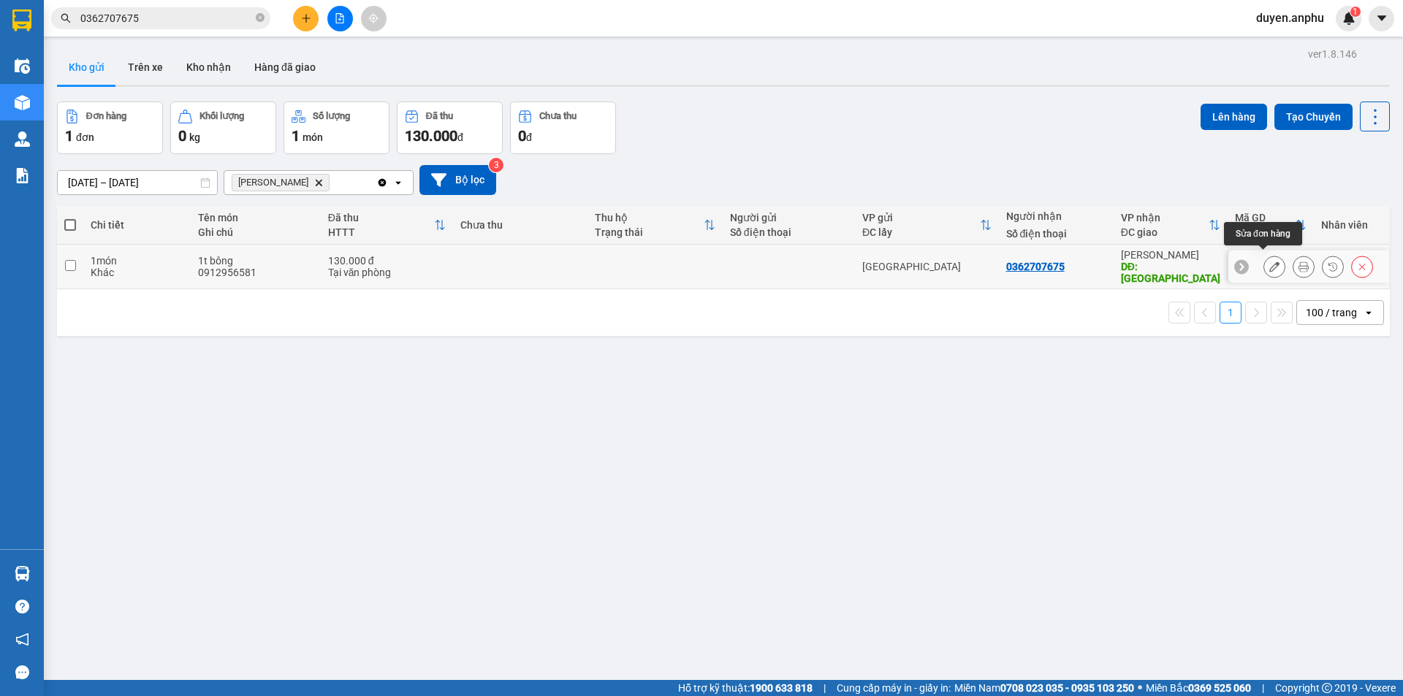
click at [1269, 262] on icon at bounding box center [1274, 267] width 10 height 10
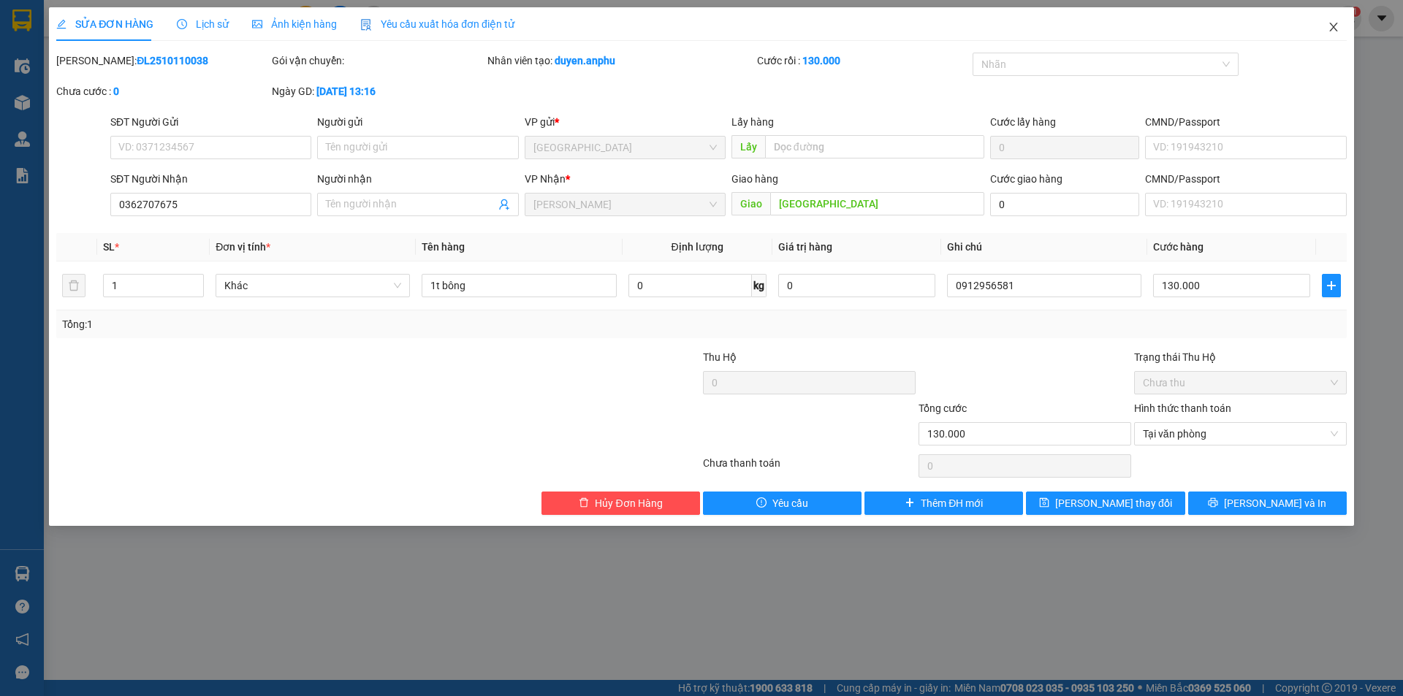
click at [1333, 28] on icon "close" at bounding box center [1333, 27] width 8 height 9
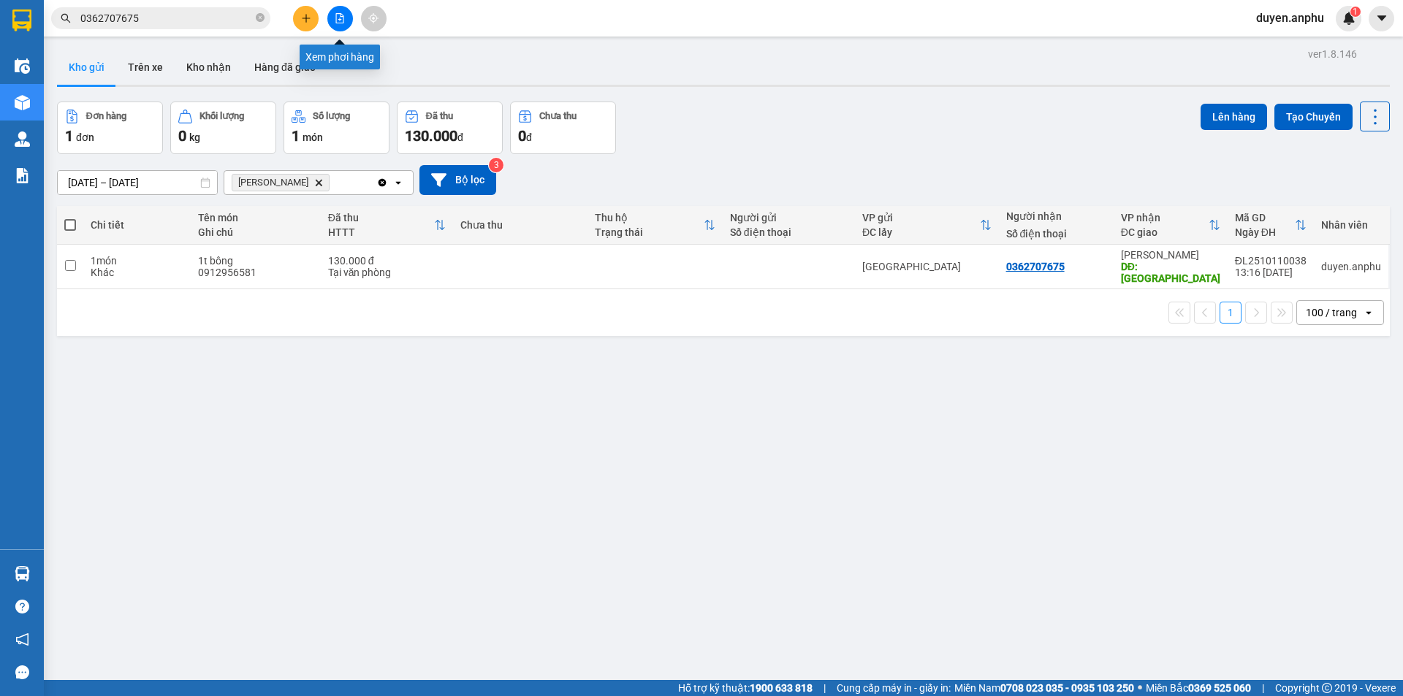
click at [331, 26] on button at bounding box center [340, 19] width 26 height 26
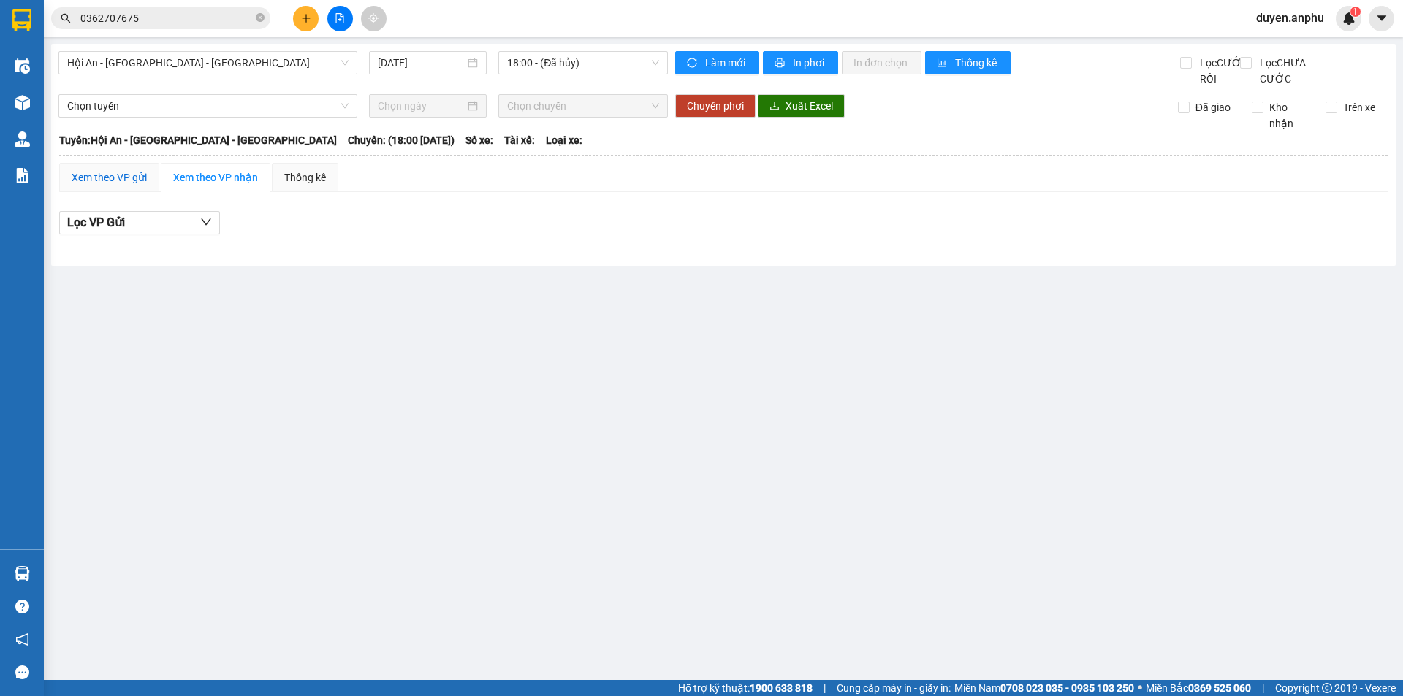
click at [131, 186] on div "Xem theo VP gửi" at bounding box center [109, 178] width 75 height 16
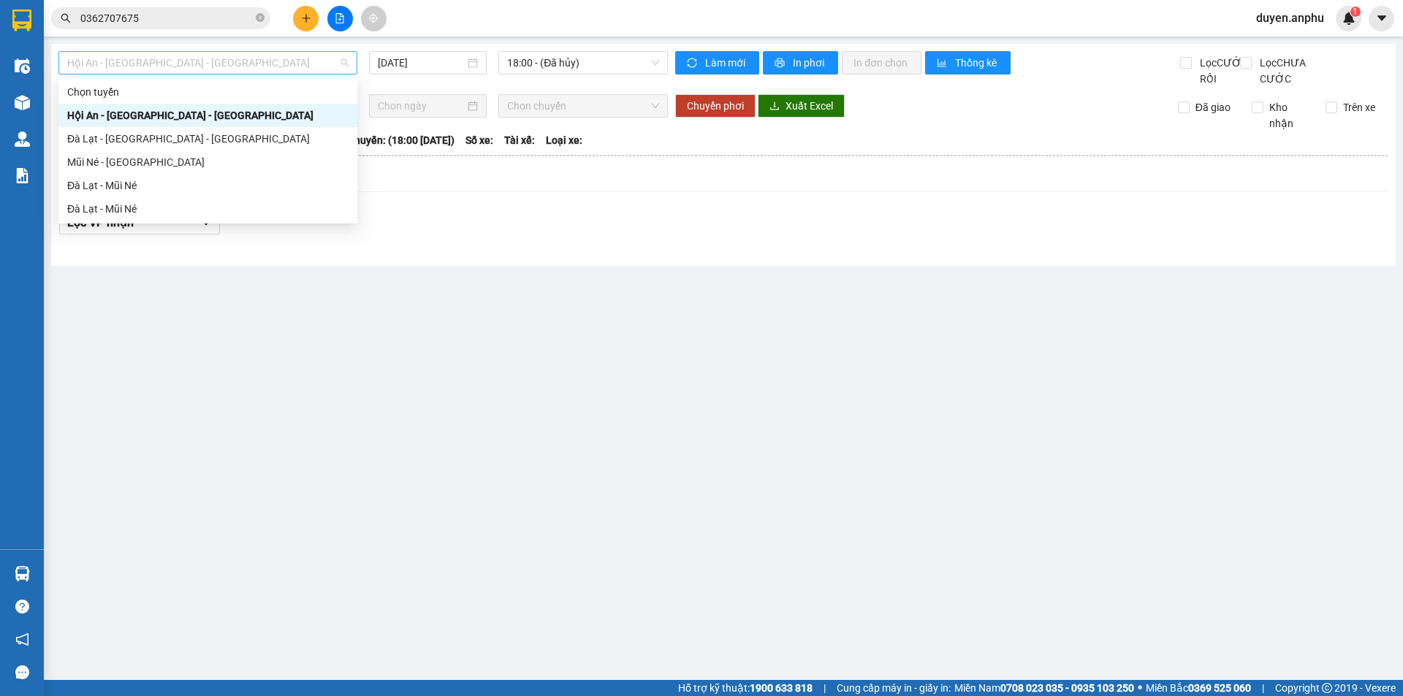
drag, startPoint x: 223, startPoint y: 56, endPoint x: 197, endPoint y: 112, distance: 62.1
click at [223, 57] on span "Hội An - [GEOGRAPHIC_DATA] - [GEOGRAPHIC_DATA]" at bounding box center [207, 63] width 281 height 22
click at [149, 186] on div "Đà Lạt - Mũi Né" at bounding box center [207, 186] width 281 height 16
type input "[DATE]"
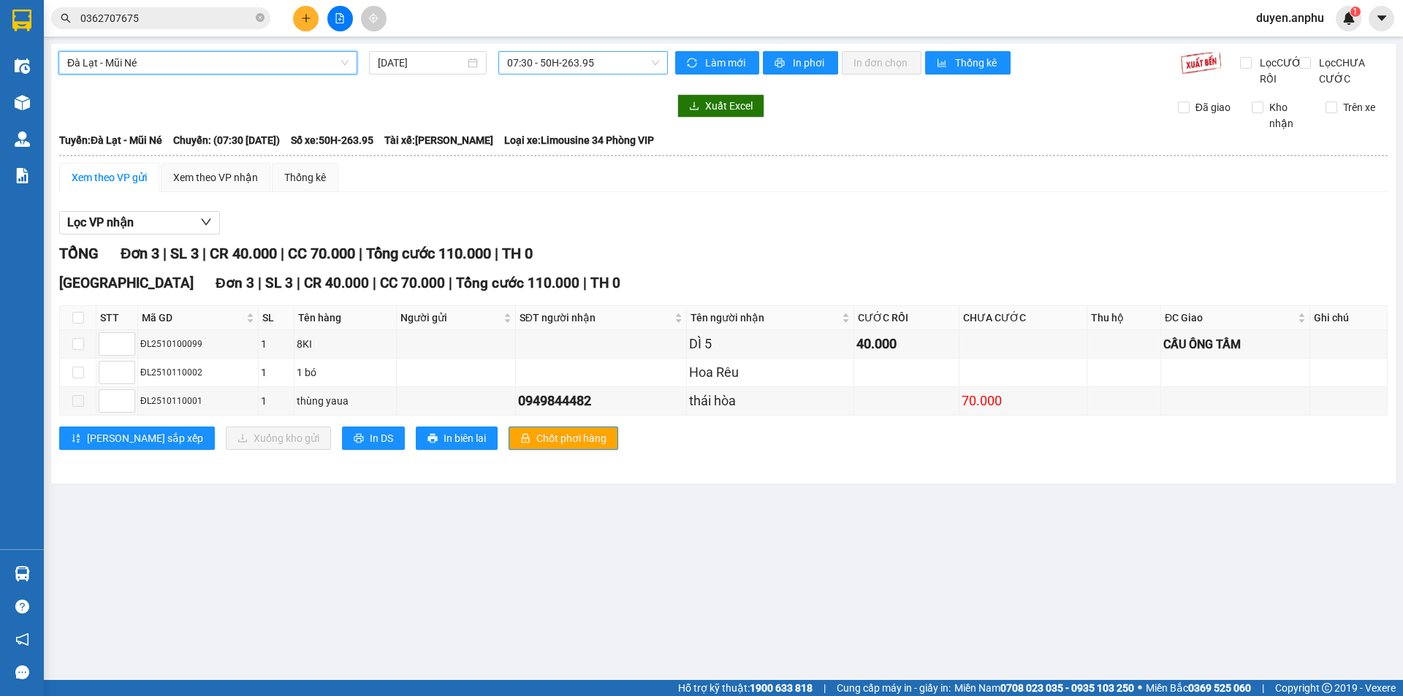
click at [555, 66] on span "07:30 - 50H-263.95" at bounding box center [583, 63] width 152 height 22
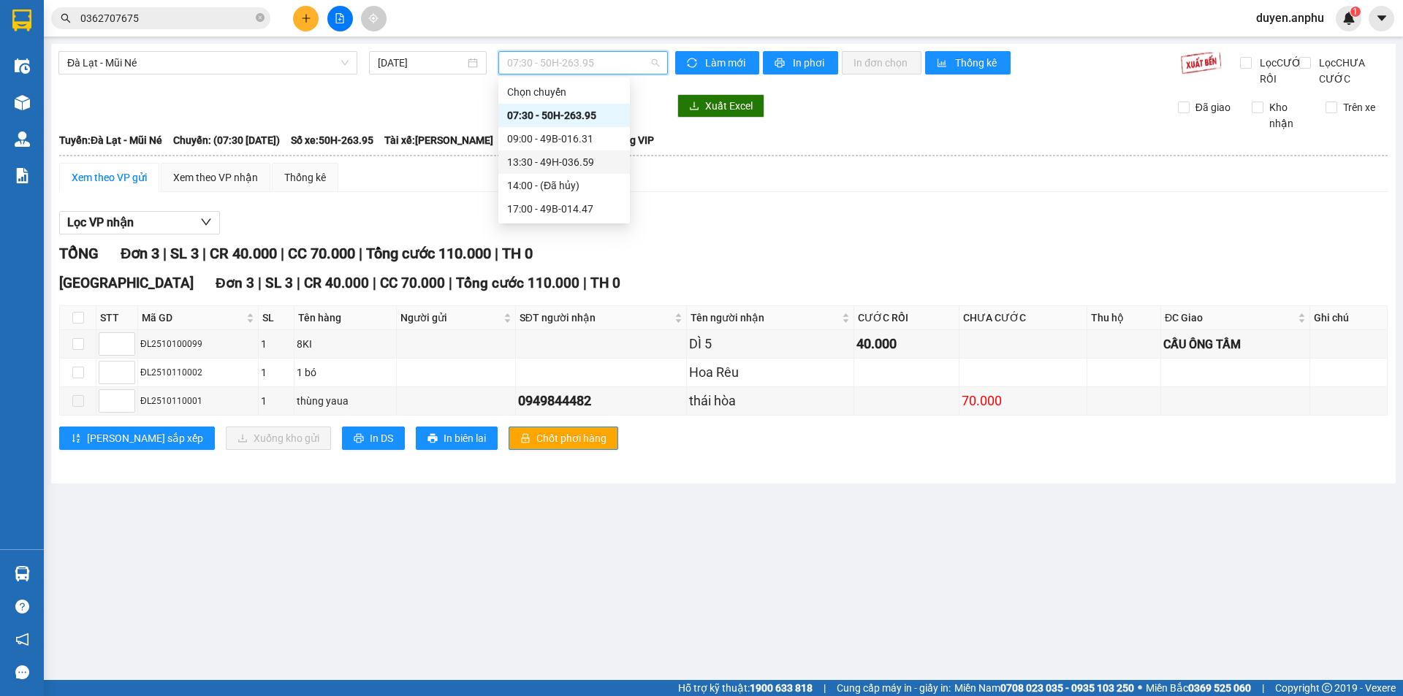
click at [528, 157] on div "13:30 - 49H-036.59" at bounding box center [564, 162] width 114 height 16
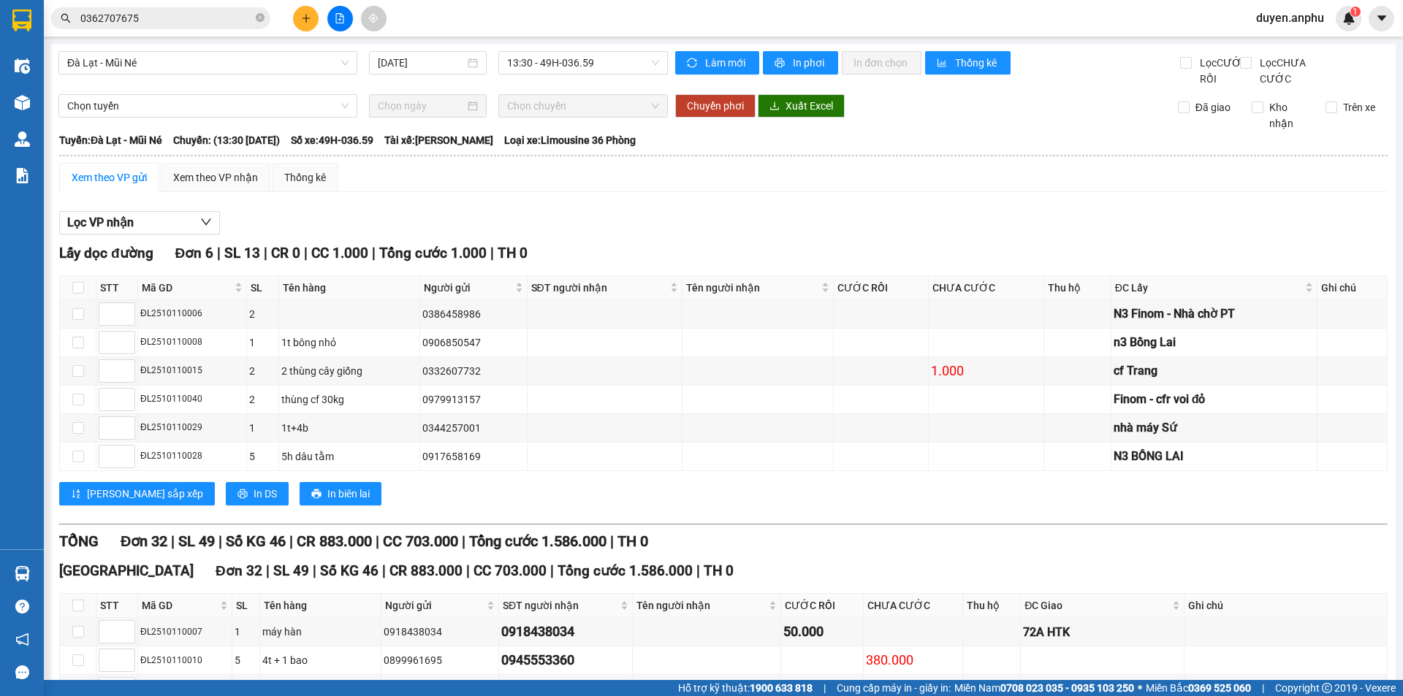
click at [127, 186] on div "Xem theo VP gửi" at bounding box center [109, 178] width 75 height 16
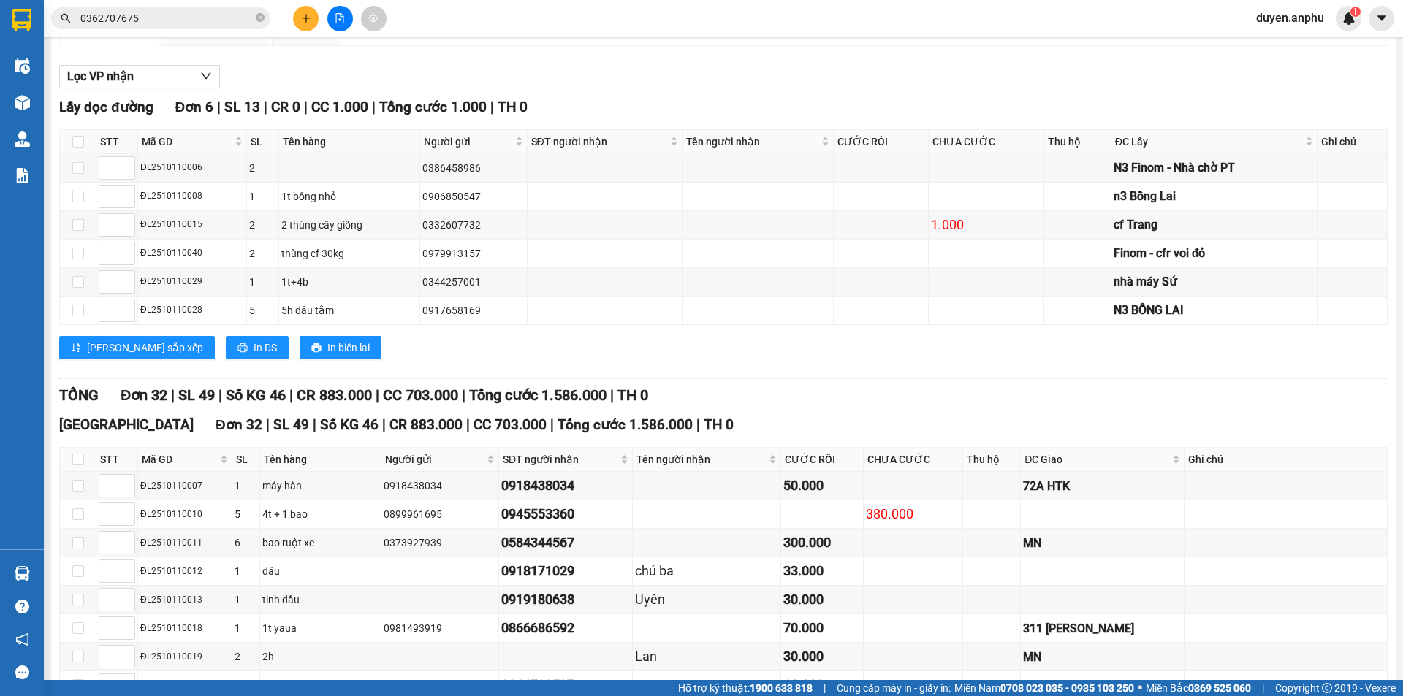
click at [186, 39] on div "Xem theo VP nhận" at bounding box center [215, 31] width 85 height 16
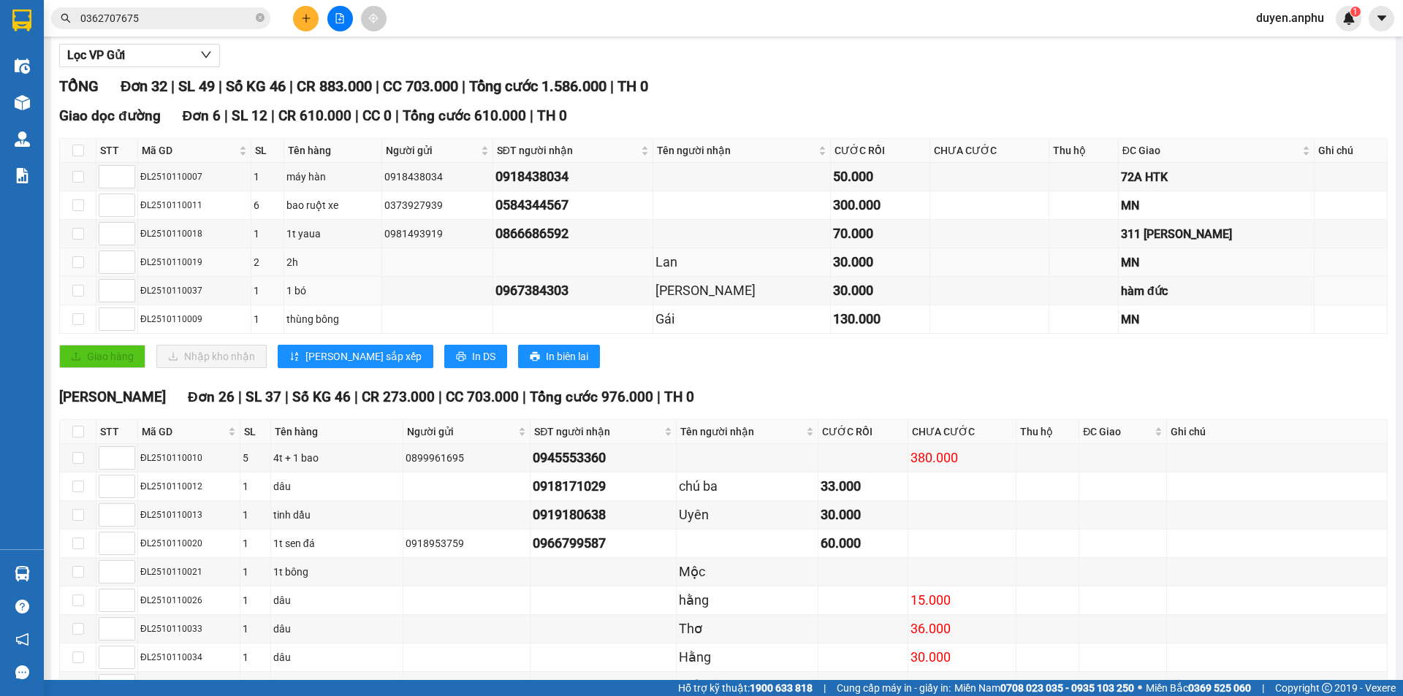
scroll to position [146, 0]
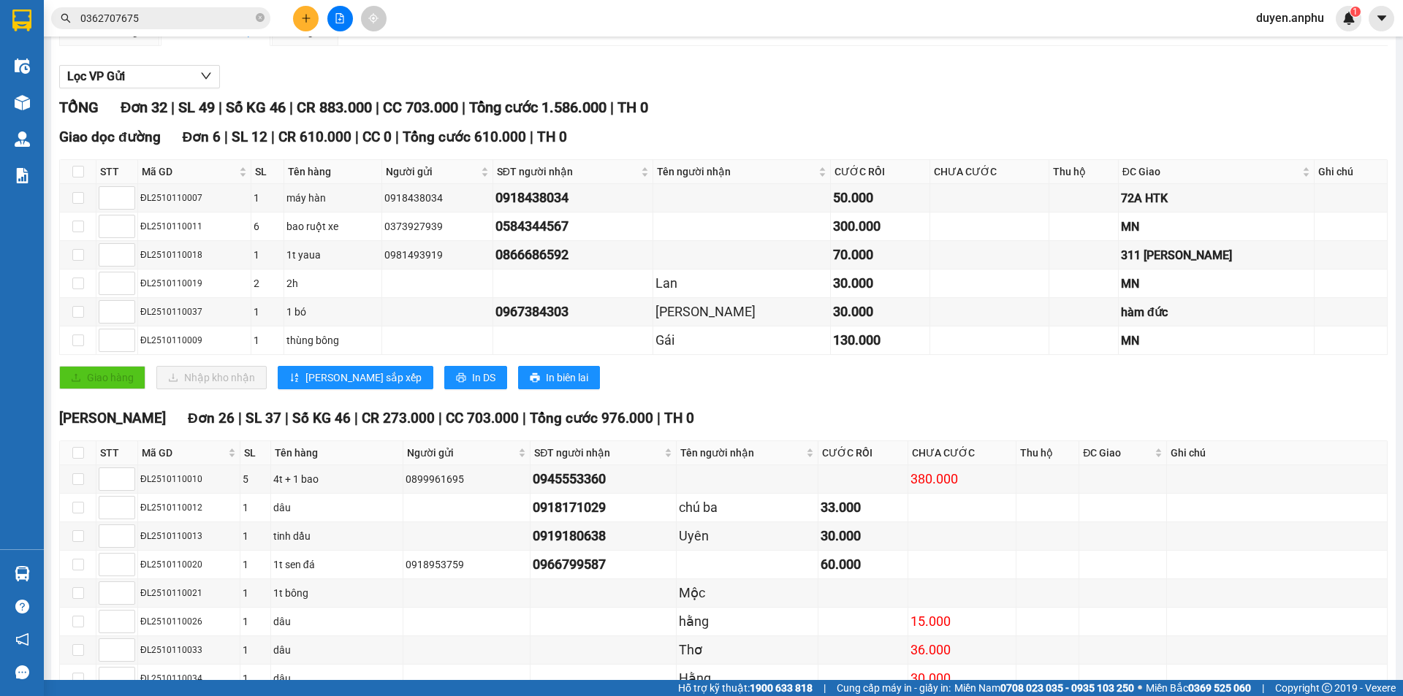
click at [196, 39] on div "Xem theo VP nhận" at bounding box center [215, 31] width 85 height 16
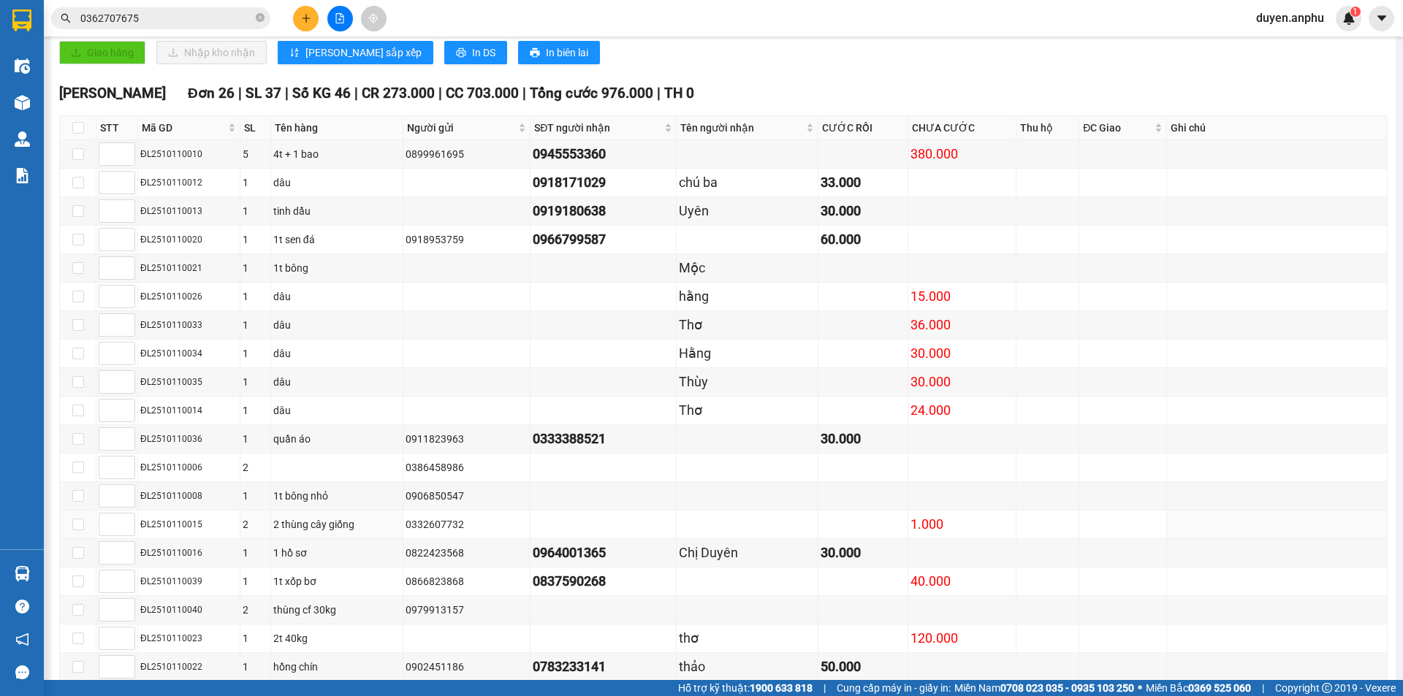
scroll to position [179, 0]
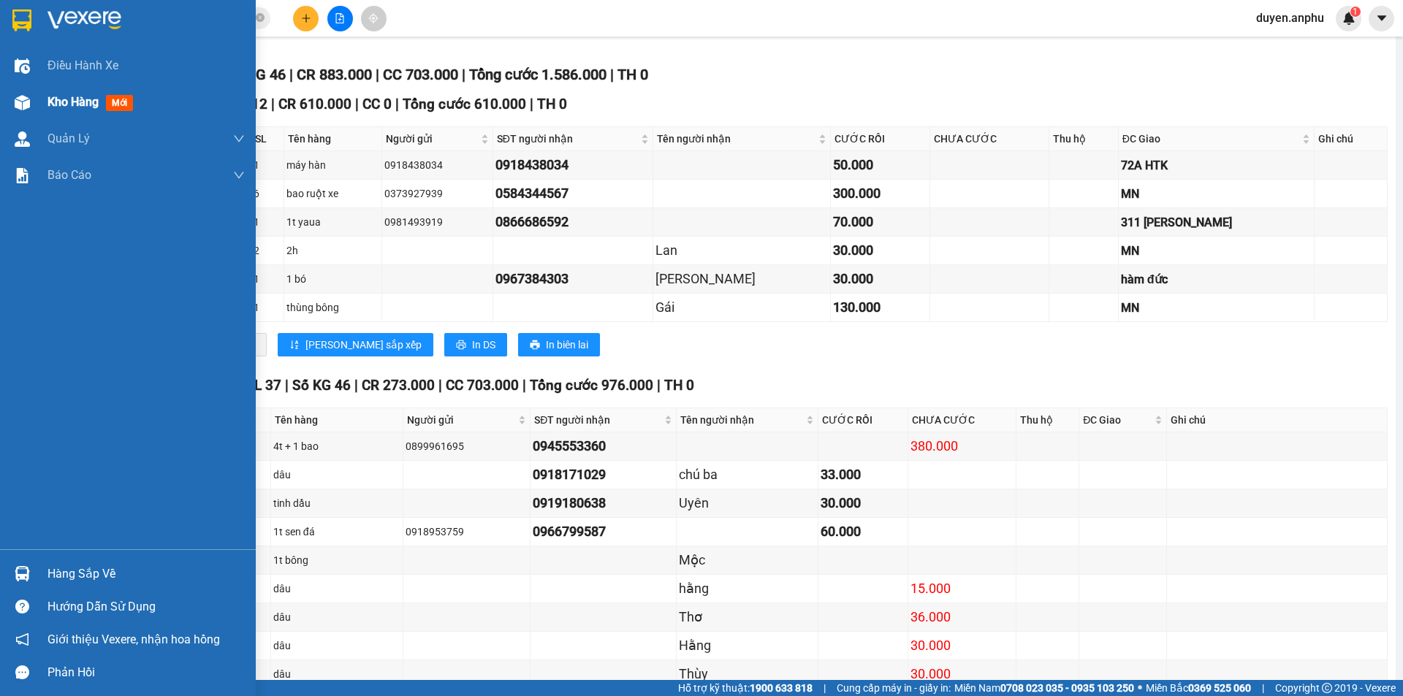
click at [74, 112] on div "Kho hàng mới" at bounding box center [145, 102] width 197 height 37
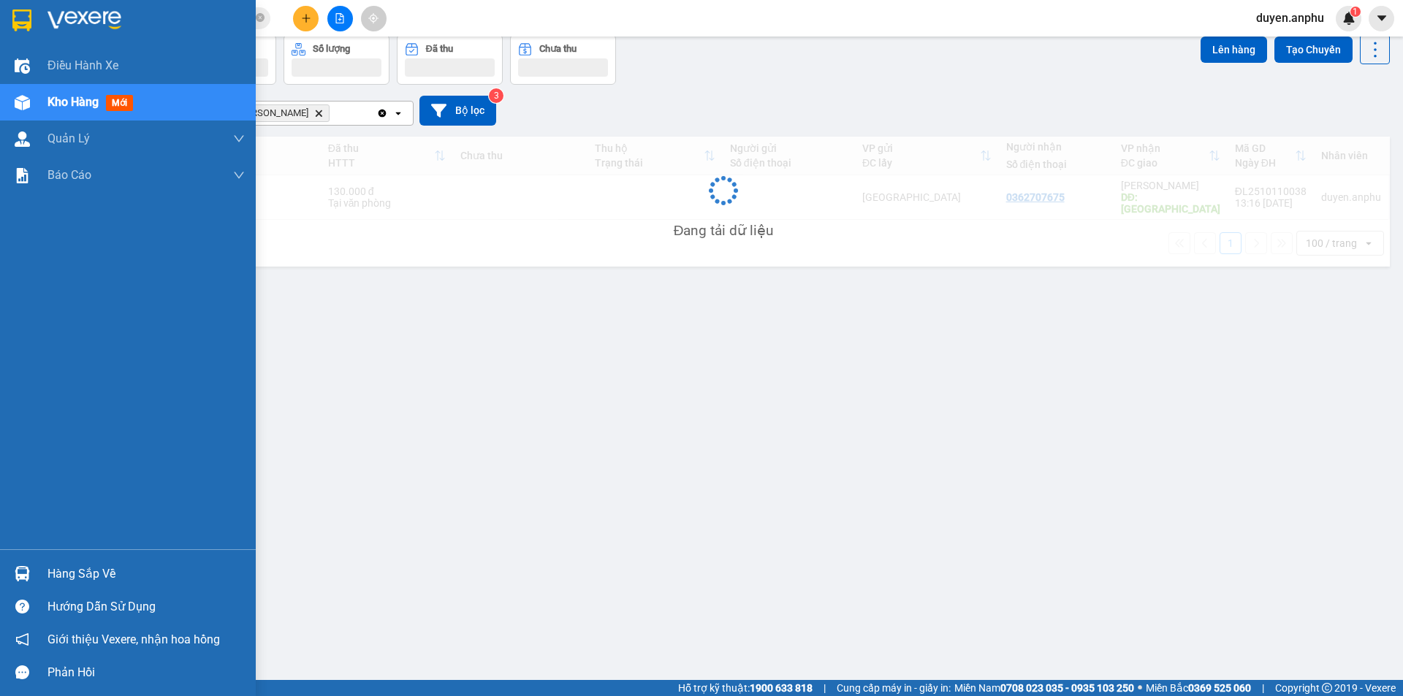
scroll to position [67, 0]
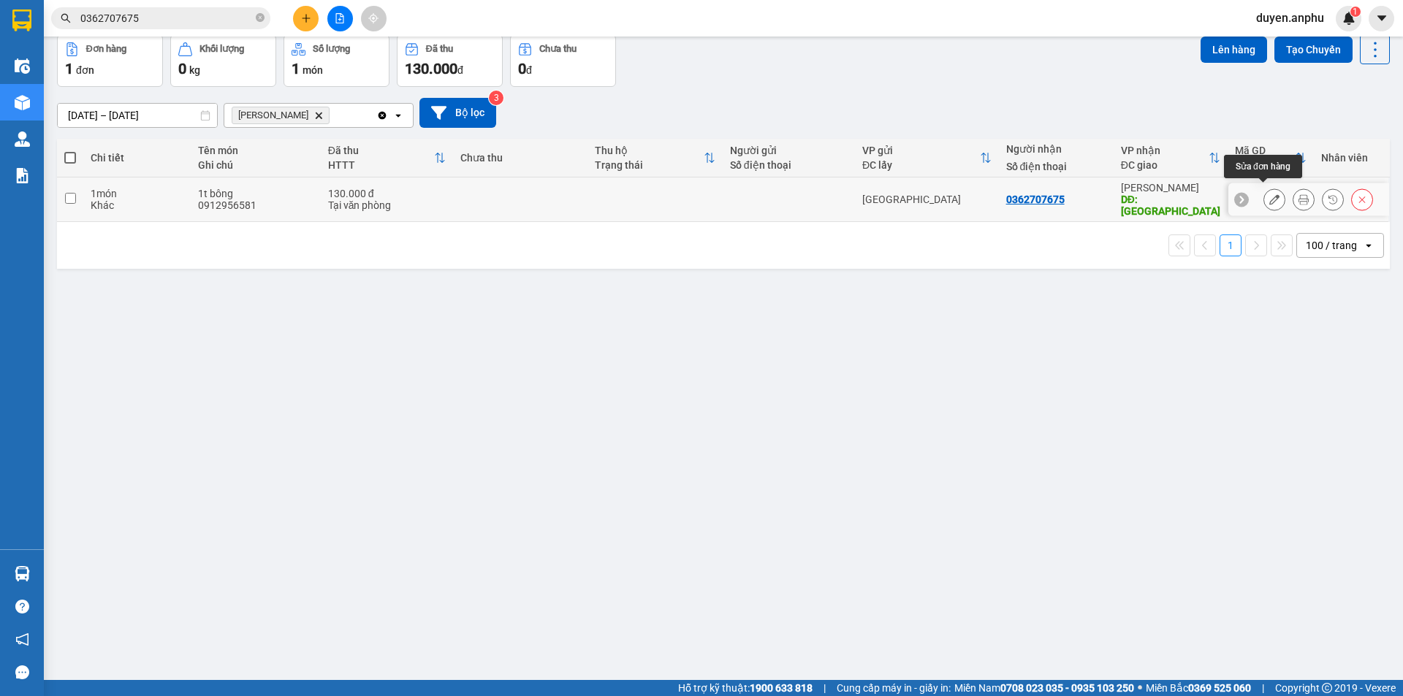
click at [1269, 195] on icon at bounding box center [1274, 199] width 10 height 10
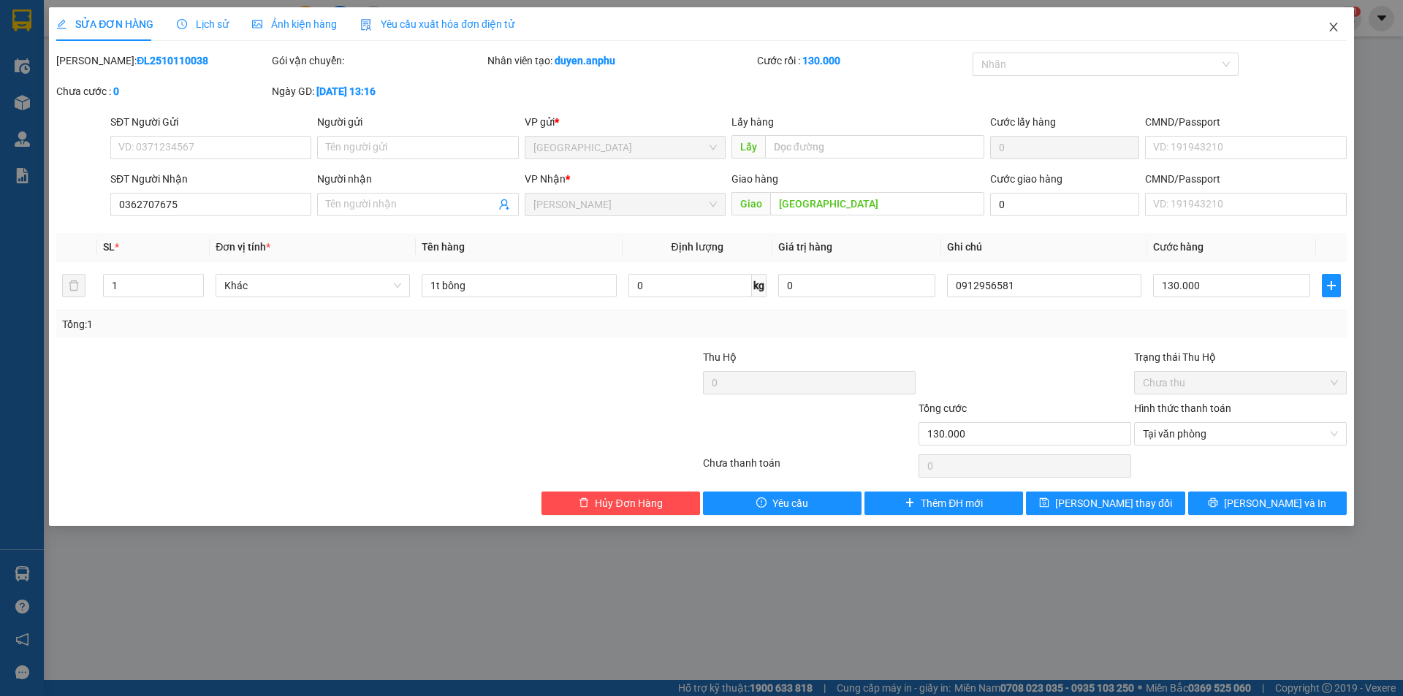
click at [1334, 26] on icon "close" at bounding box center [1333, 27] width 8 height 9
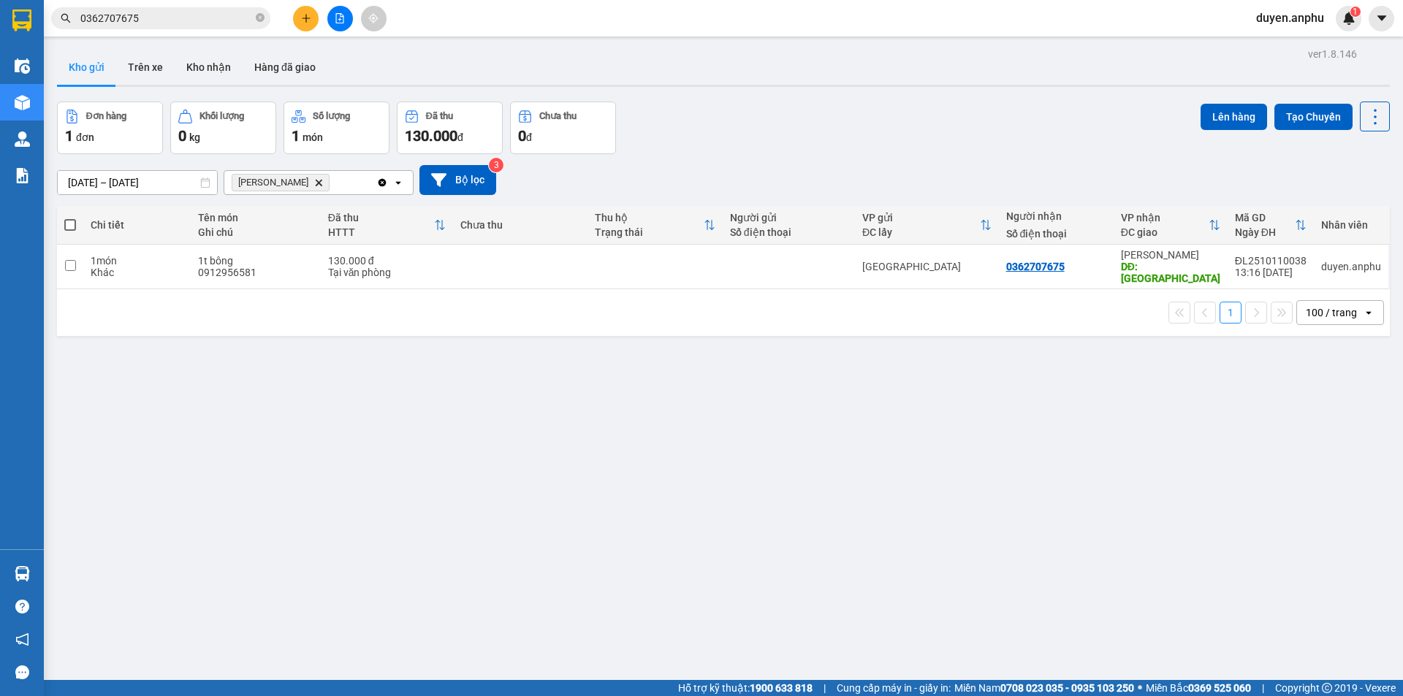
click at [64, 223] on span at bounding box center [70, 225] width 12 height 12
click at [70, 218] on input "checkbox" at bounding box center [70, 218] width 0 height 0
checkbox input "true"
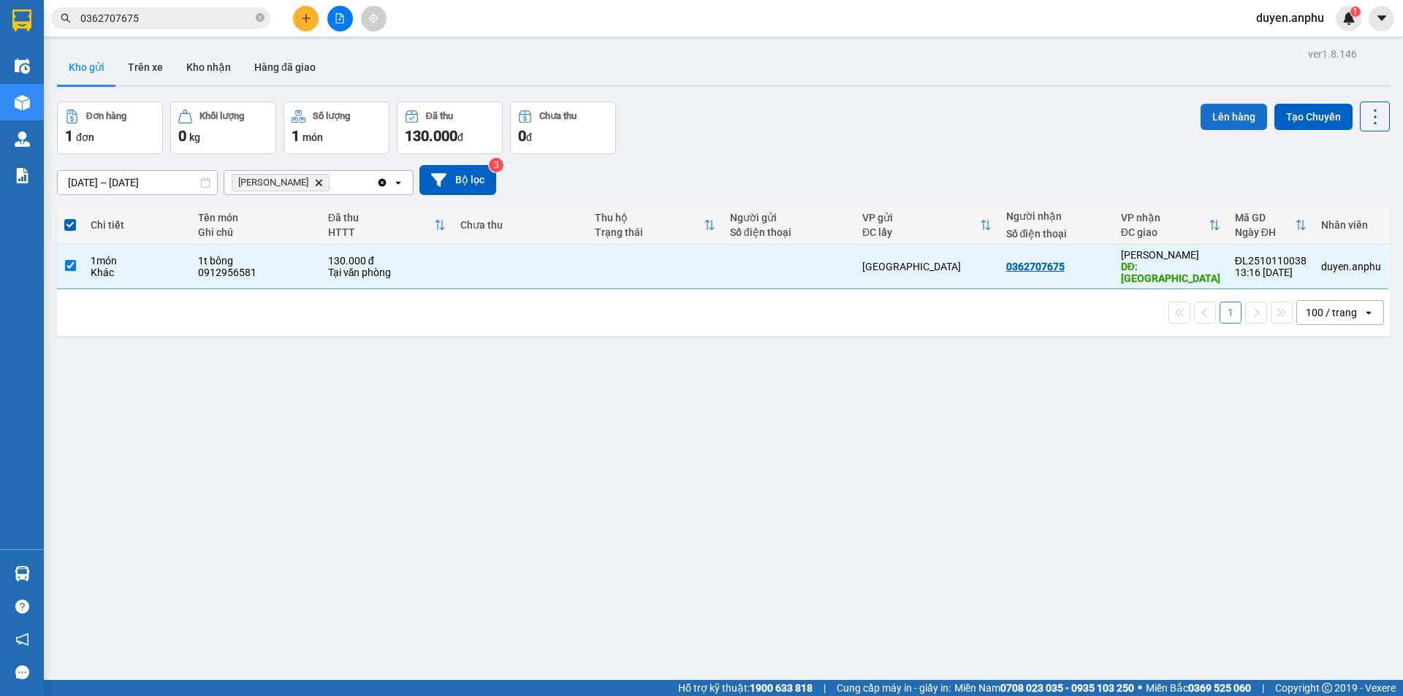
click at [1226, 110] on button "Lên hàng" at bounding box center [1233, 117] width 66 height 26
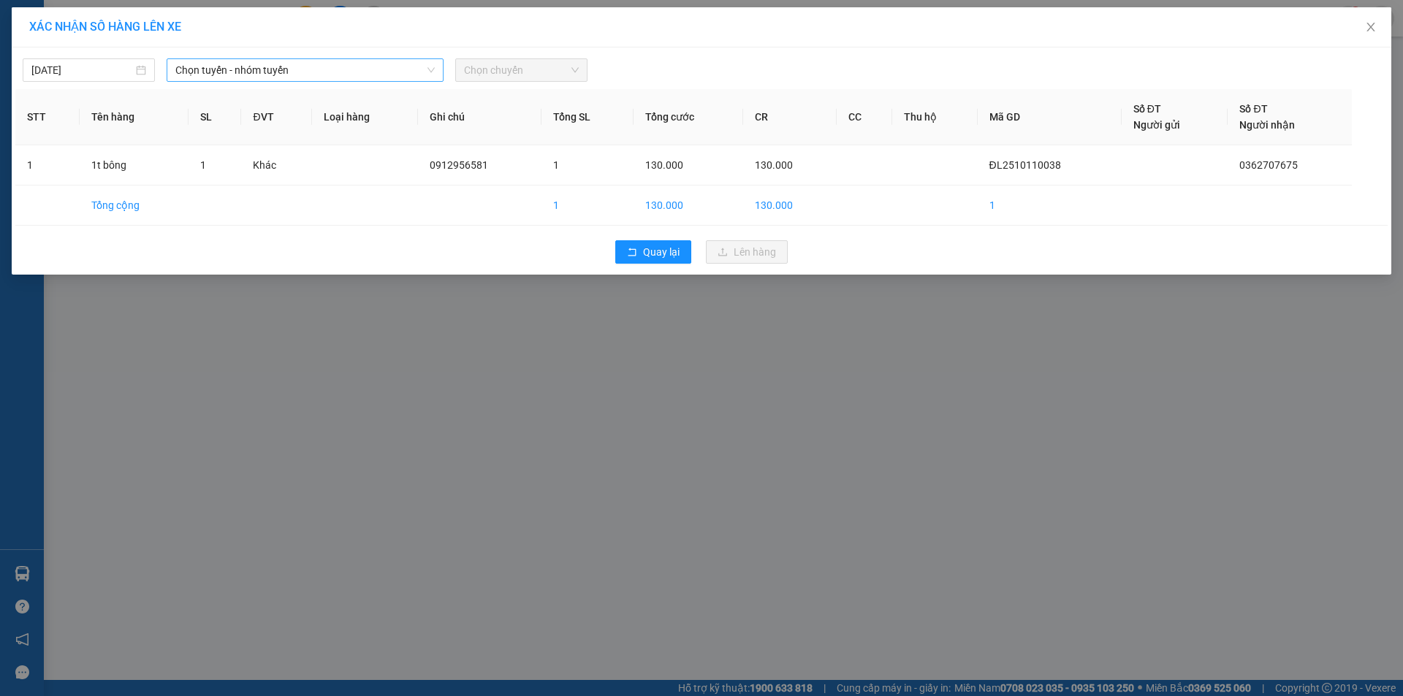
click at [237, 64] on span "Chọn tuyến - nhóm tuyến" at bounding box center [304, 70] width 259 height 22
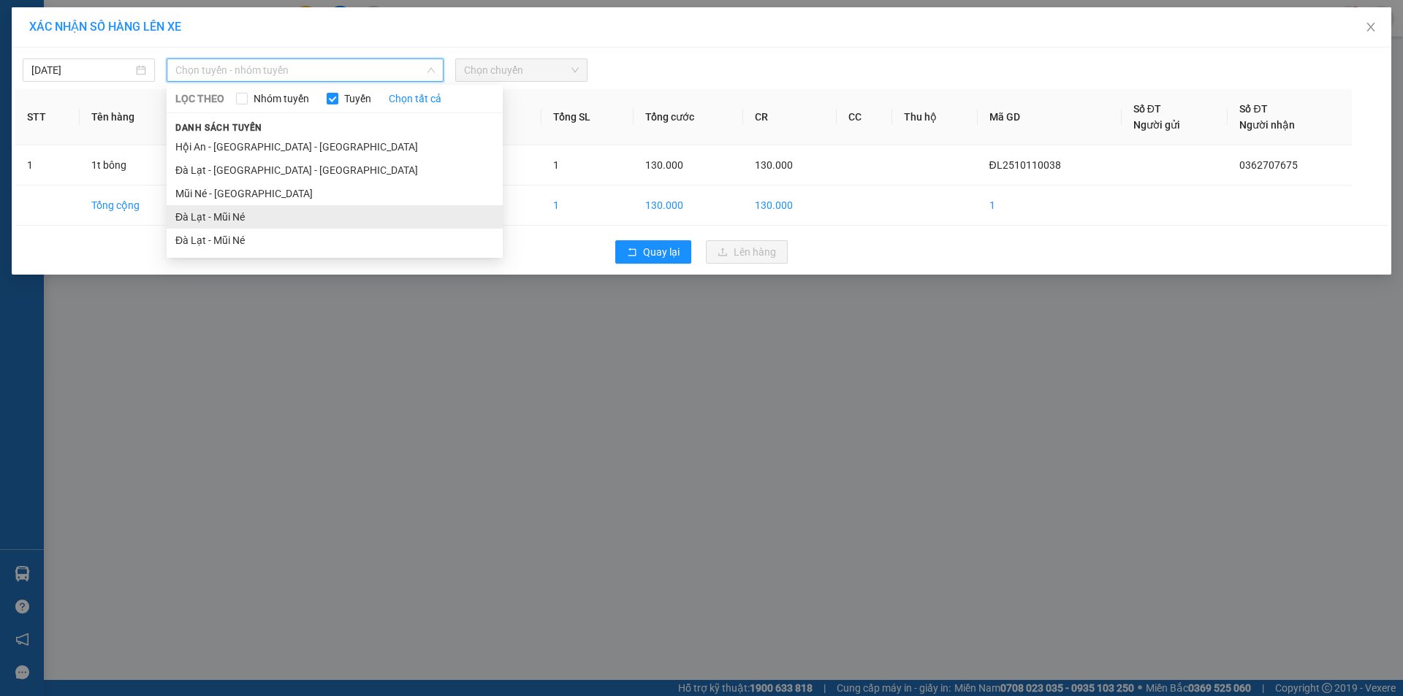
click at [210, 211] on li "Đà Lạt - Mũi Né" at bounding box center [335, 216] width 336 height 23
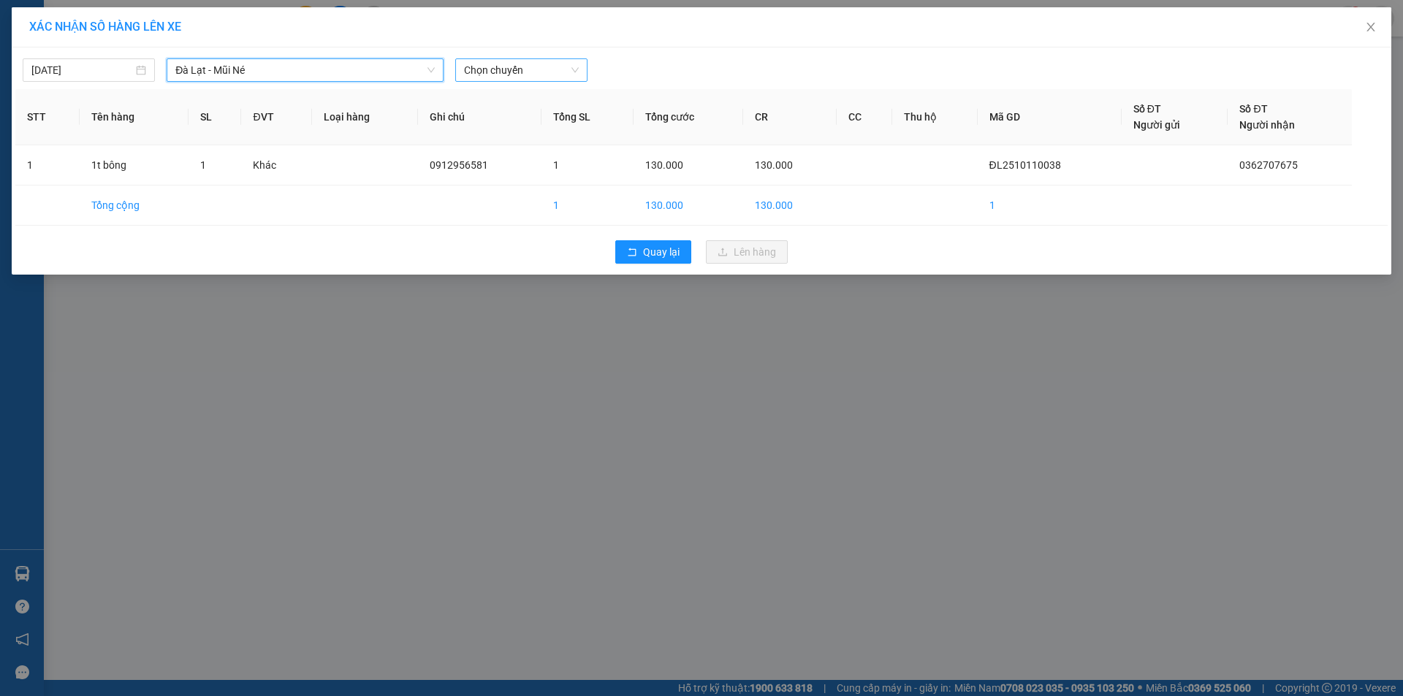
click at [511, 73] on span "Chọn chuyến" at bounding box center [521, 70] width 115 height 22
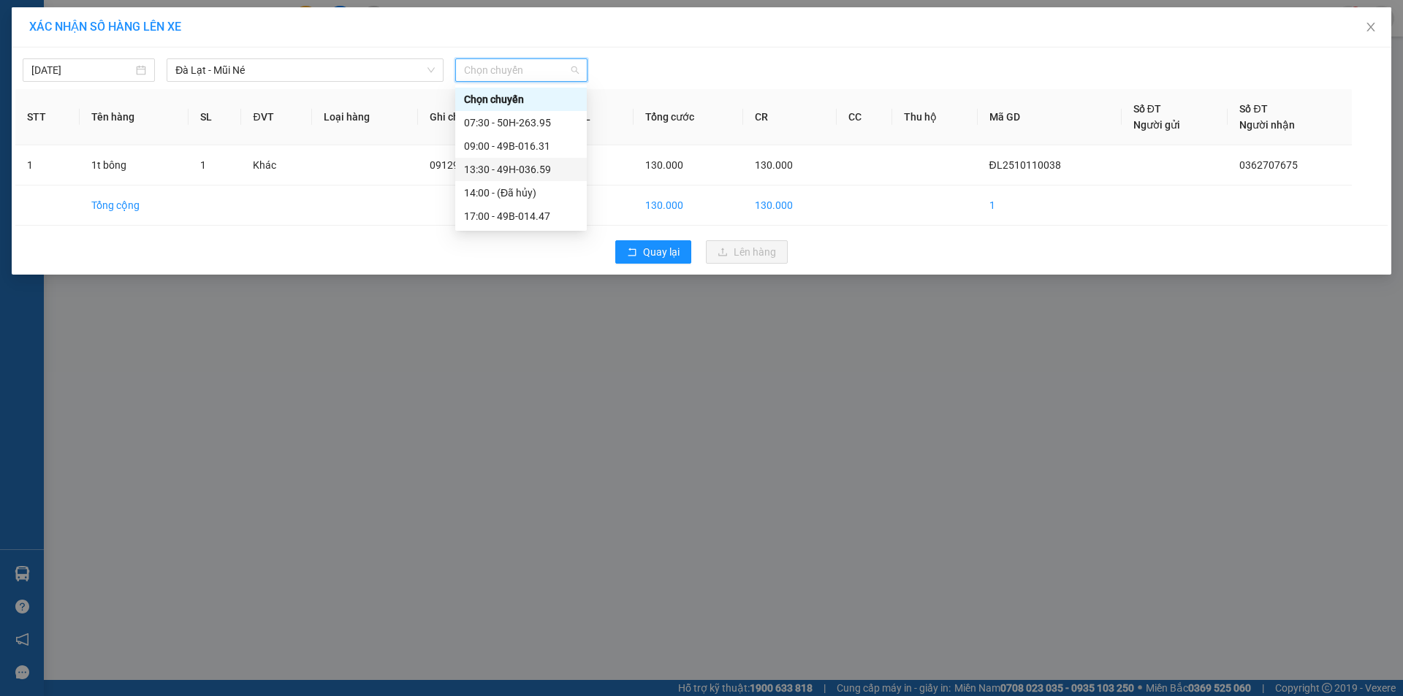
click at [500, 167] on div "13:30 - 49H-036.59" at bounding box center [521, 169] width 114 height 16
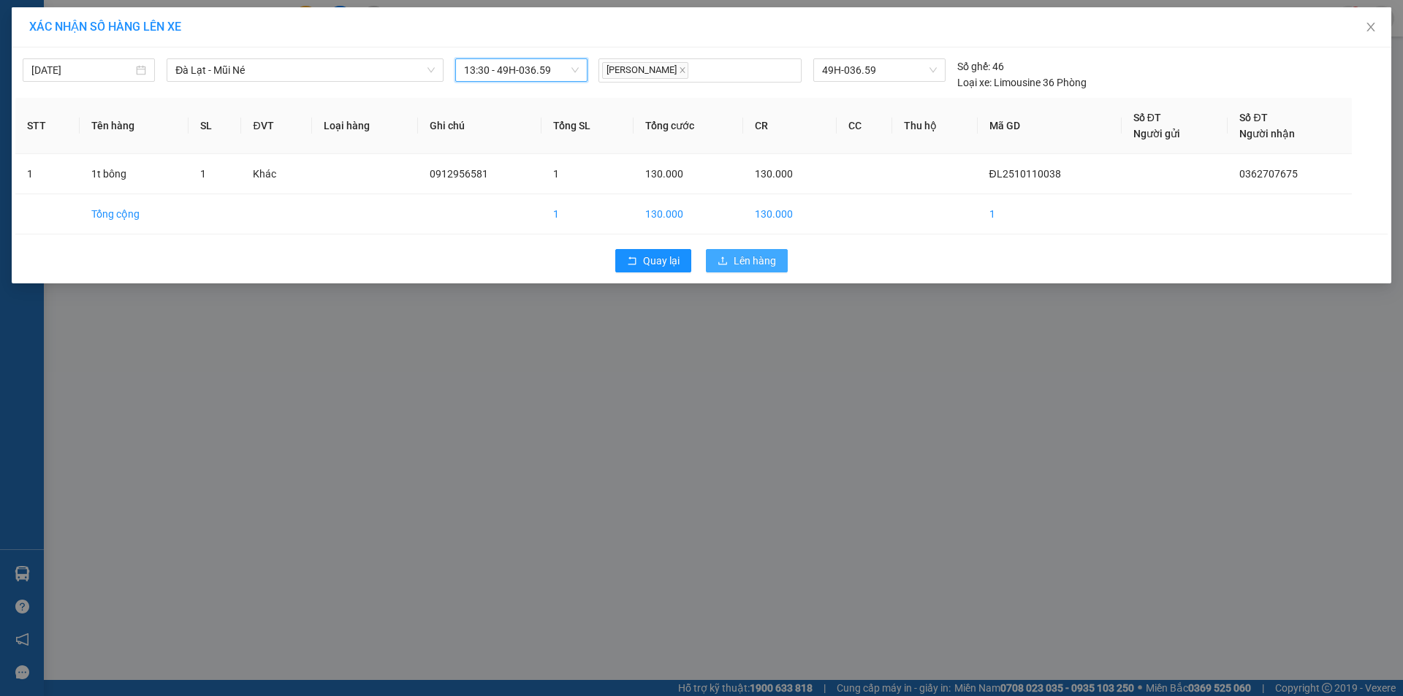
click at [718, 264] on icon "upload" at bounding box center [722, 261] width 10 height 10
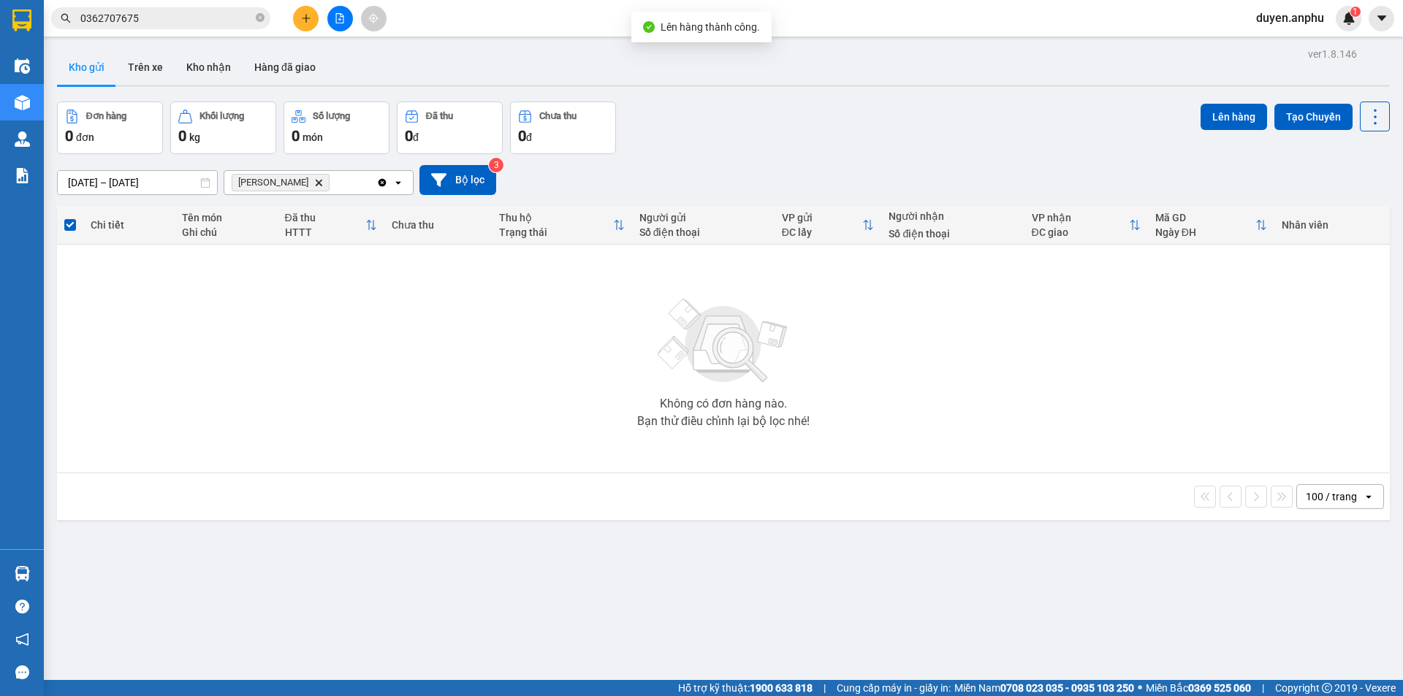
click at [345, 25] on button at bounding box center [340, 19] width 26 height 26
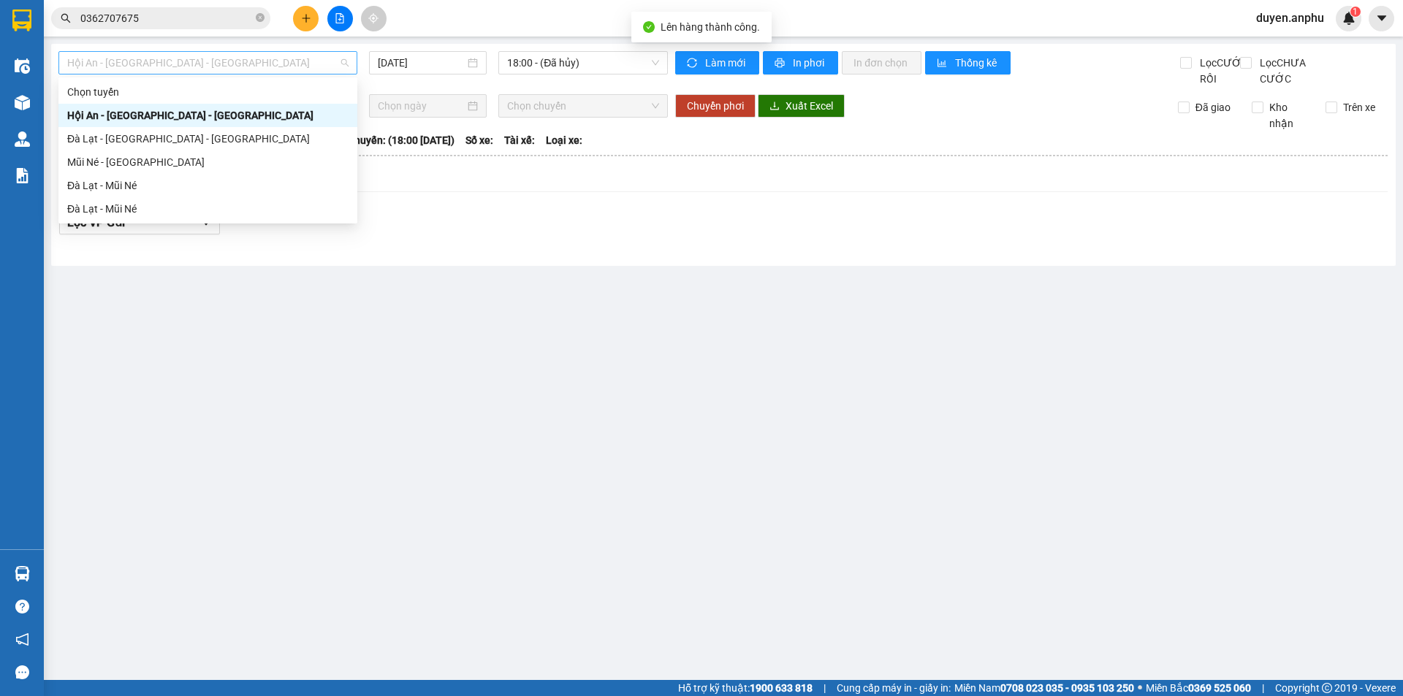
click at [186, 61] on span "Hội An - [GEOGRAPHIC_DATA] - [GEOGRAPHIC_DATA]" at bounding box center [207, 63] width 281 height 22
click at [140, 190] on div "Đà Lạt - Mũi Né" at bounding box center [207, 186] width 281 height 16
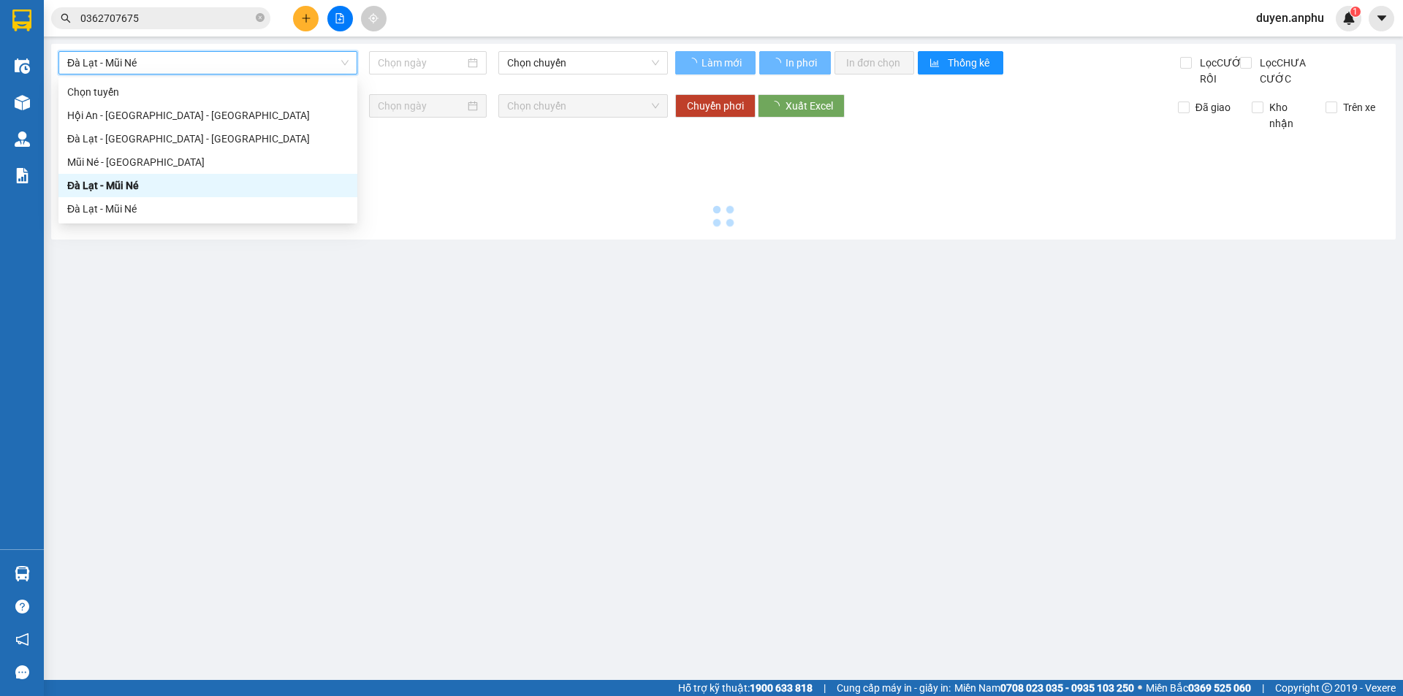
type input "[DATE]"
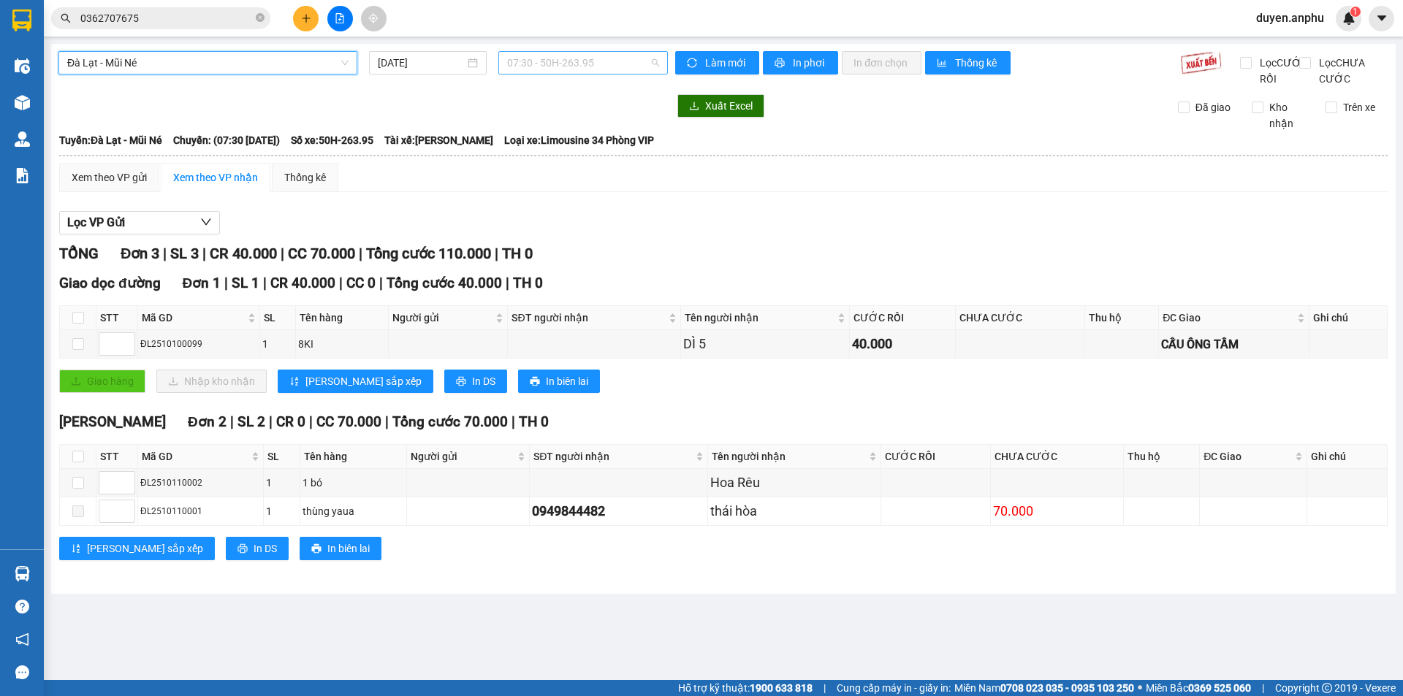
click at [602, 66] on span "07:30 - 50H-263.95" at bounding box center [583, 63] width 152 height 22
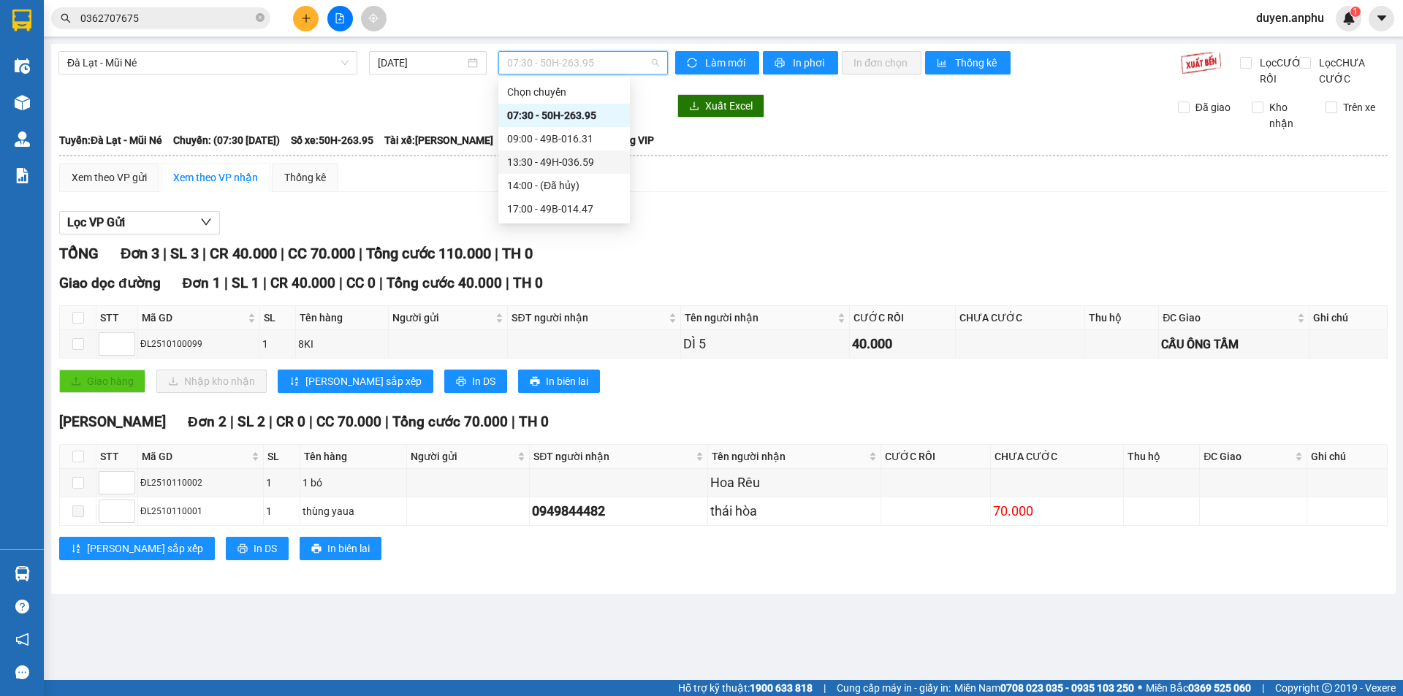
click at [554, 161] on div "13:30 - 49H-036.59" at bounding box center [564, 162] width 114 height 16
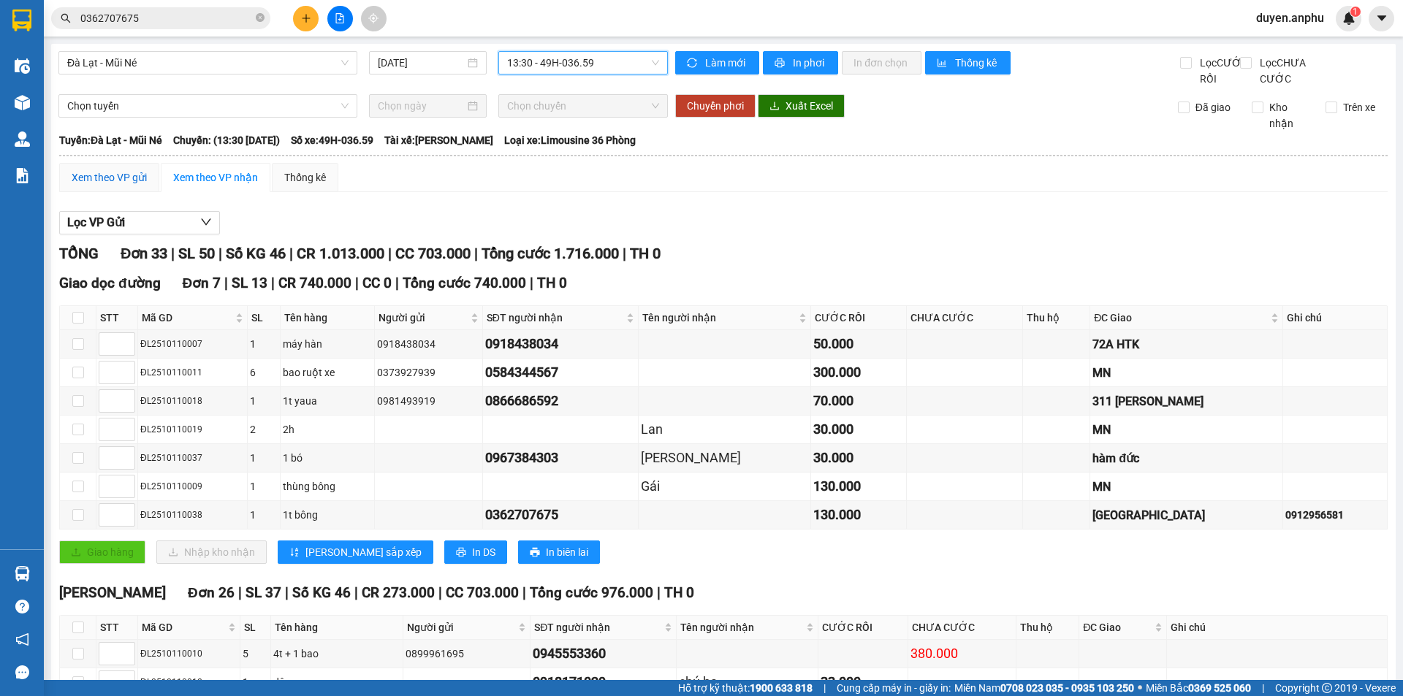
click at [98, 186] on div "Xem theo VP gửi" at bounding box center [109, 178] width 75 height 16
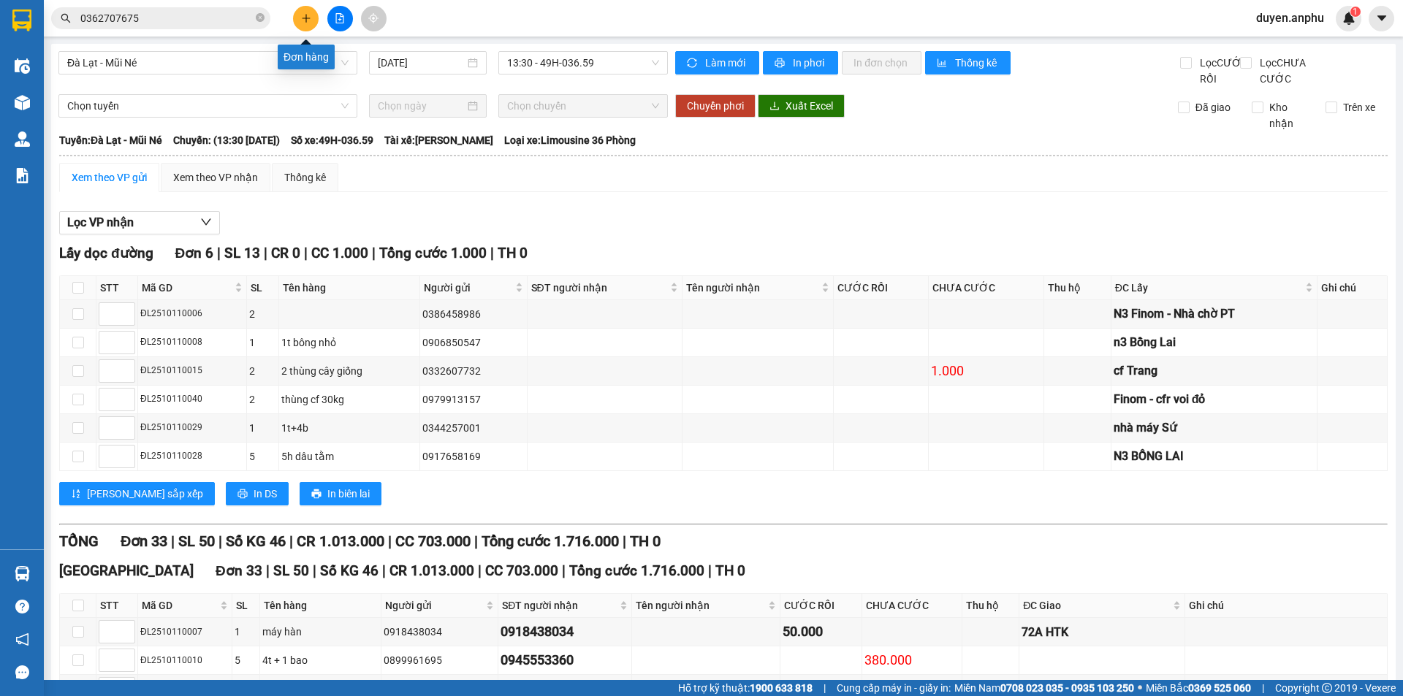
click at [307, 18] on icon "plus" at bounding box center [306, 18] width 10 height 10
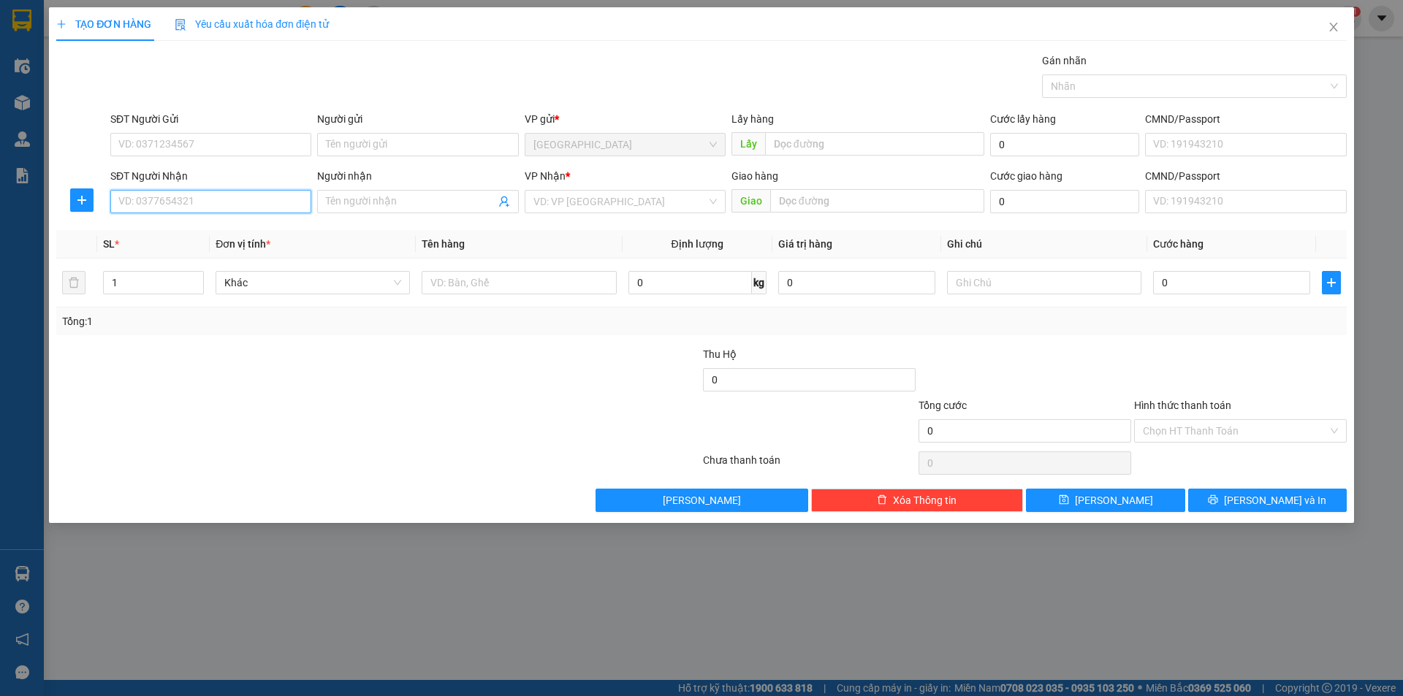
click at [185, 206] on input "SĐT Người Nhận" at bounding box center [210, 201] width 201 height 23
type input "0377766633"
click at [644, 202] on input "search" at bounding box center [619, 202] width 173 height 22
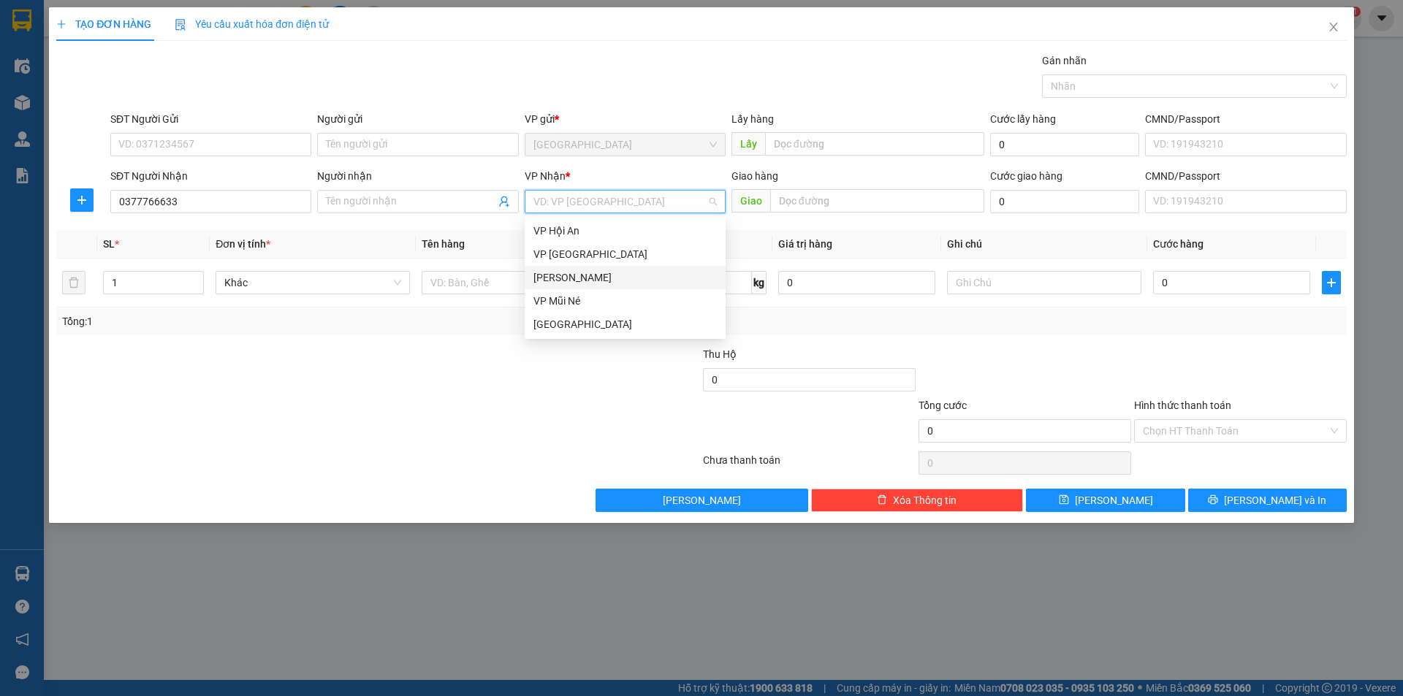
click at [568, 273] on div "[PERSON_NAME]" at bounding box center [624, 278] width 183 height 16
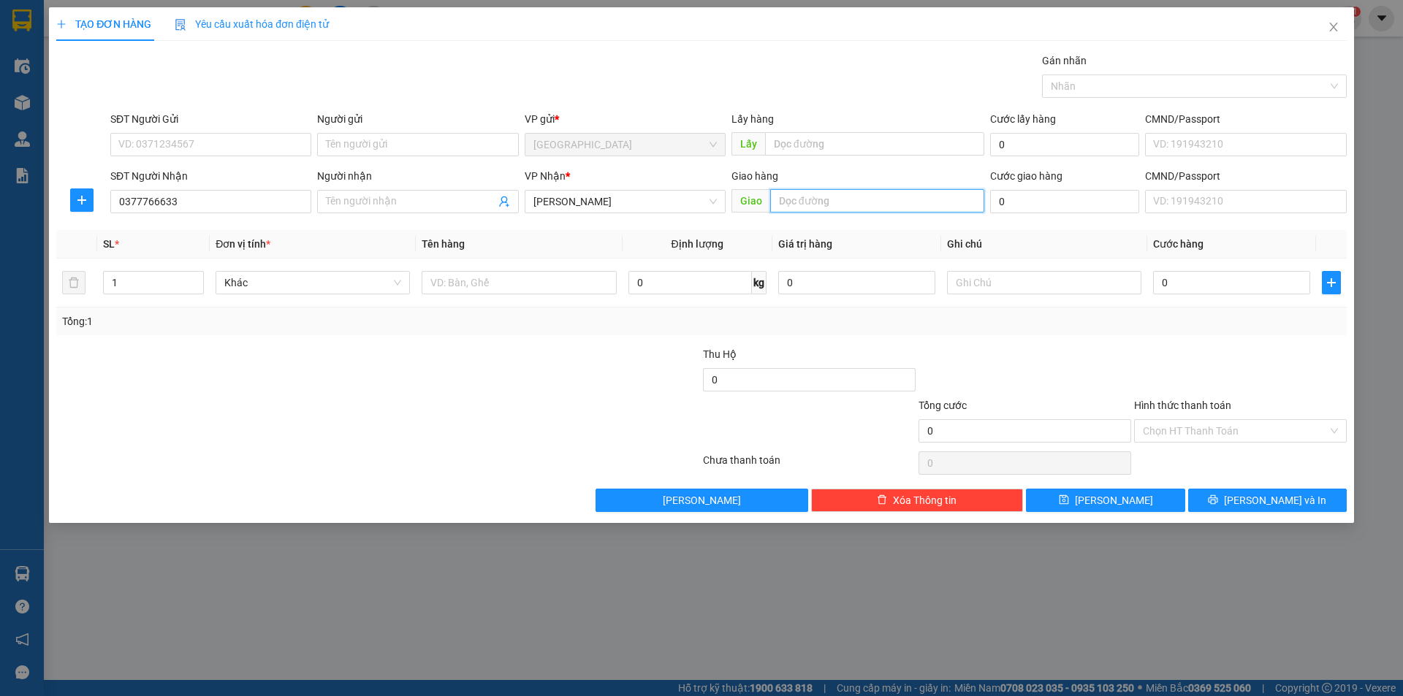
click at [818, 209] on input "text" at bounding box center [877, 200] width 214 height 23
type input "MN"
drag, startPoint x: 140, startPoint y: 284, endPoint x: 0, endPoint y: 267, distance: 140.6
click at [0, 272] on div "TẠO ĐƠN HÀNG Yêu cầu xuất hóa đơn điện tử Transit Pickup Surcharge Ids Transit …" at bounding box center [701, 348] width 1403 height 696
type input "2"
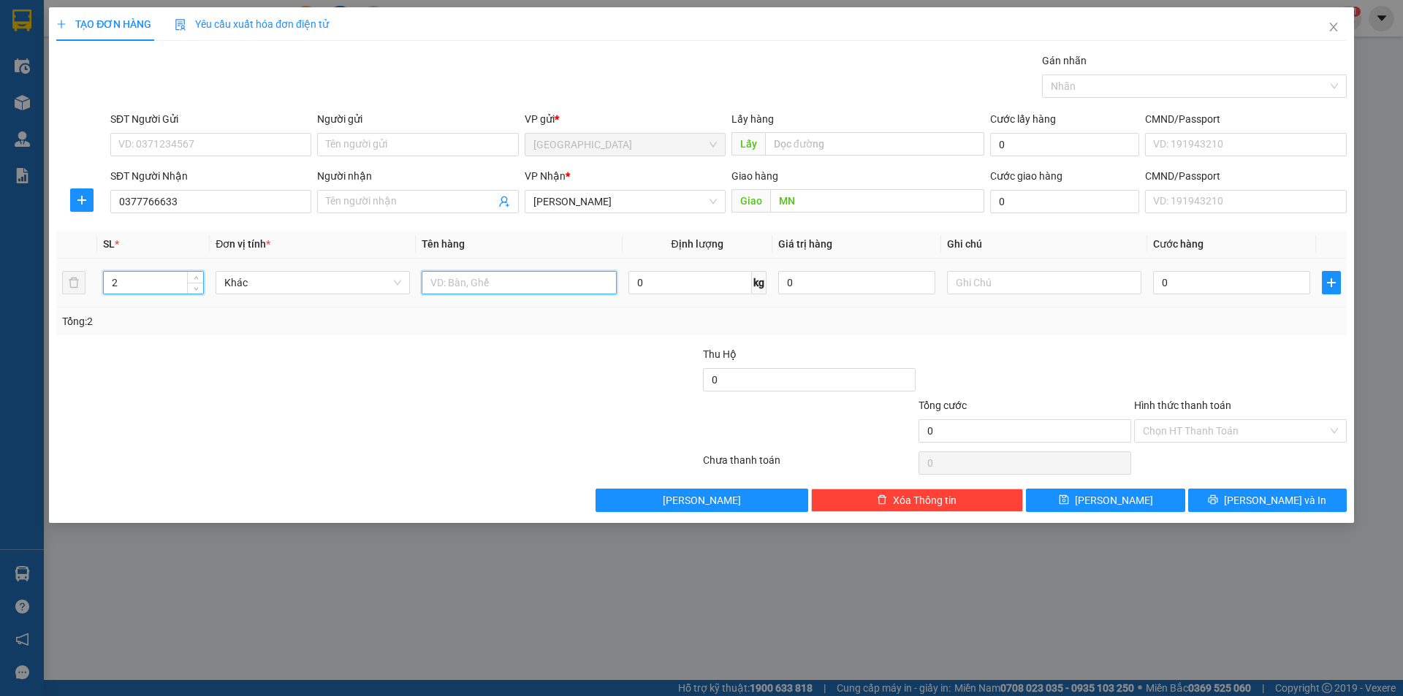
click at [492, 286] on input "text" at bounding box center [519, 282] width 194 height 23
type input "2h dâu"
type input "3"
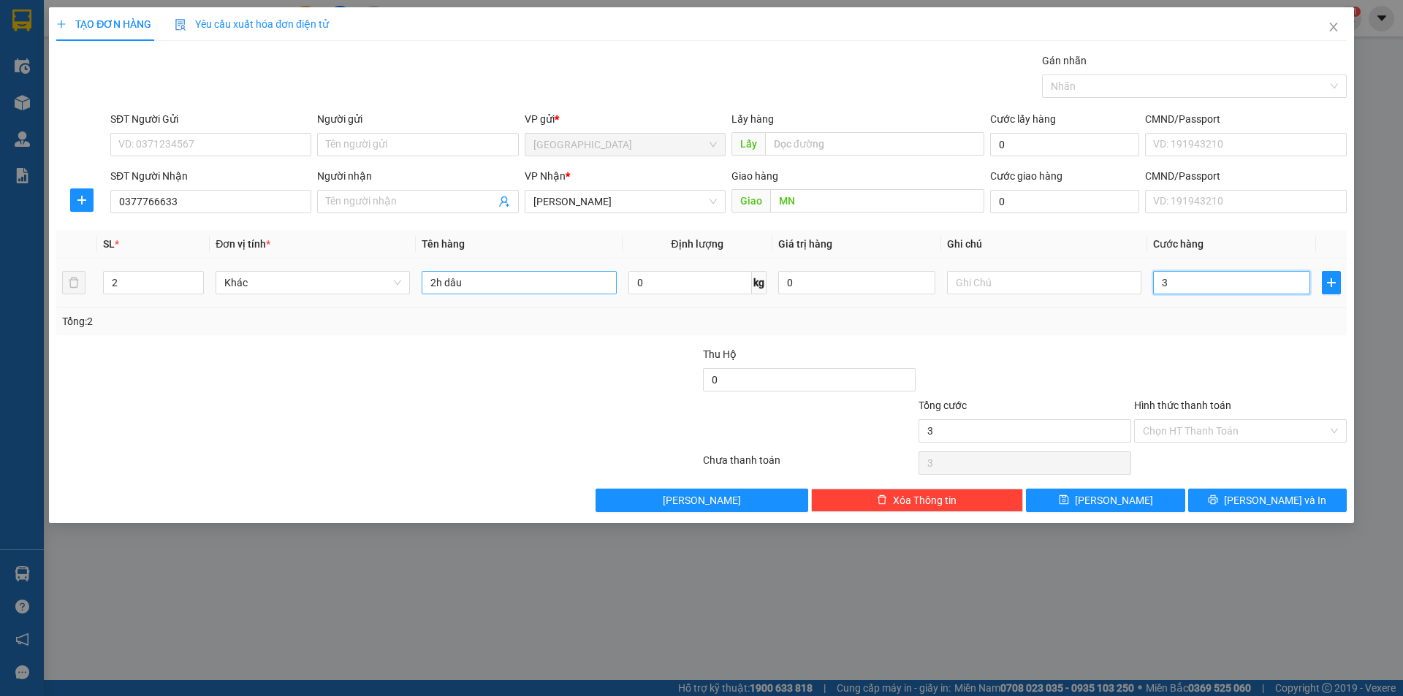
type input "30"
type input "30.000"
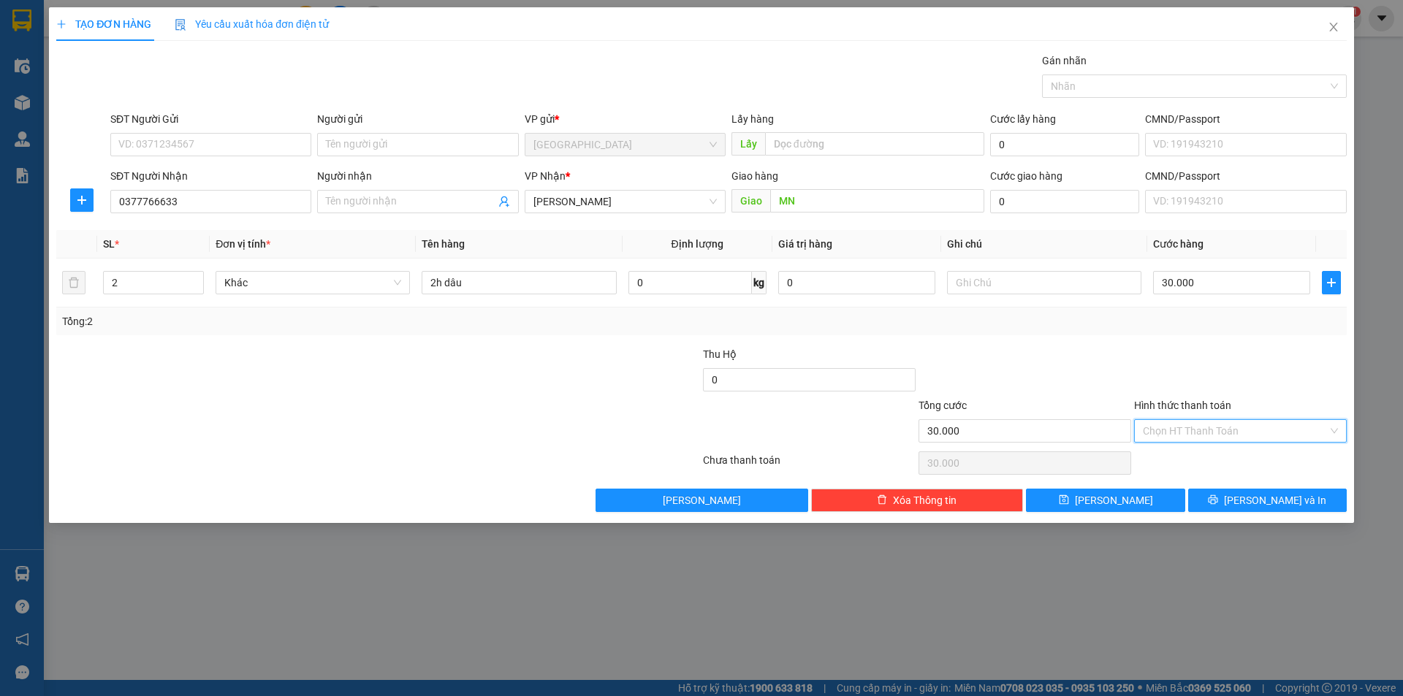
drag, startPoint x: 1192, startPoint y: 432, endPoint x: 1168, endPoint y: 471, distance: 46.2
click at [1192, 435] on input "Hình thức thanh toán" at bounding box center [1235, 431] width 185 height 22
click at [1173, 461] on div "Tại văn phòng" at bounding box center [1240, 460] width 195 height 16
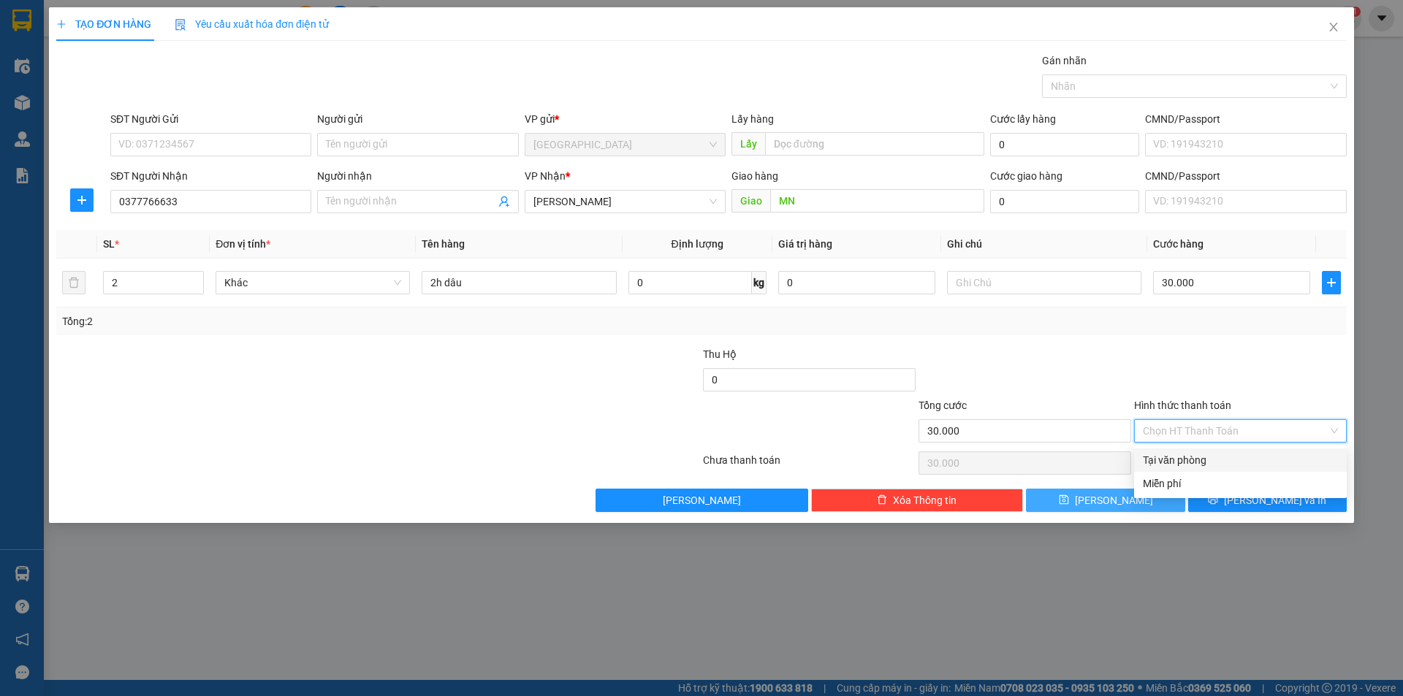
type input "0"
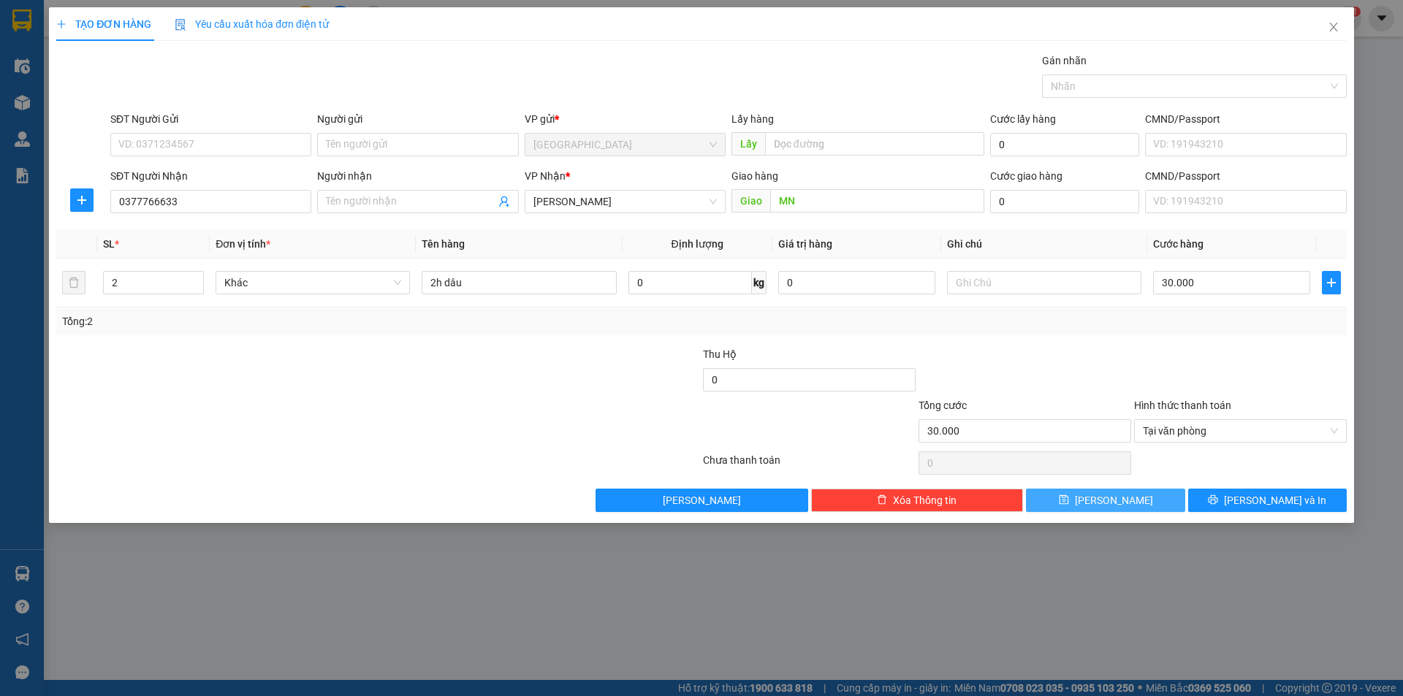
drag, startPoint x: 1139, startPoint y: 512, endPoint x: 1141, endPoint y: 505, distance: 7.6
click at [1141, 506] on div "TẠO ĐƠN HÀNG Yêu cầu xuất hóa đơn điện tử Transit Pickup Surcharge Ids Transit …" at bounding box center [701, 265] width 1305 height 516
click at [1141, 500] on button "[PERSON_NAME]" at bounding box center [1105, 500] width 159 height 23
type input "1"
type input "0"
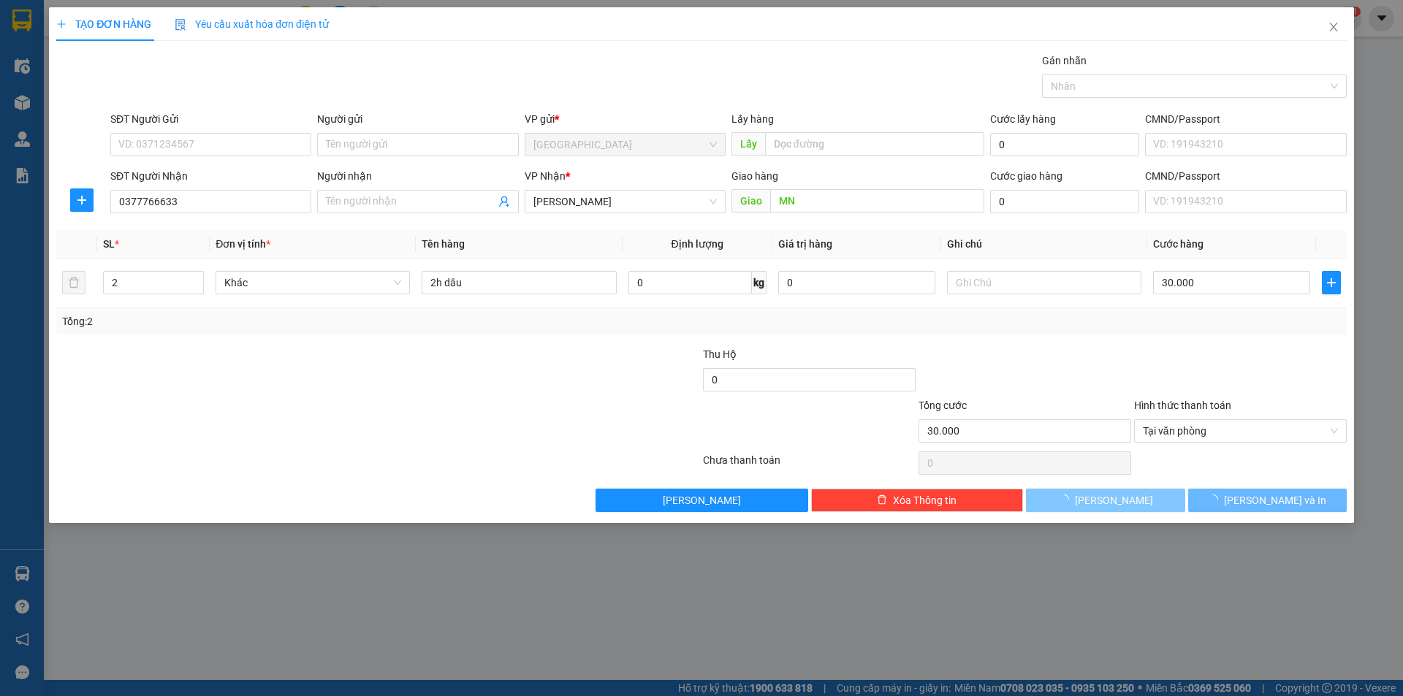
type input "0"
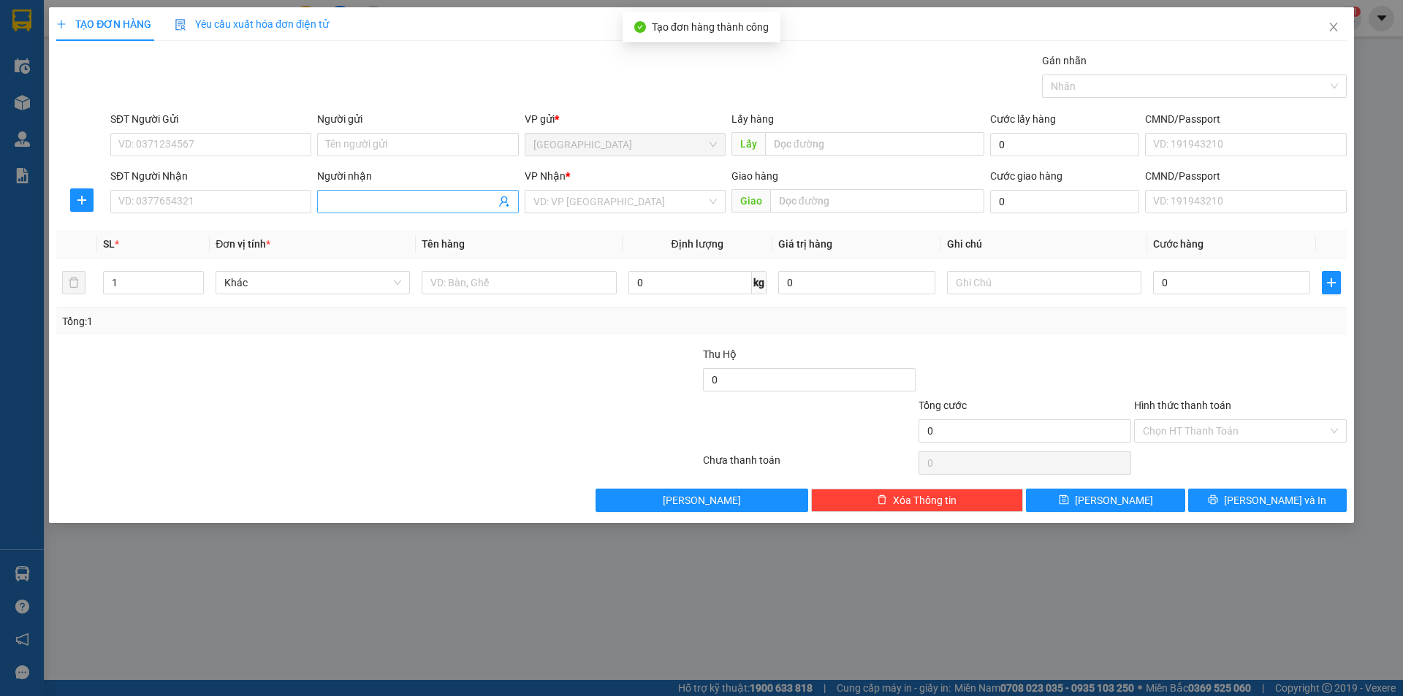
click at [413, 208] on input "Người nhận" at bounding box center [410, 202] width 169 height 16
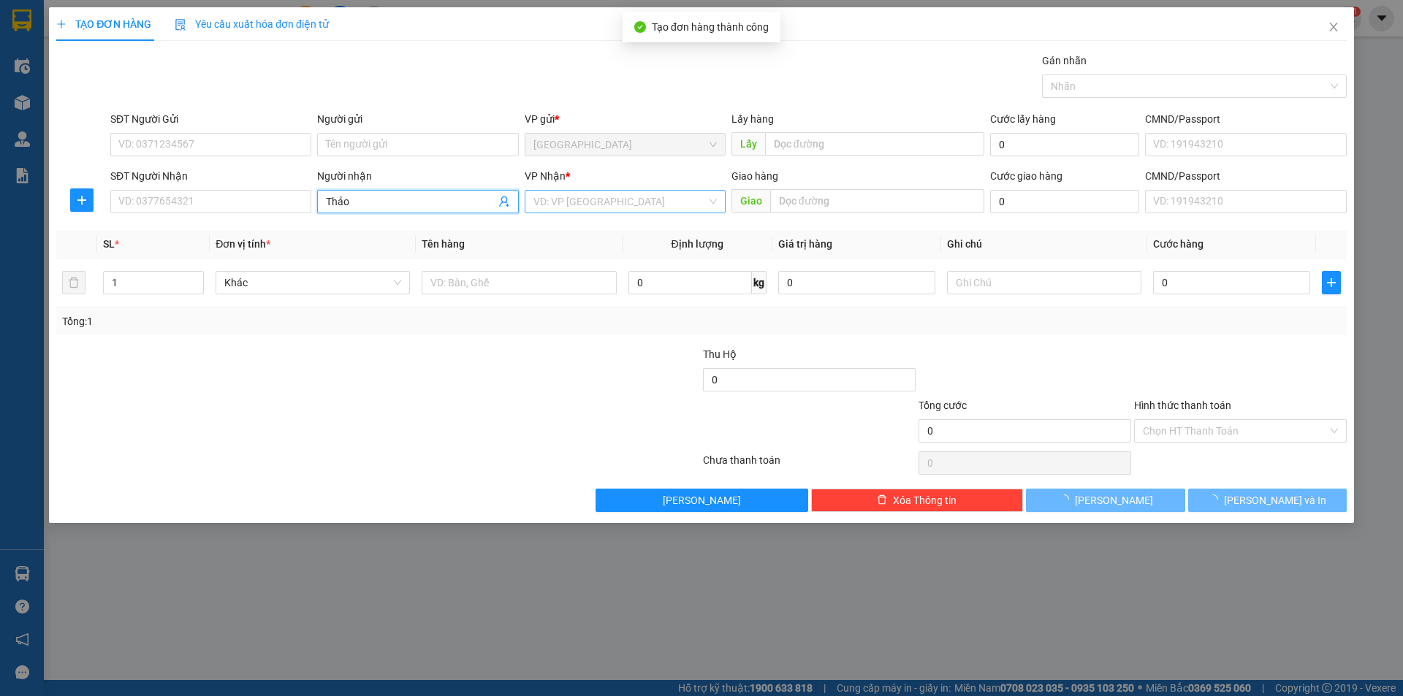
type input "Thảo"
click at [609, 194] on input "search" at bounding box center [619, 202] width 173 height 22
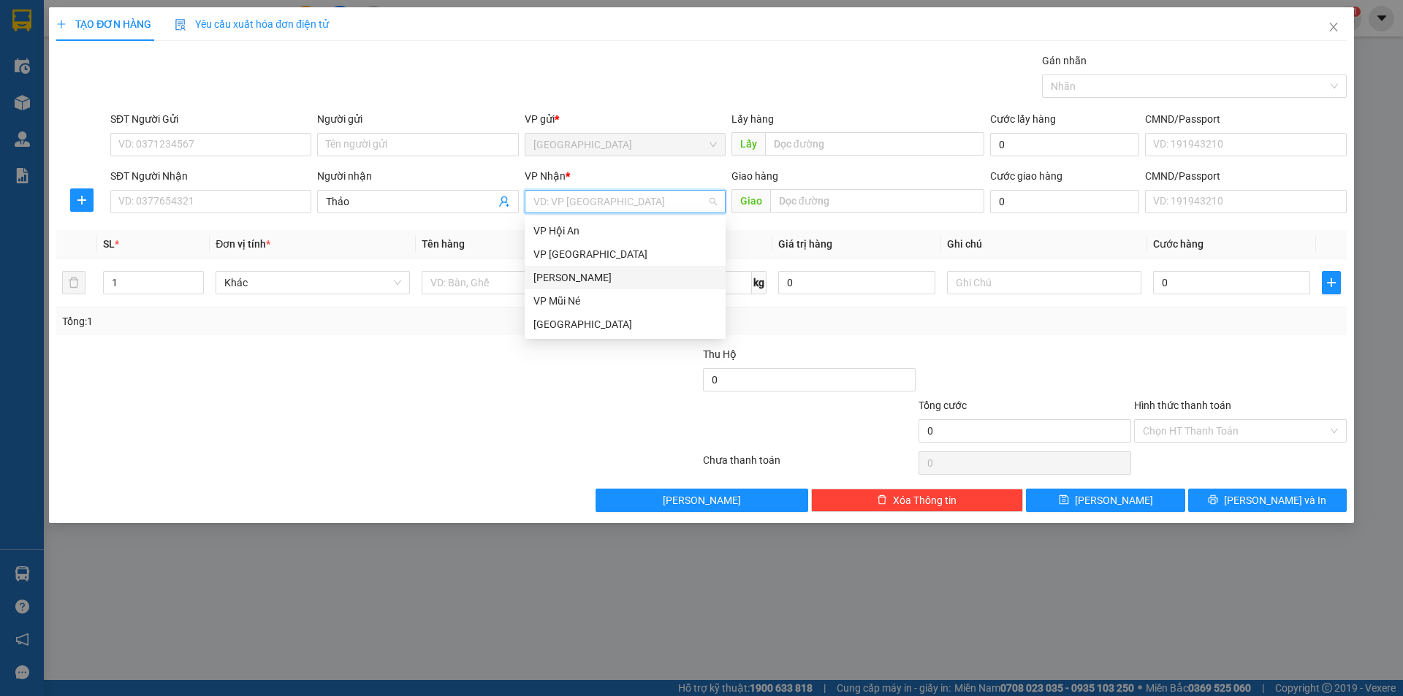
drag, startPoint x: 579, startPoint y: 273, endPoint x: 569, endPoint y: 273, distance: 9.5
click at [576, 273] on div "[PERSON_NAME]" at bounding box center [624, 278] width 183 height 16
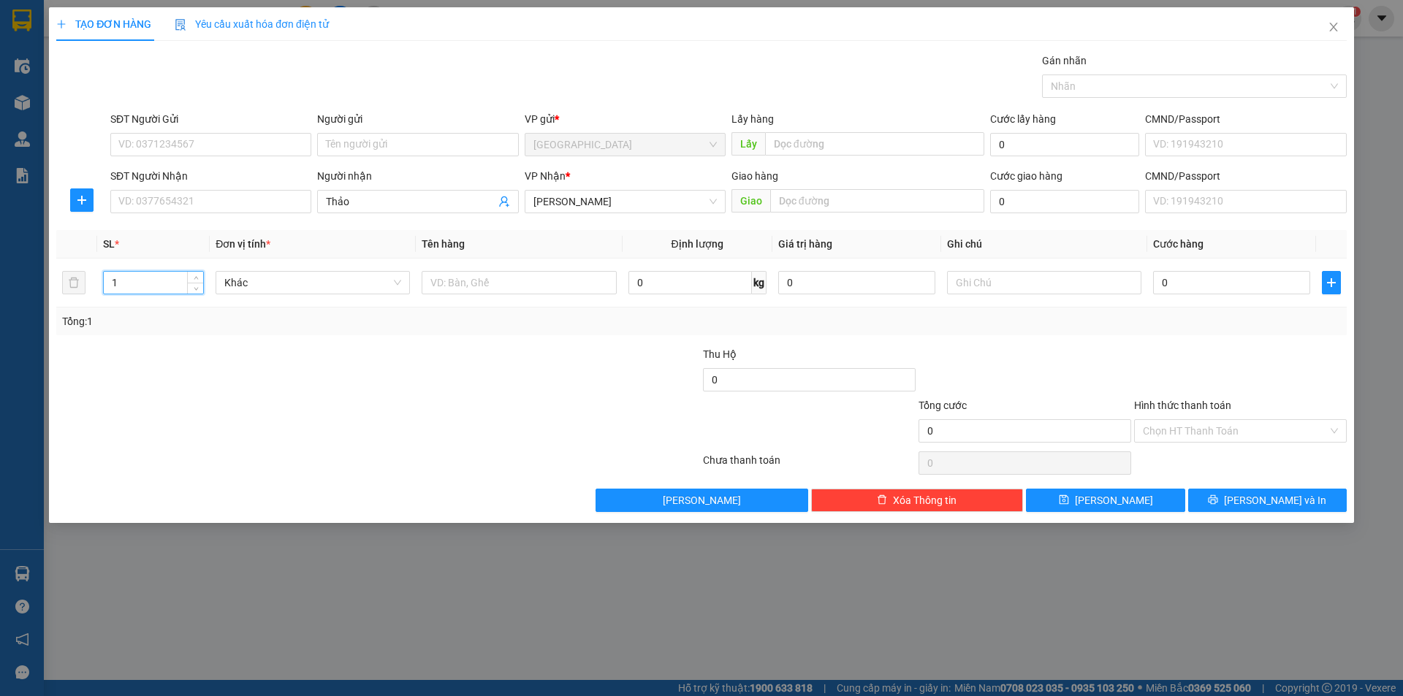
drag, startPoint x: 146, startPoint y: 280, endPoint x: 12, endPoint y: 288, distance: 134.7
click at [12, 288] on div "TẠO ĐƠN HÀNG Yêu cầu xuất hóa đơn điện tử Transit Pickup Surcharge Ids Transit …" at bounding box center [701, 348] width 1403 height 696
type input "2"
click at [462, 284] on input "text" at bounding box center [519, 282] width 194 height 23
click at [712, 277] on tr "2 Khác 2 kiện dâu 0 kg 0 0" at bounding box center [701, 283] width 1290 height 49
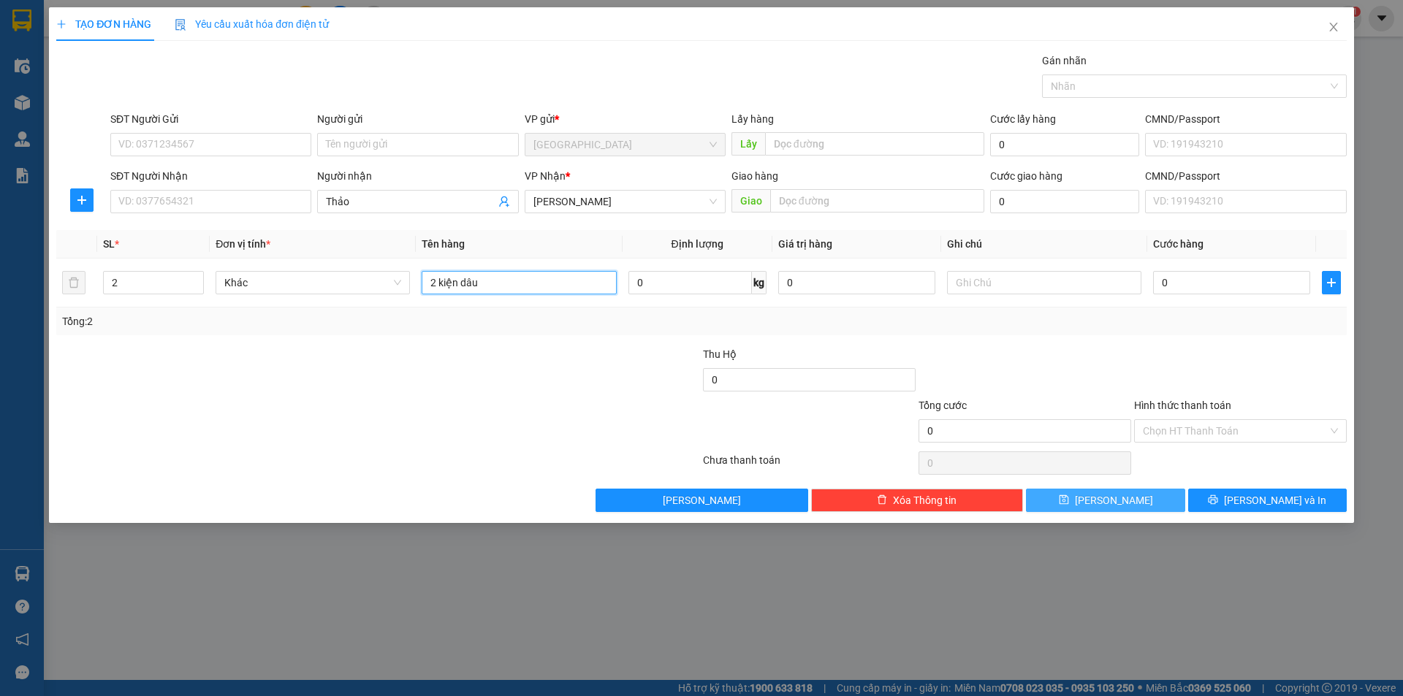
type input "2 kiện dâu"
click at [1097, 508] on button "[PERSON_NAME]" at bounding box center [1105, 500] width 159 height 23
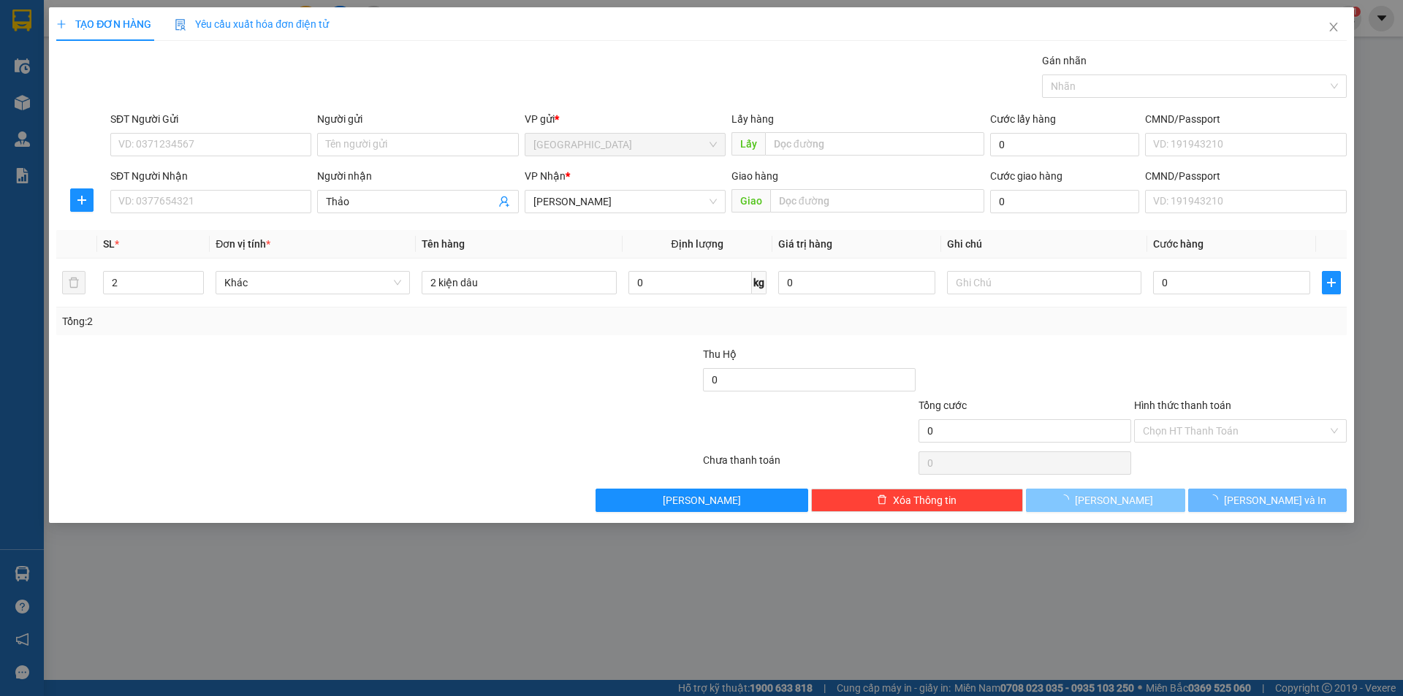
type input "1"
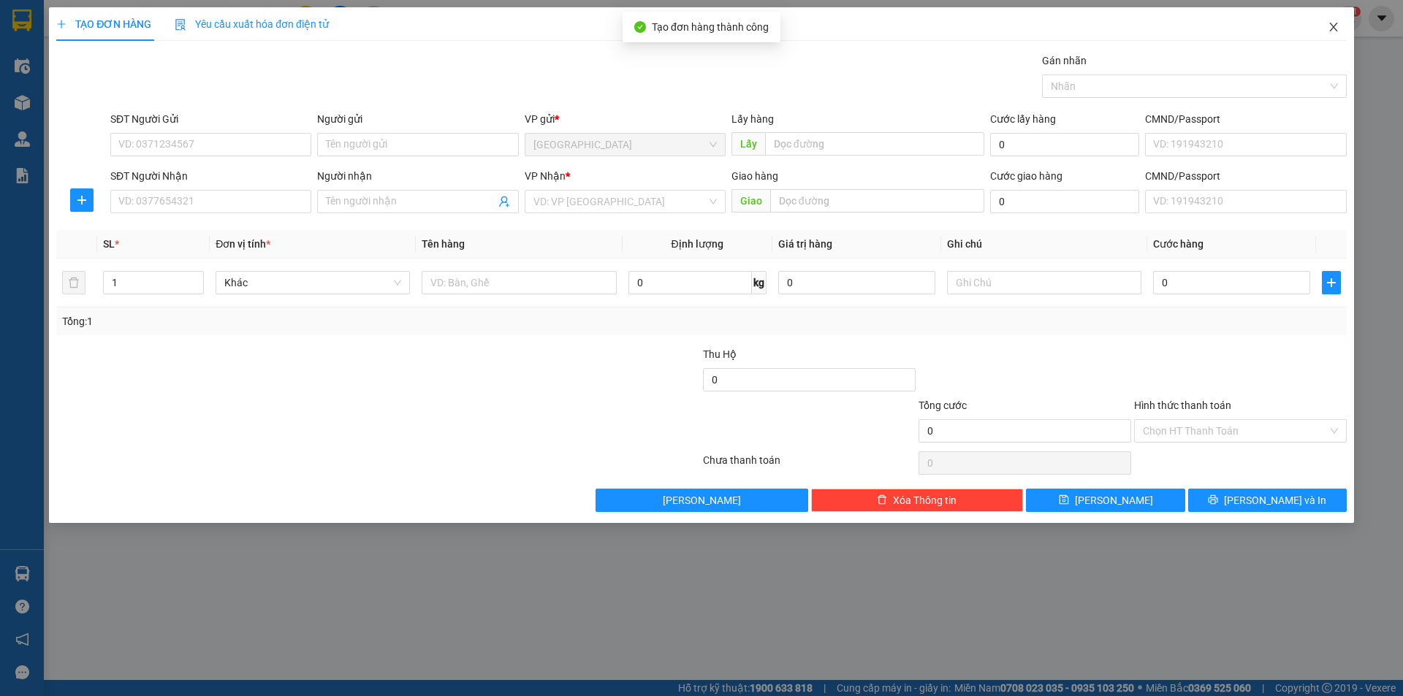
click at [1336, 23] on icon "close" at bounding box center [1334, 27] width 12 height 12
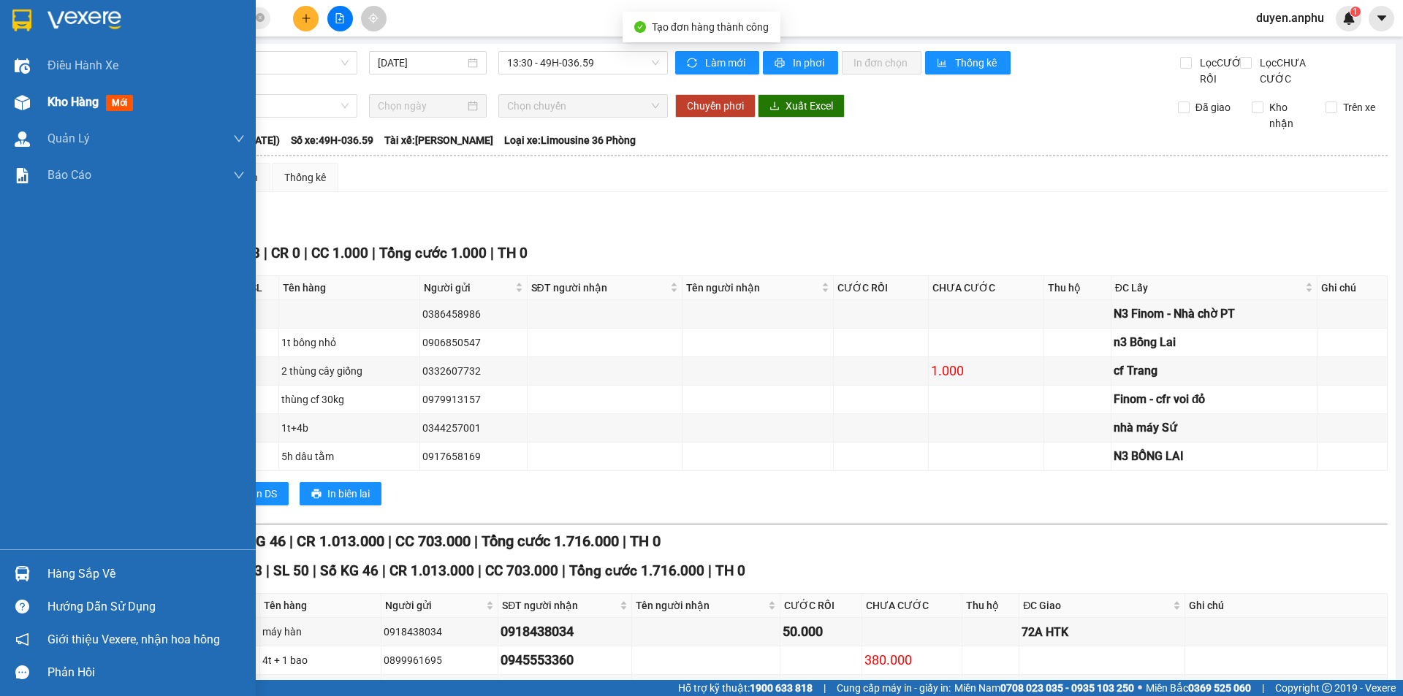
click at [78, 107] on span "Kho hàng" at bounding box center [72, 102] width 51 height 14
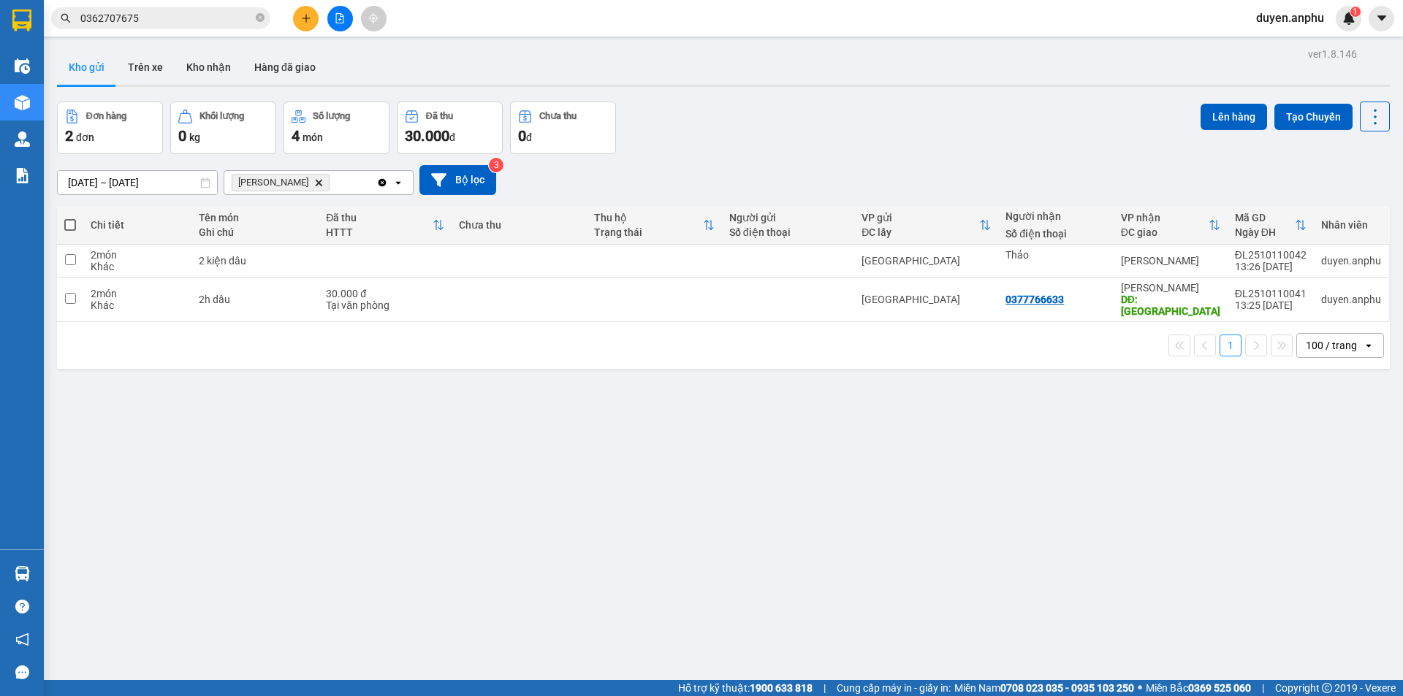
click at [75, 225] on span at bounding box center [70, 225] width 12 height 12
click at [70, 218] on input "checkbox" at bounding box center [70, 218] width 0 height 0
checkbox input "true"
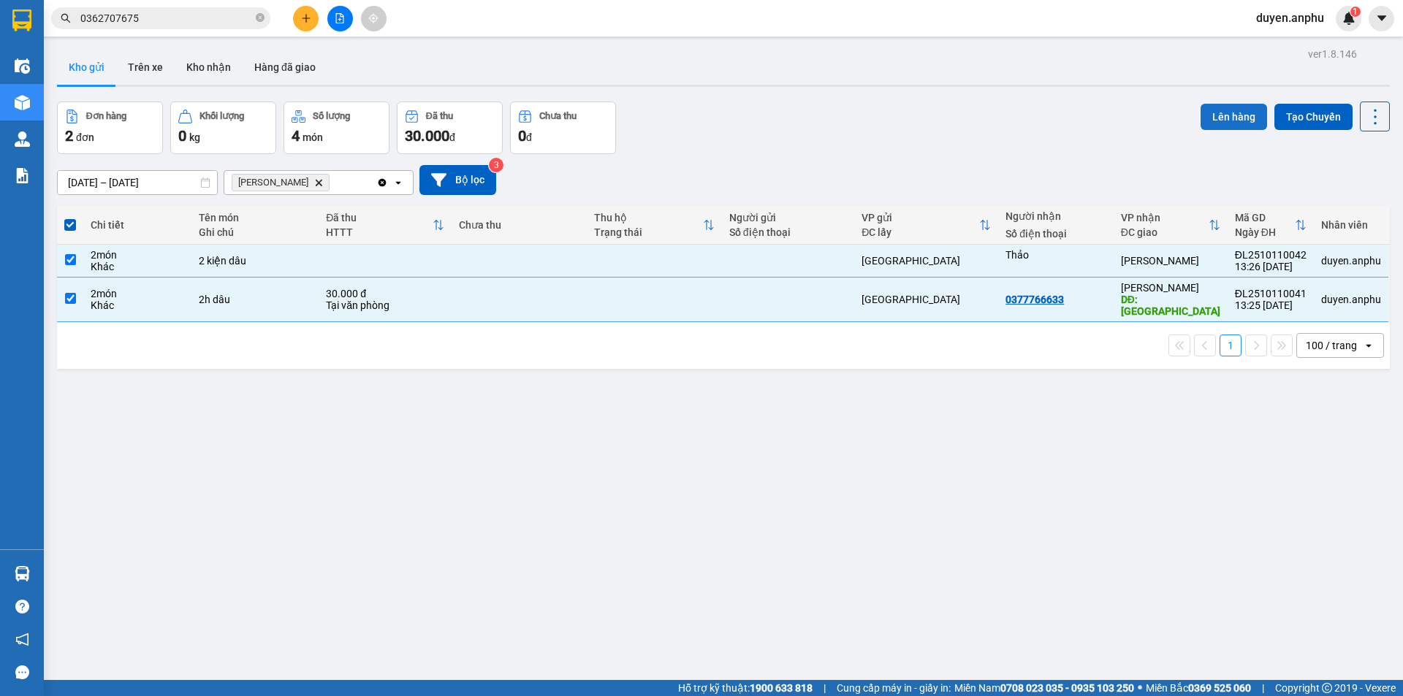
click at [1200, 118] on button "Lên hàng" at bounding box center [1233, 117] width 66 height 26
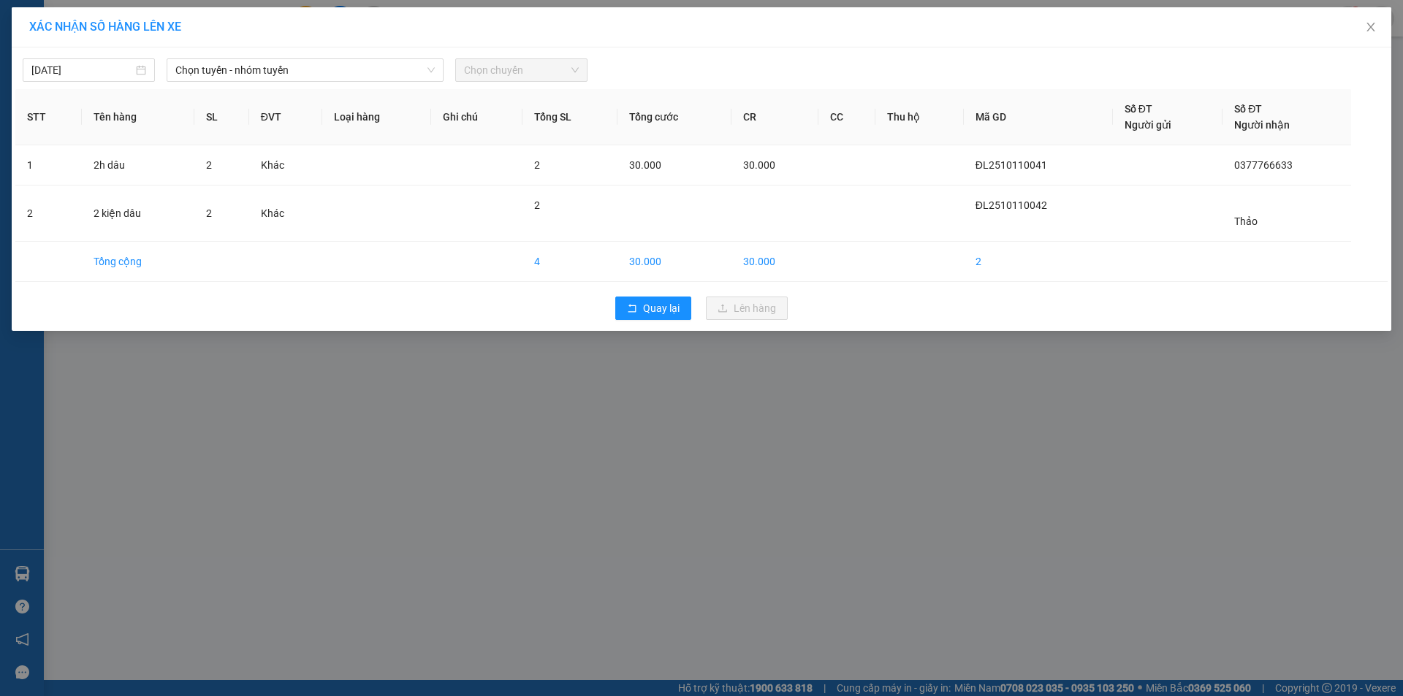
drag, startPoint x: 229, startPoint y: 66, endPoint x: 233, endPoint y: 84, distance: 18.6
click at [234, 66] on span "Chọn tuyến - nhóm tuyến" at bounding box center [304, 70] width 259 height 22
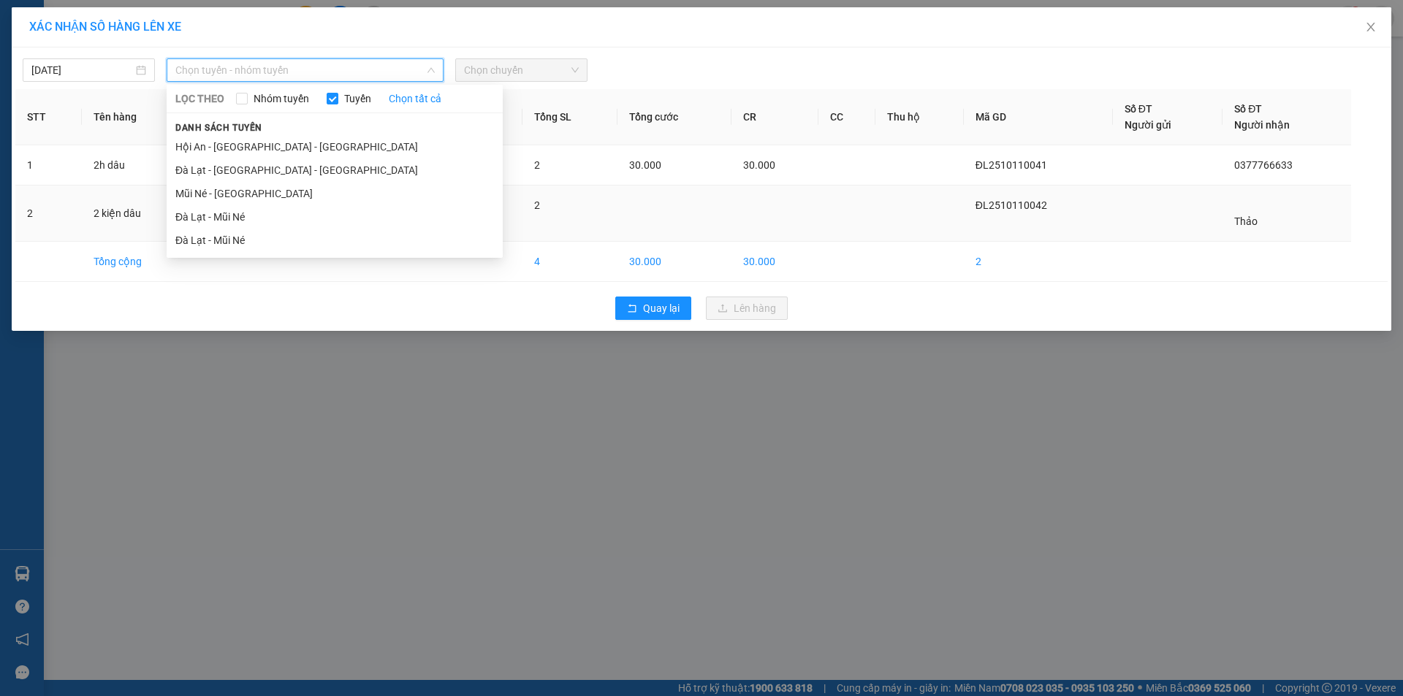
click at [245, 217] on li "Đà Lạt - Mũi Né" at bounding box center [335, 216] width 336 height 23
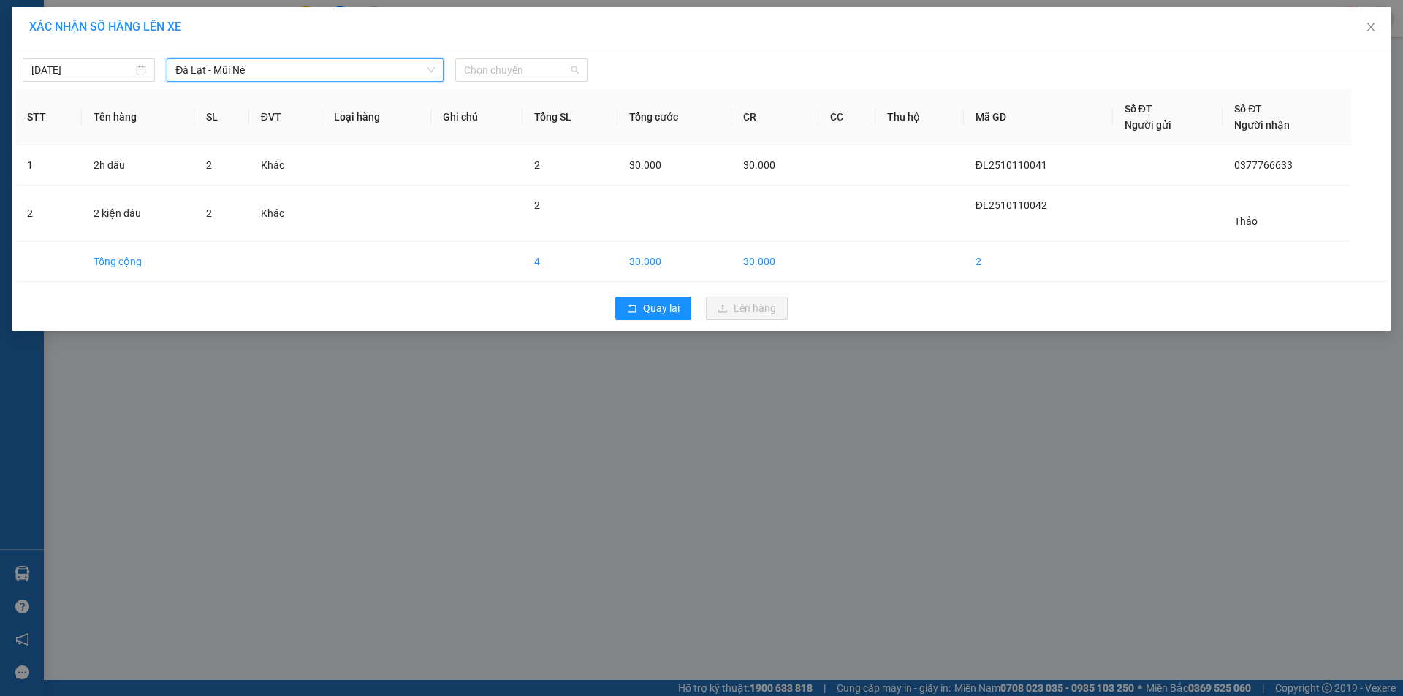
drag, startPoint x: 511, startPoint y: 75, endPoint x: 499, endPoint y: 102, distance: 29.8
click at [511, 76] on span "Chọn chuyến" at bounding box center [521, 70] width 115 height 22
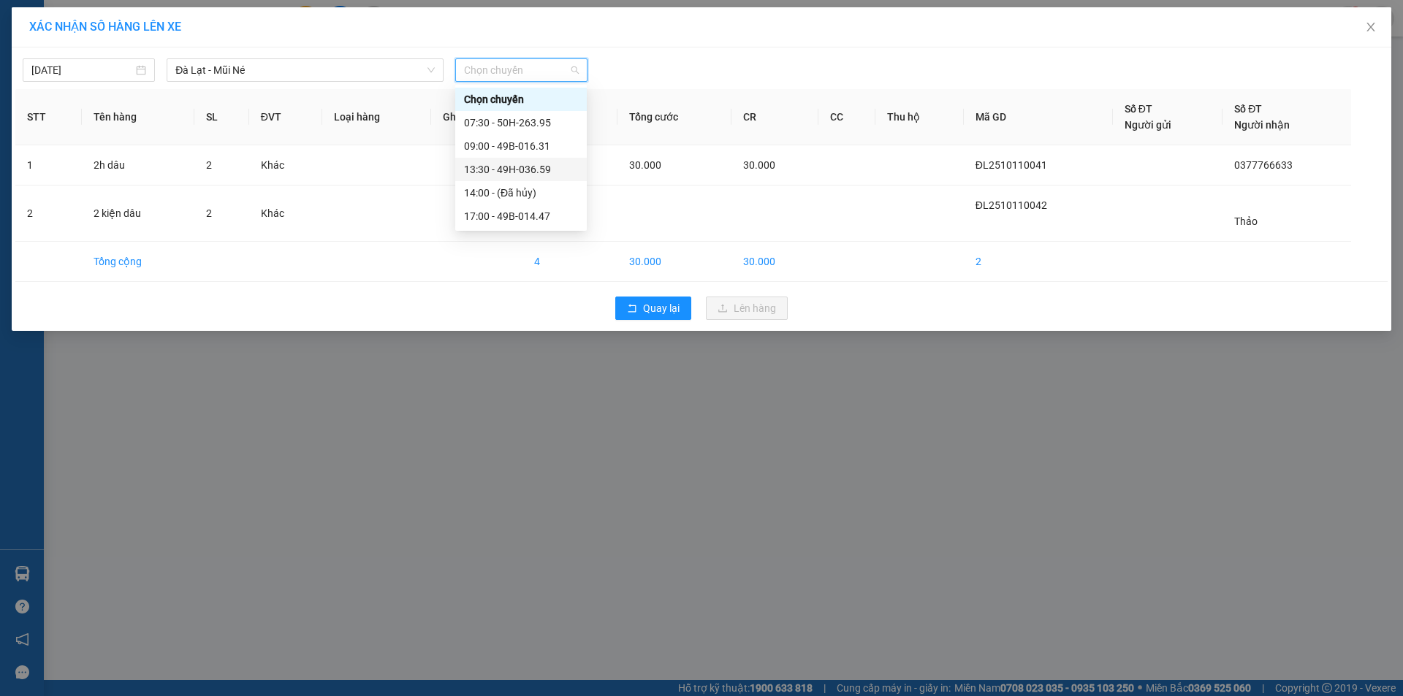
click at [485, 160] on div "13:30 - 49H-036.59" at bounding box center [521, 169] width 132 height 23
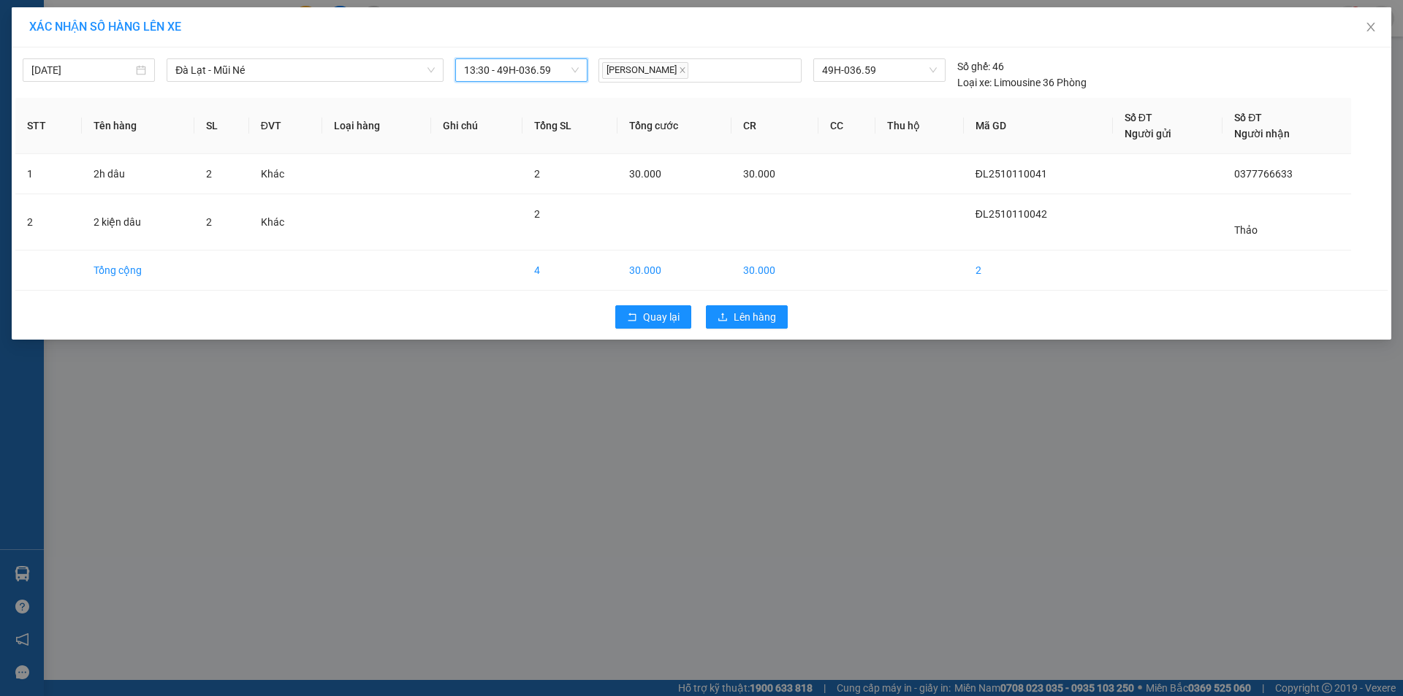
click at [750, 303] on div "Quay lại Lên hàng" at bounding box center [701, 317] width 1372 height 38
click at [749, 317] on span "Lên hàng" at bounding box center [755, 317] width 42 height 16
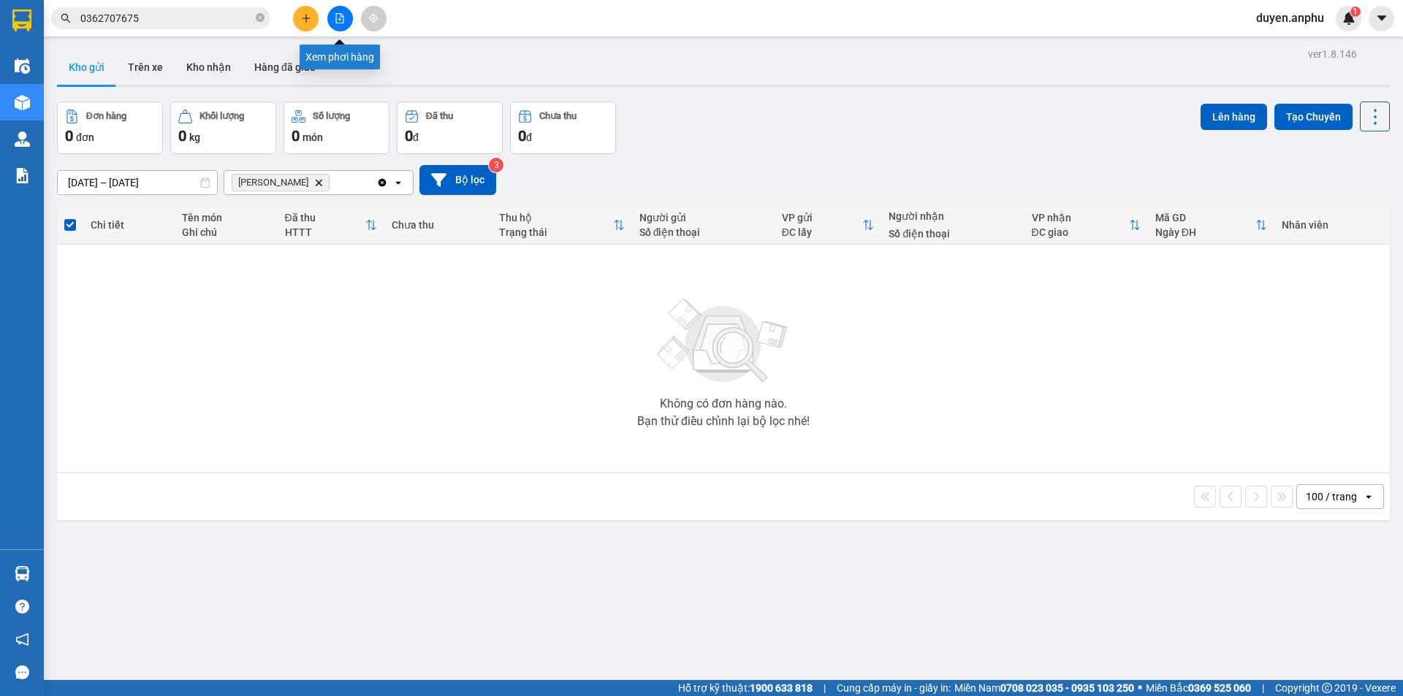
click at [340, 18] on icon "file-add" at bounding box center [340, 18] width 10 height 10
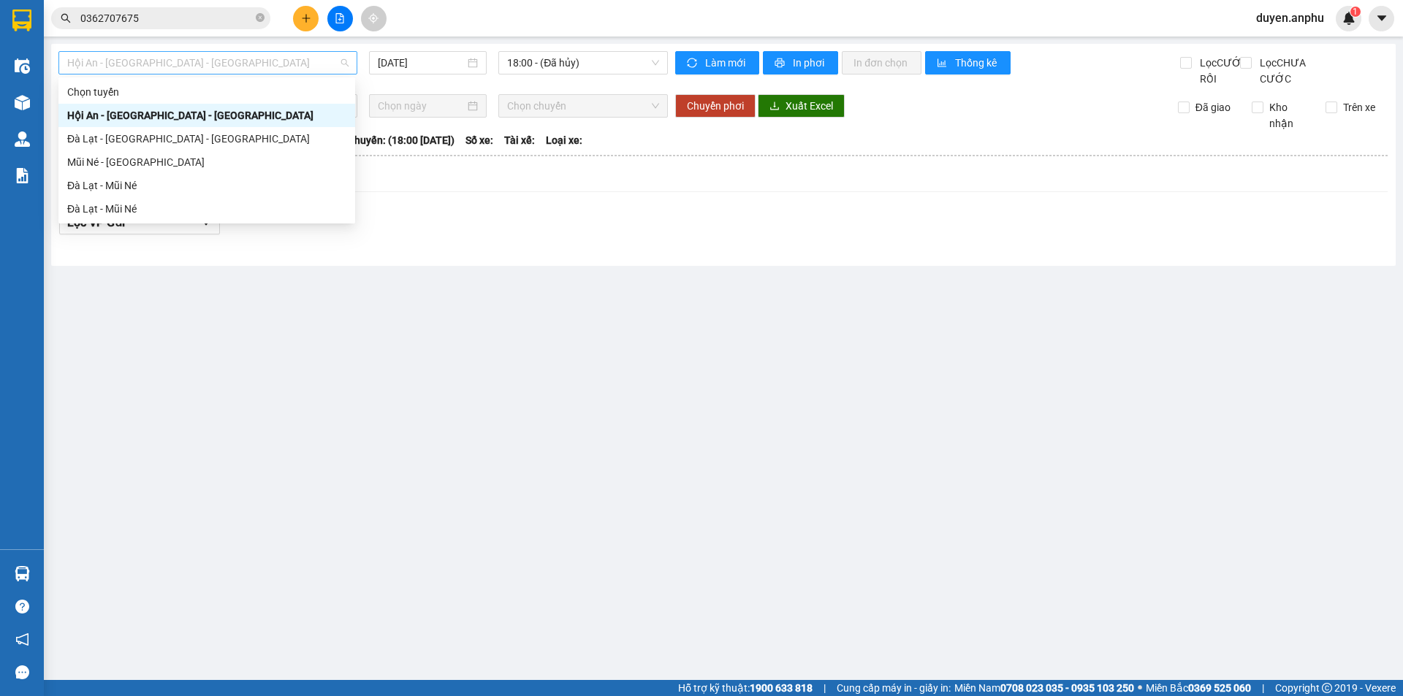
click at [208, 59] on span "Hội An - [GEOGRAPHIC_DATA] - [GEOGRAPHIC_DATA]" at bounding box center [207, 63] width 281 height 22
click at [142, 189] on div "Đà Lạt - Mũi Né" at bounding box center [206, 186] width 279 height 16
type input "[DATE]"
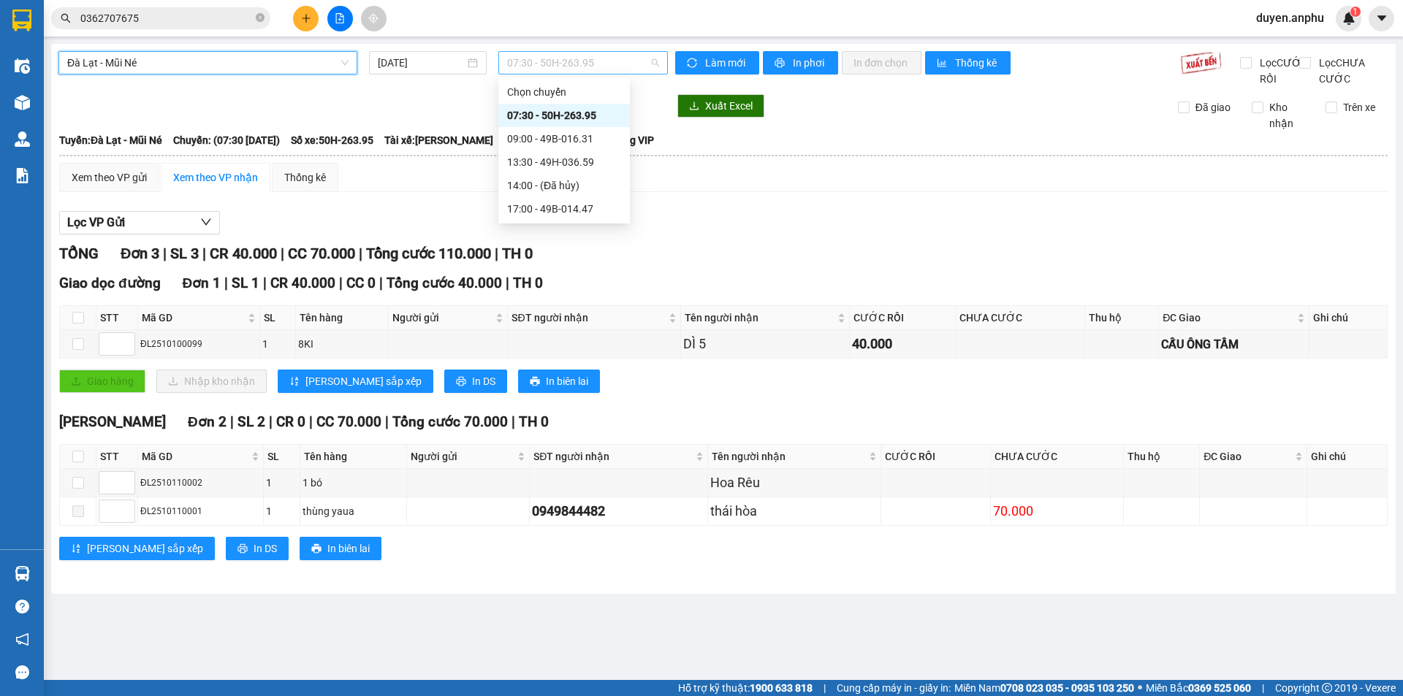
click at [573, 58] on span "07:30 - 50H-263.95" at bounding box center [583, 63] width 152 height 22
click at [553, 160] on div "13:30 - 49H-036.59" at bounding box center [564, 162] width 114 height 16
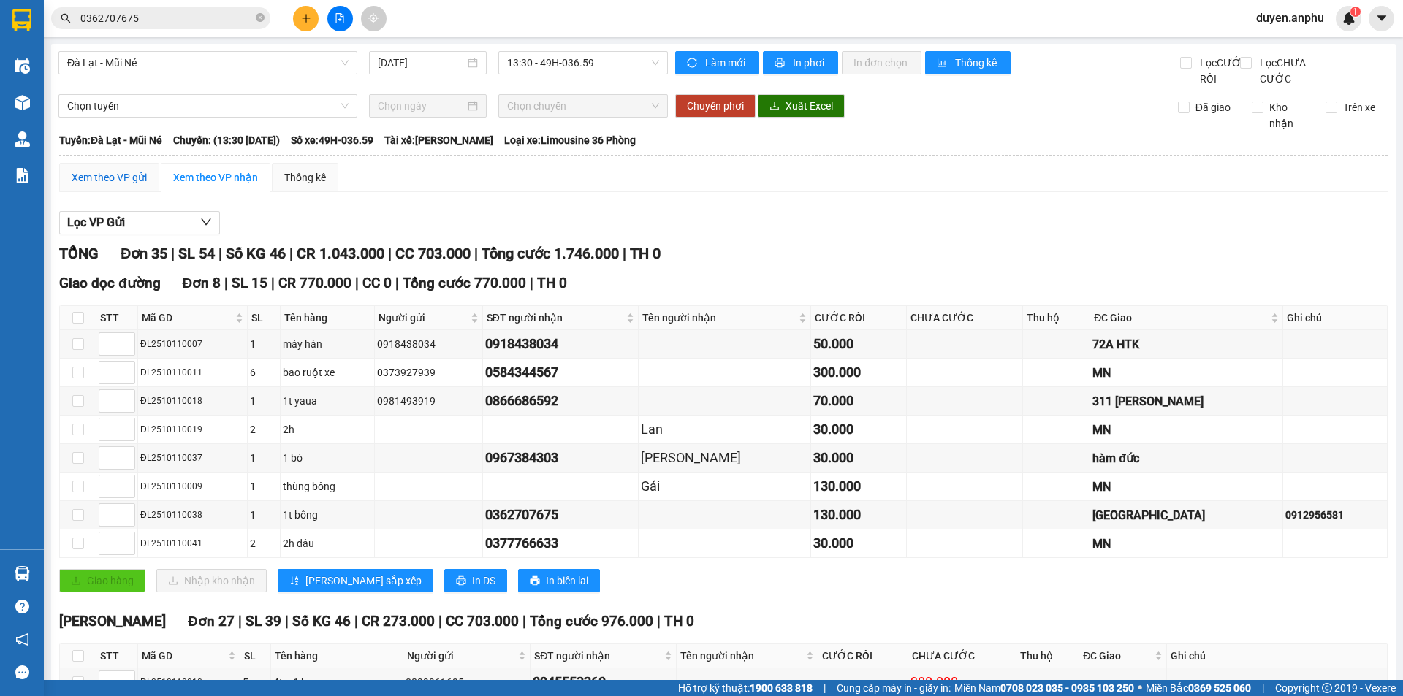
click at [107, 186] on div "Xem theo VP gửi" at bounding box center [109, 178] width 75 height 16
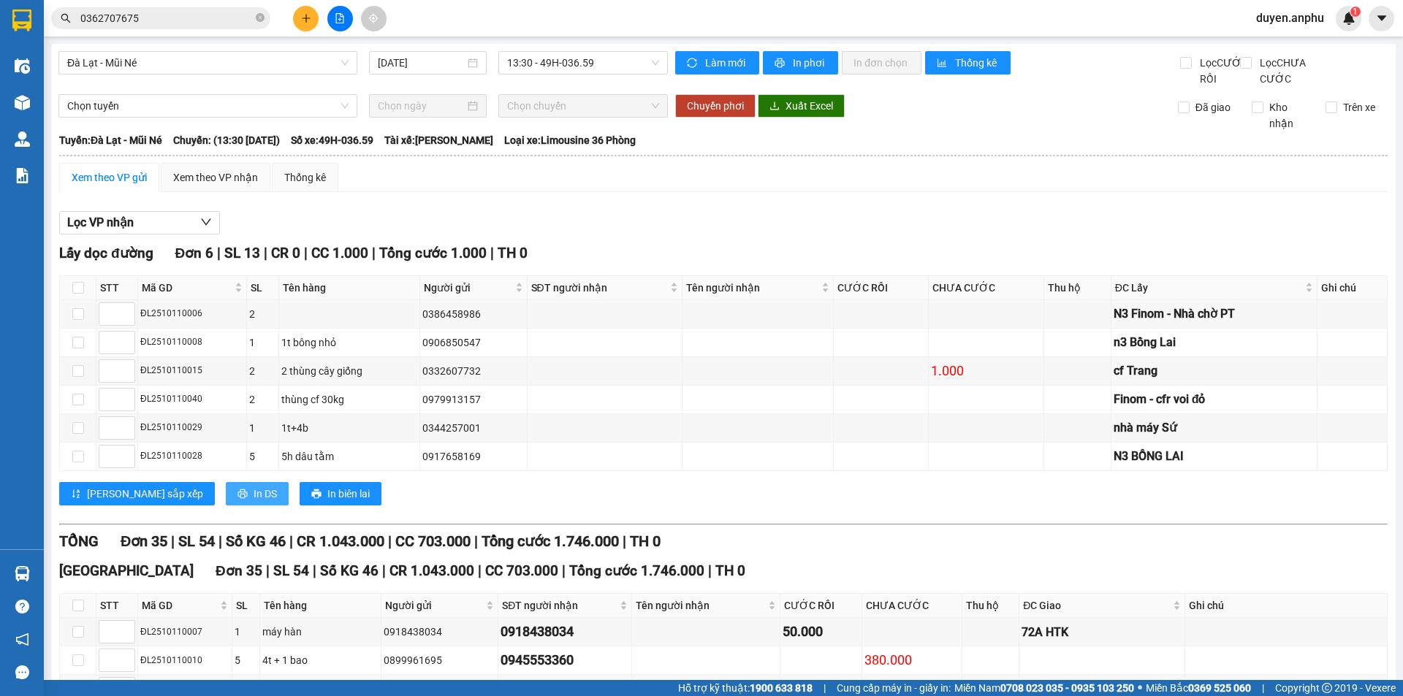
click at [254, 502] on span "In DS" at bounding box center [265, 494] width 23 height 16
click at [215, 185] on div "Xem theo VP nhận" at bounding box center [216, 177] width 110 height 29
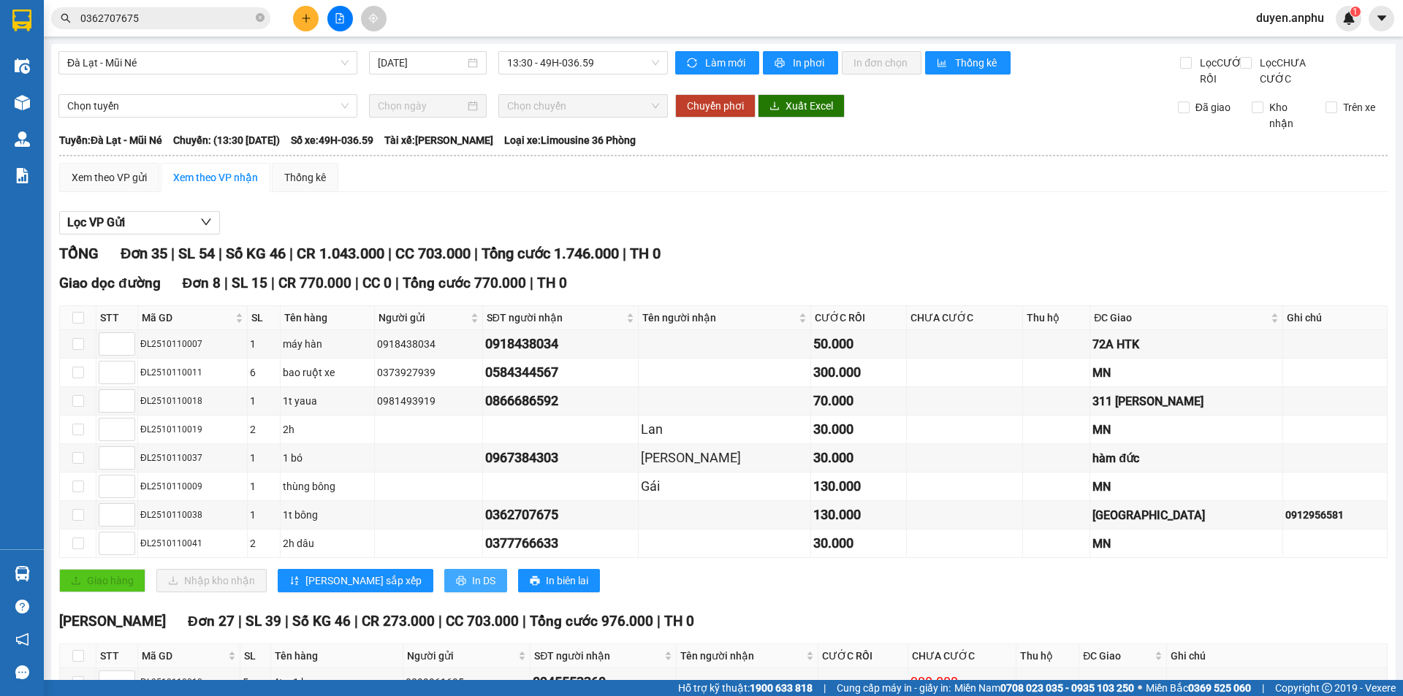
click at [472, 589] on span "In DS" at bounding box center [483, 581] width 23 height 16
click at [117, 186] on div "Xem theo VP gửi" at bounding box center [109, 178] width 75 height 16
